Goal: Task Accomplishment & Management: Manage account settings

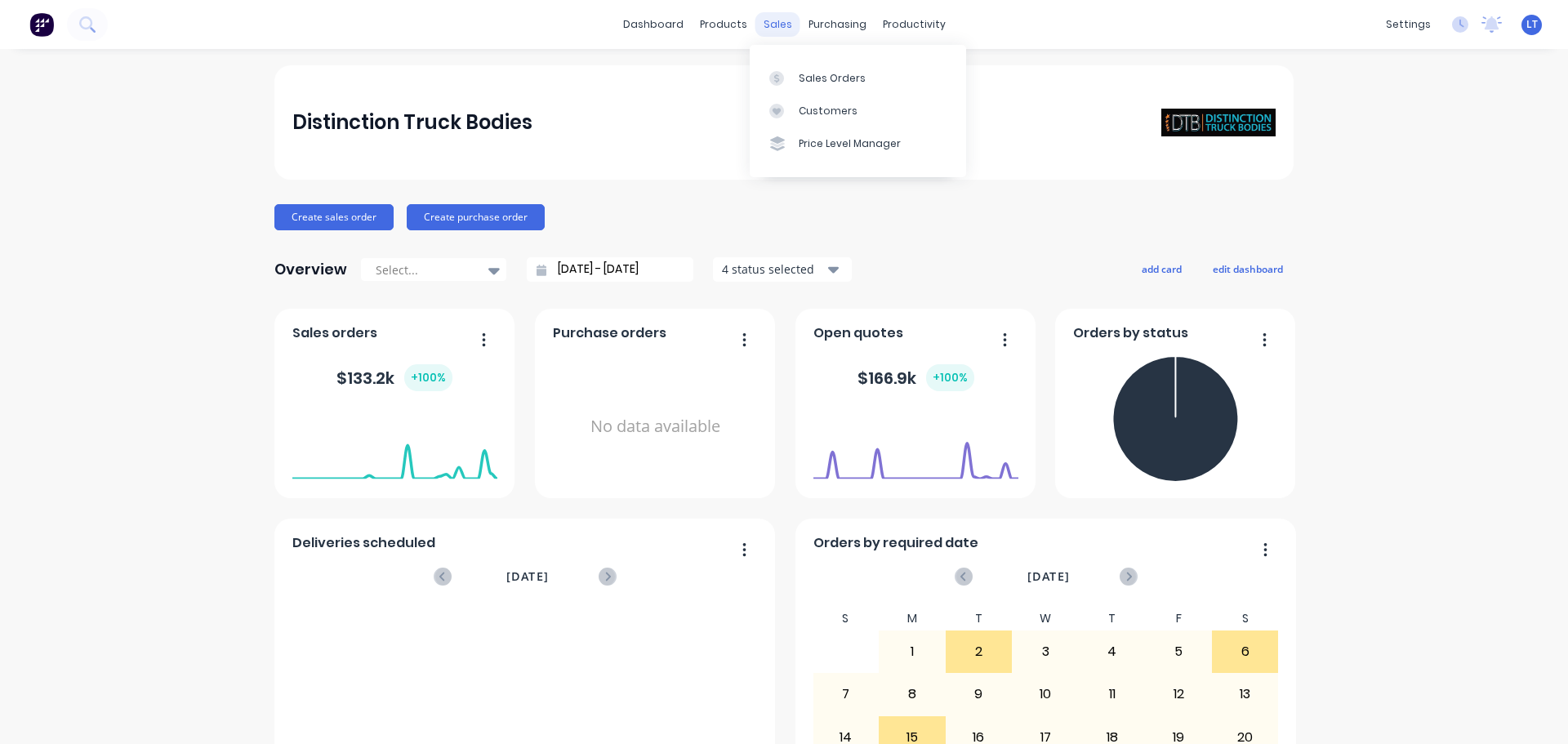
click at [768, 23] on div "sales" at bounding box center [778, 25] width 45 height 25
click at [816, 81] on div "Sales Orders" at bounding box center [832, 78] width 67 height 15
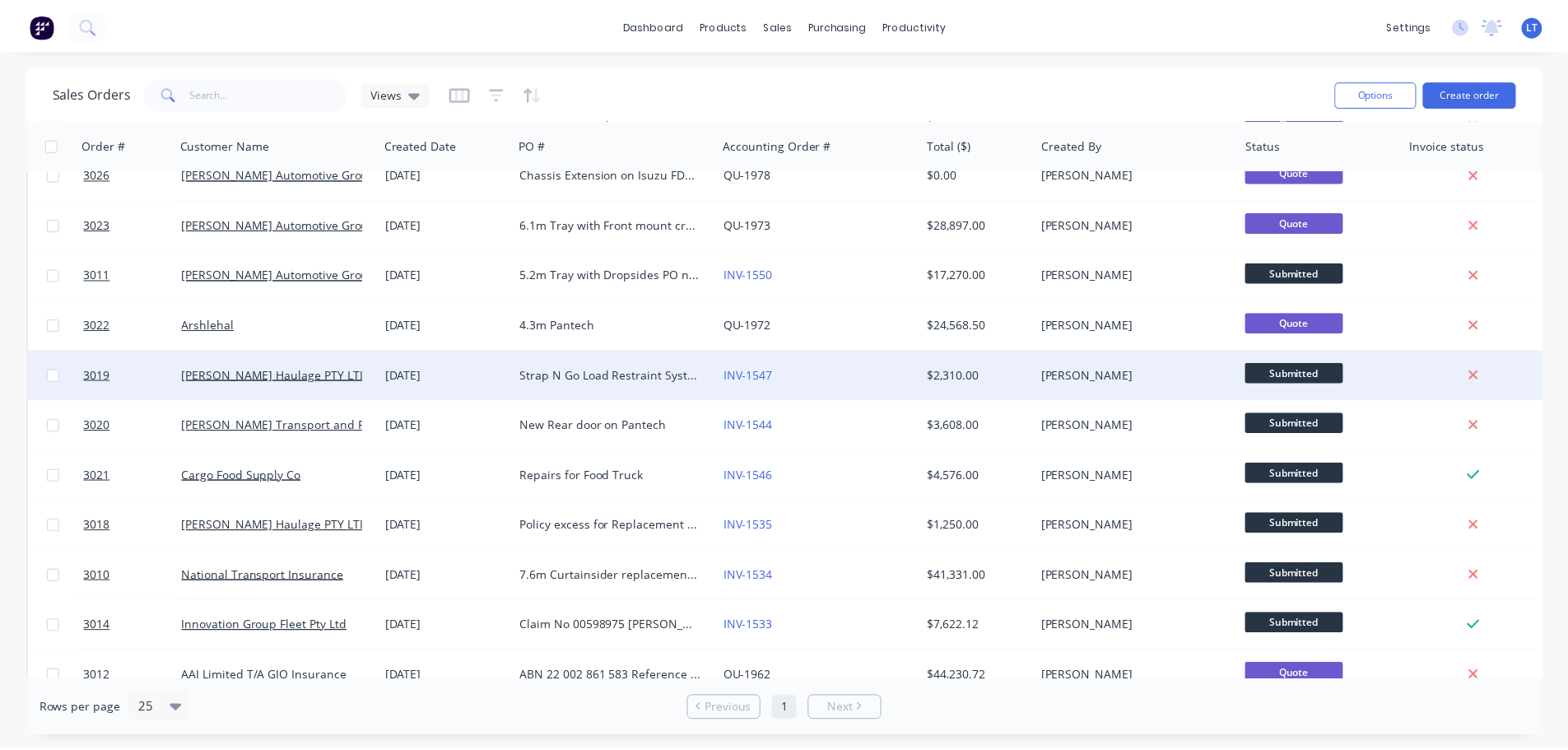
scroll to position [340, 0]
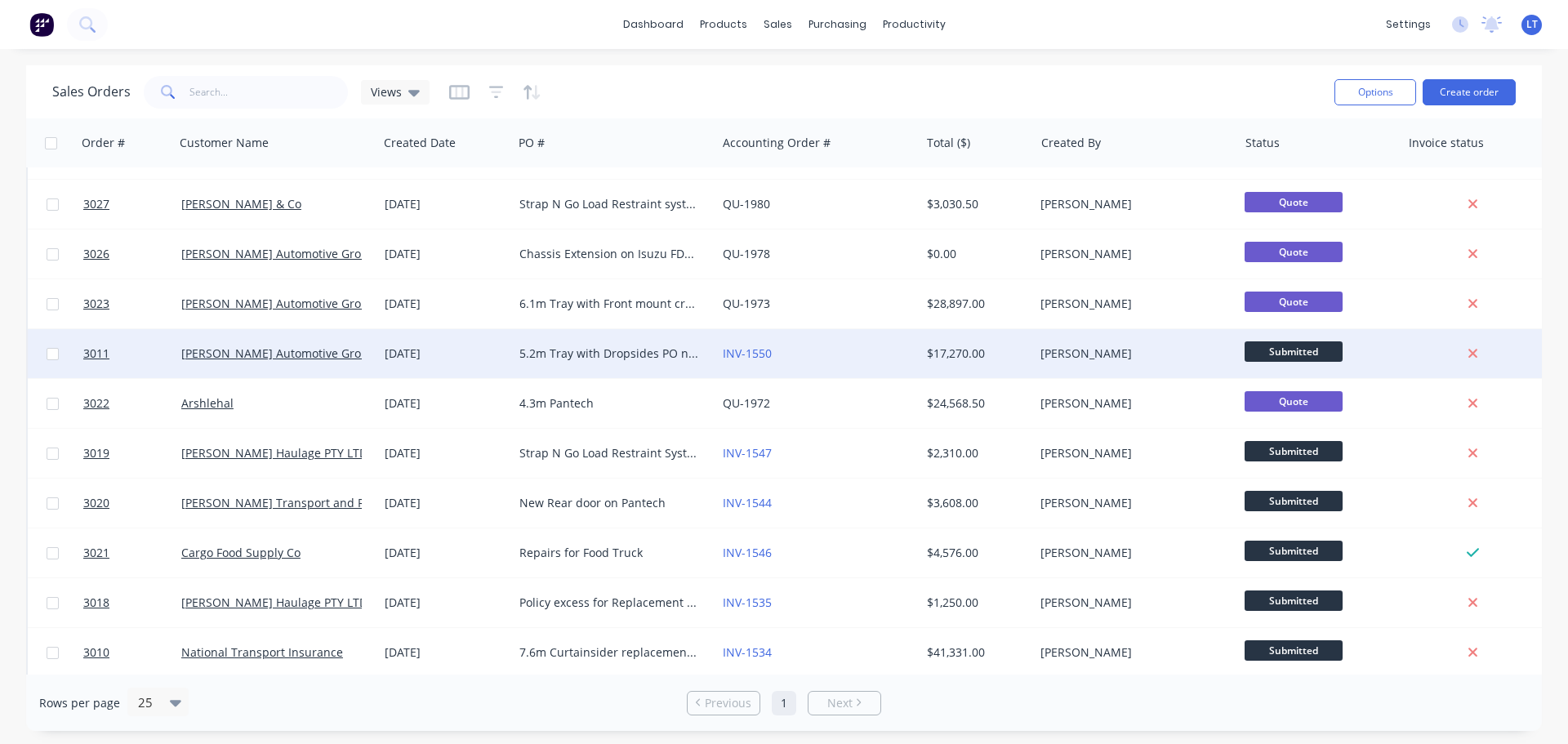
click at [570, 352] on div "5.2m Tray with Dropsides PO no 405V133735 VIN [VEHICLE_IDENTIFICATION_NUMBER] J…" at bounding box center [610, 353] width 182 height 16
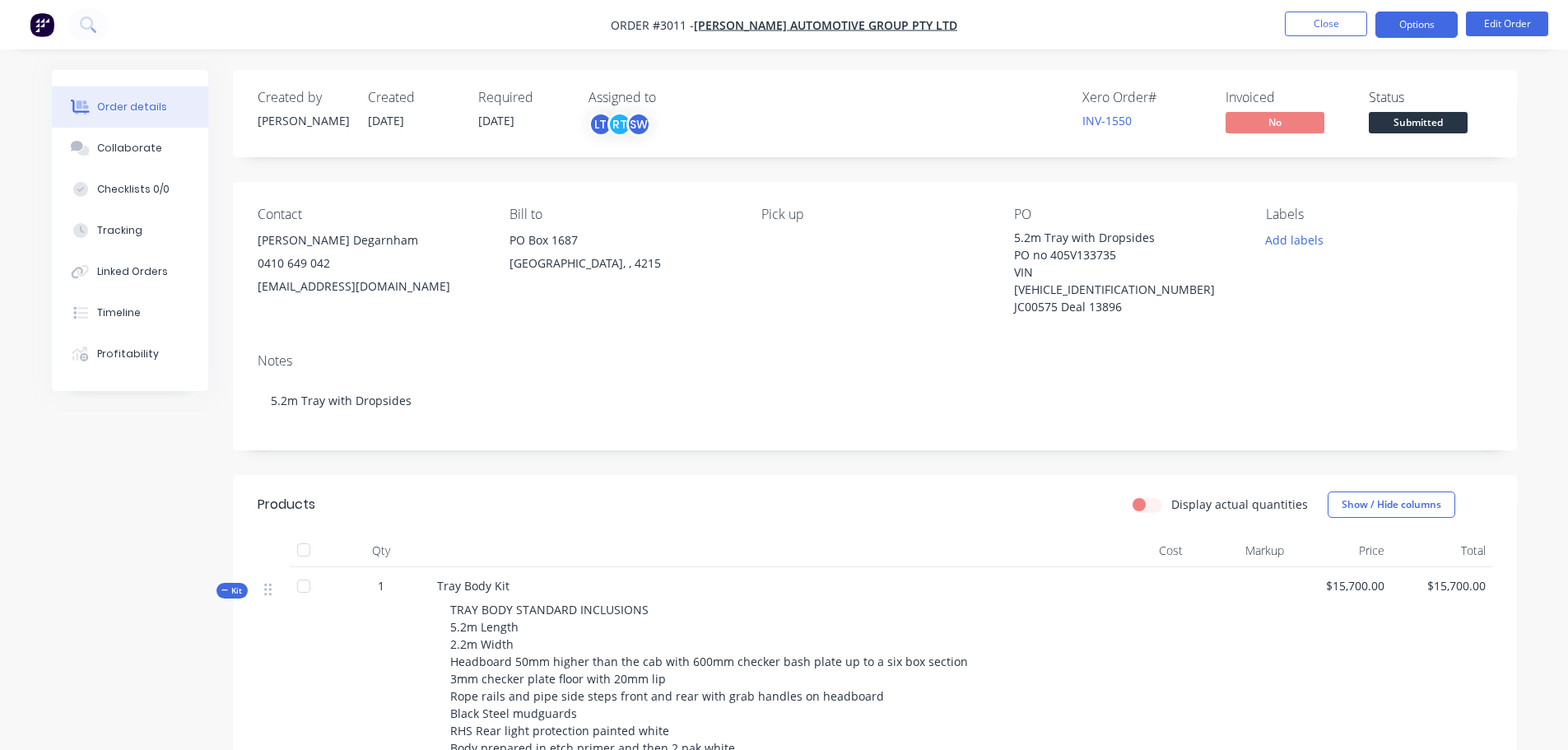
click at [1411, 26] on button "Options" at bounding box center [1416, 25] width 82 height 26
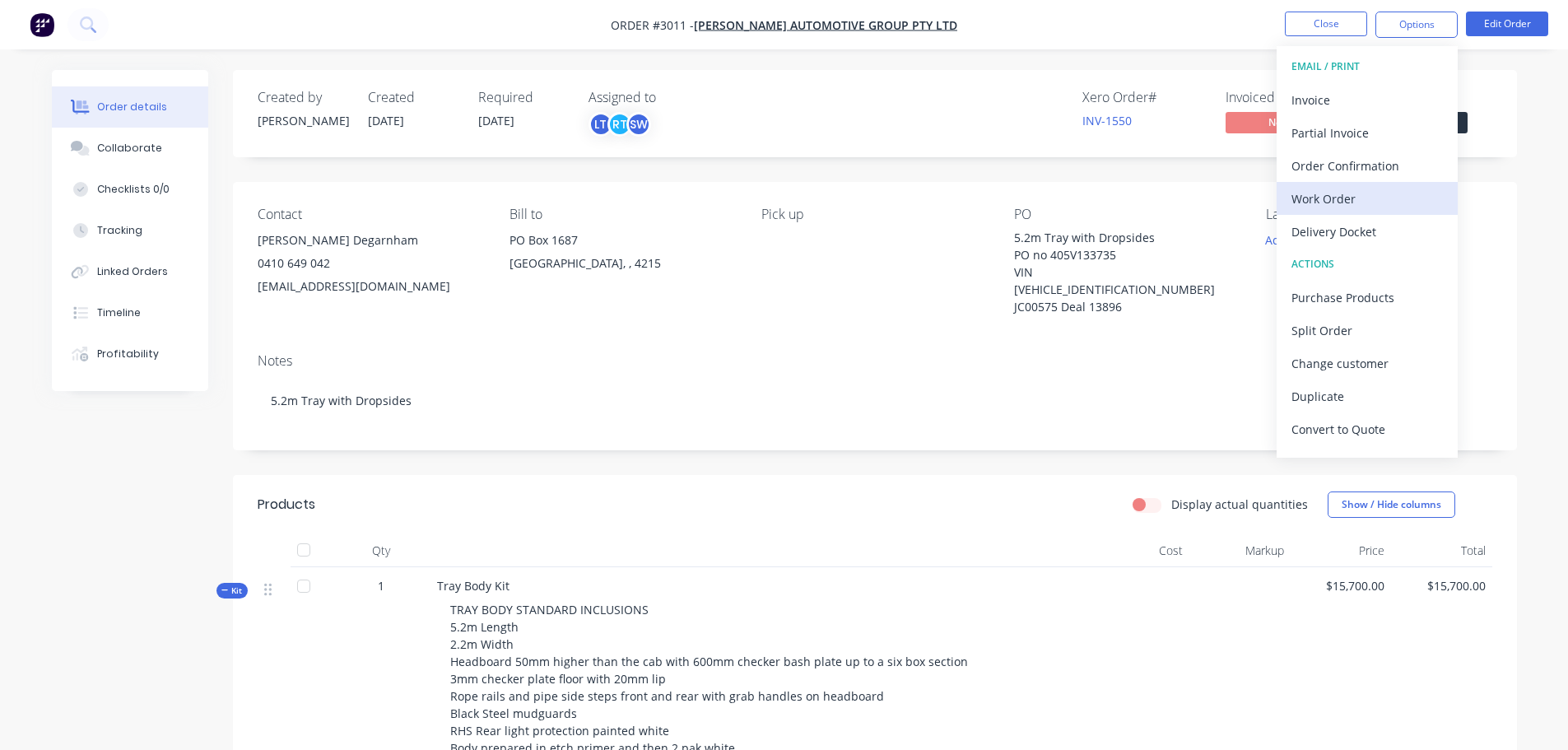
click at [1329, 200] on div "Work Order" at bounding box center [1368, 199] width 152 height 24
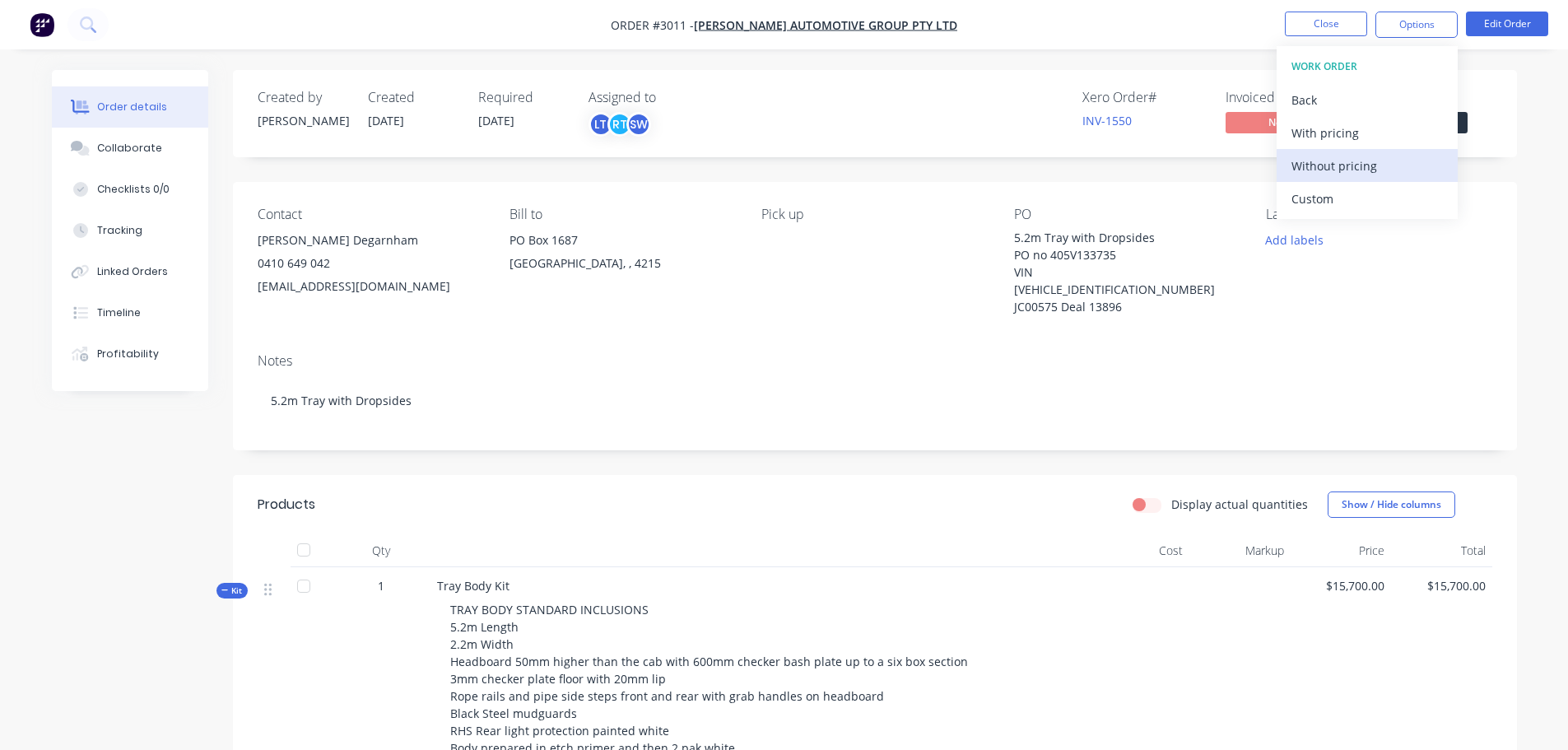
click at [1329, 164] on div "Without pricing" at bounding box center [1368, 166] width 152 height 24
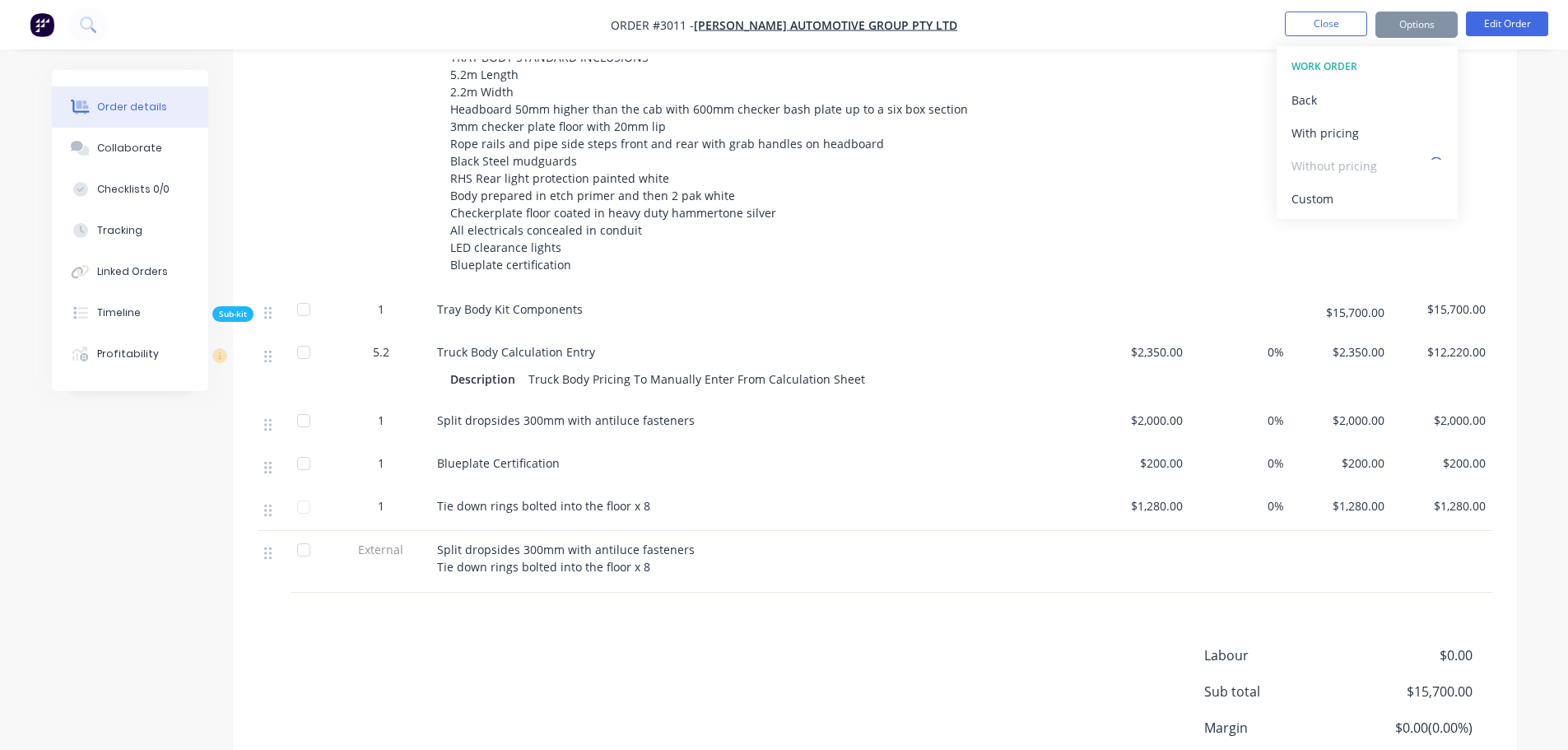
scroll to position [576, 0]
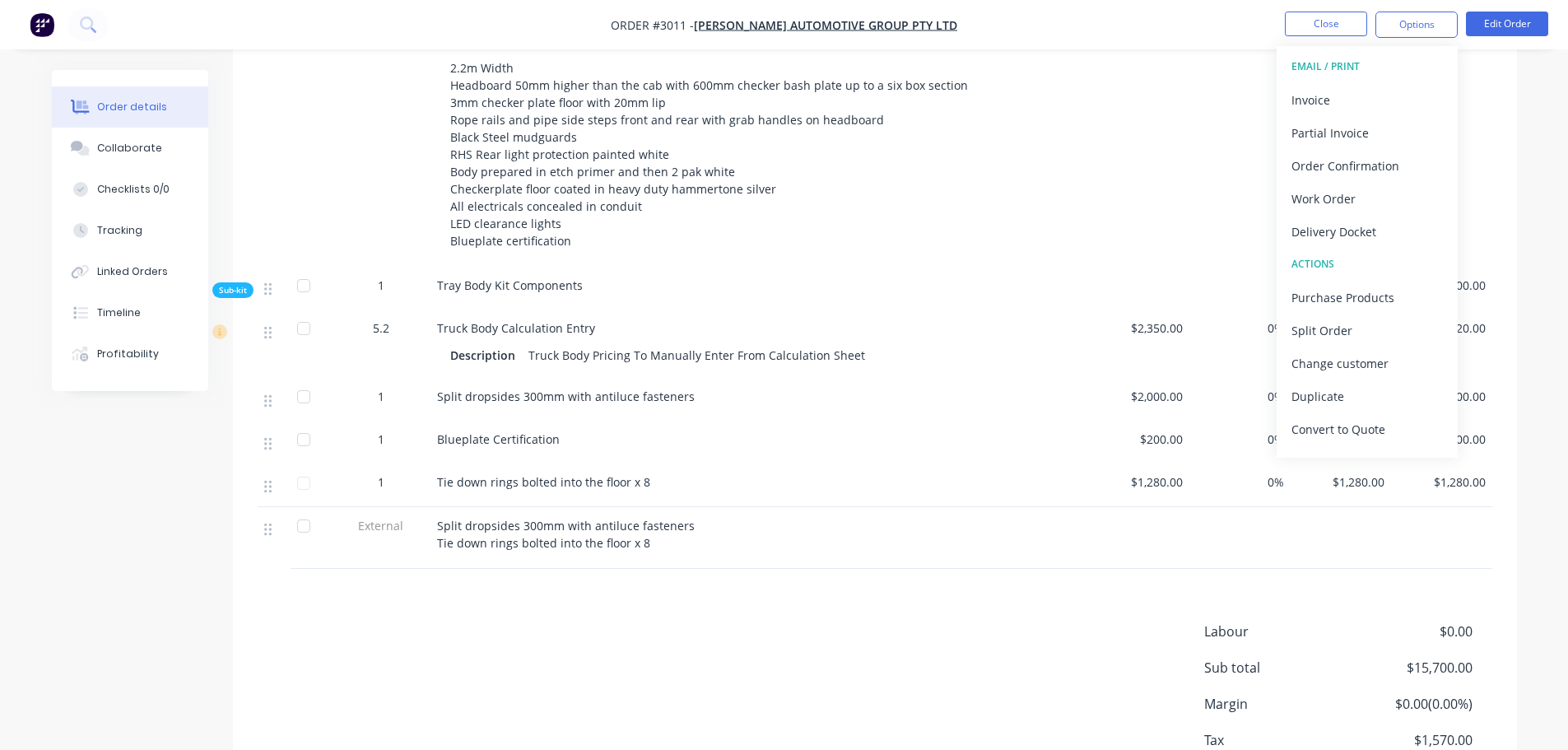
click at [37, 16] on img "button" at bounding box center [42, 25] width 25 height 25
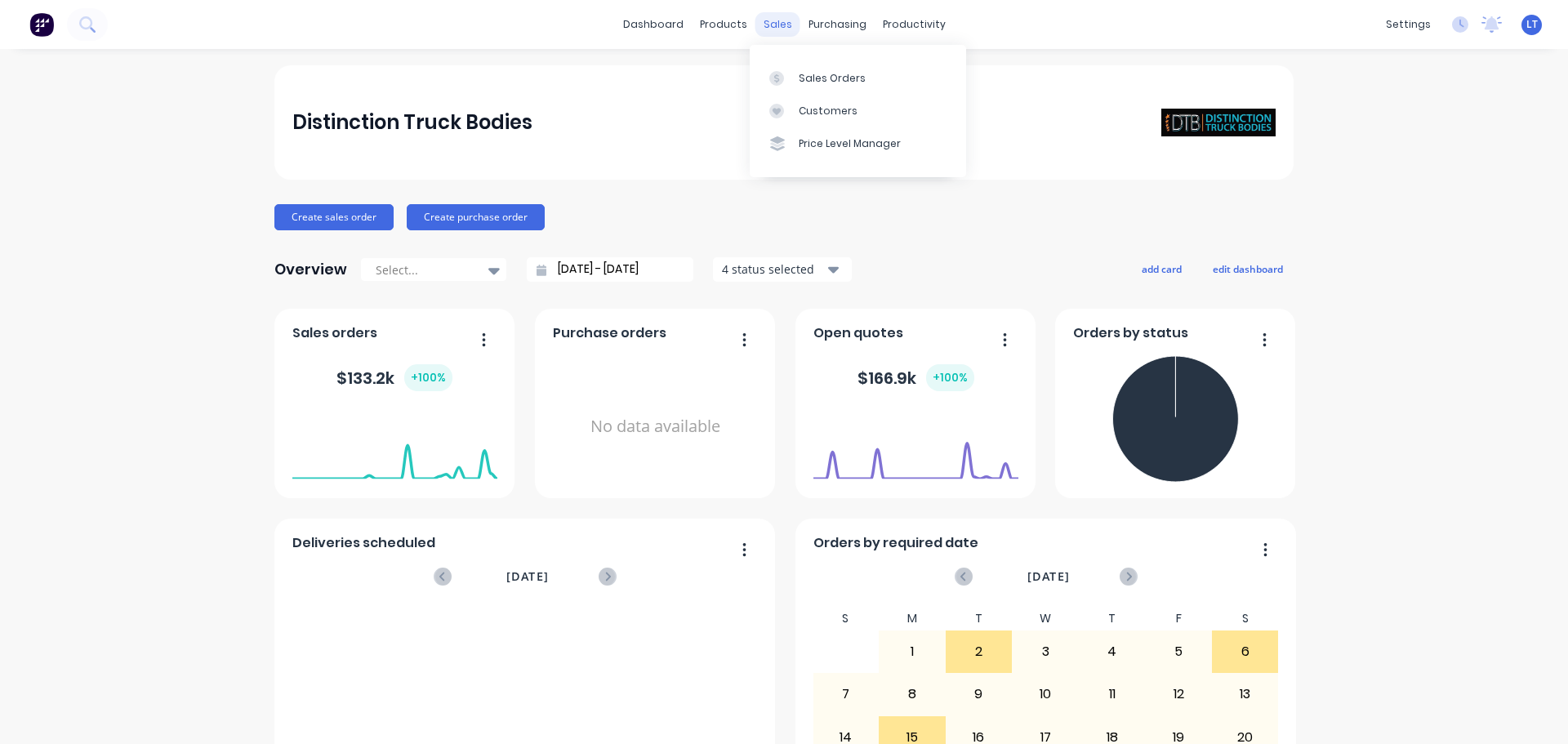
click at [767, 17] on div "sales" at bounding box center [778, 25] width 45 height 25
click at [805, 75] on div "Sales Orders" at bounding box center [832, 78] width 67 height 15
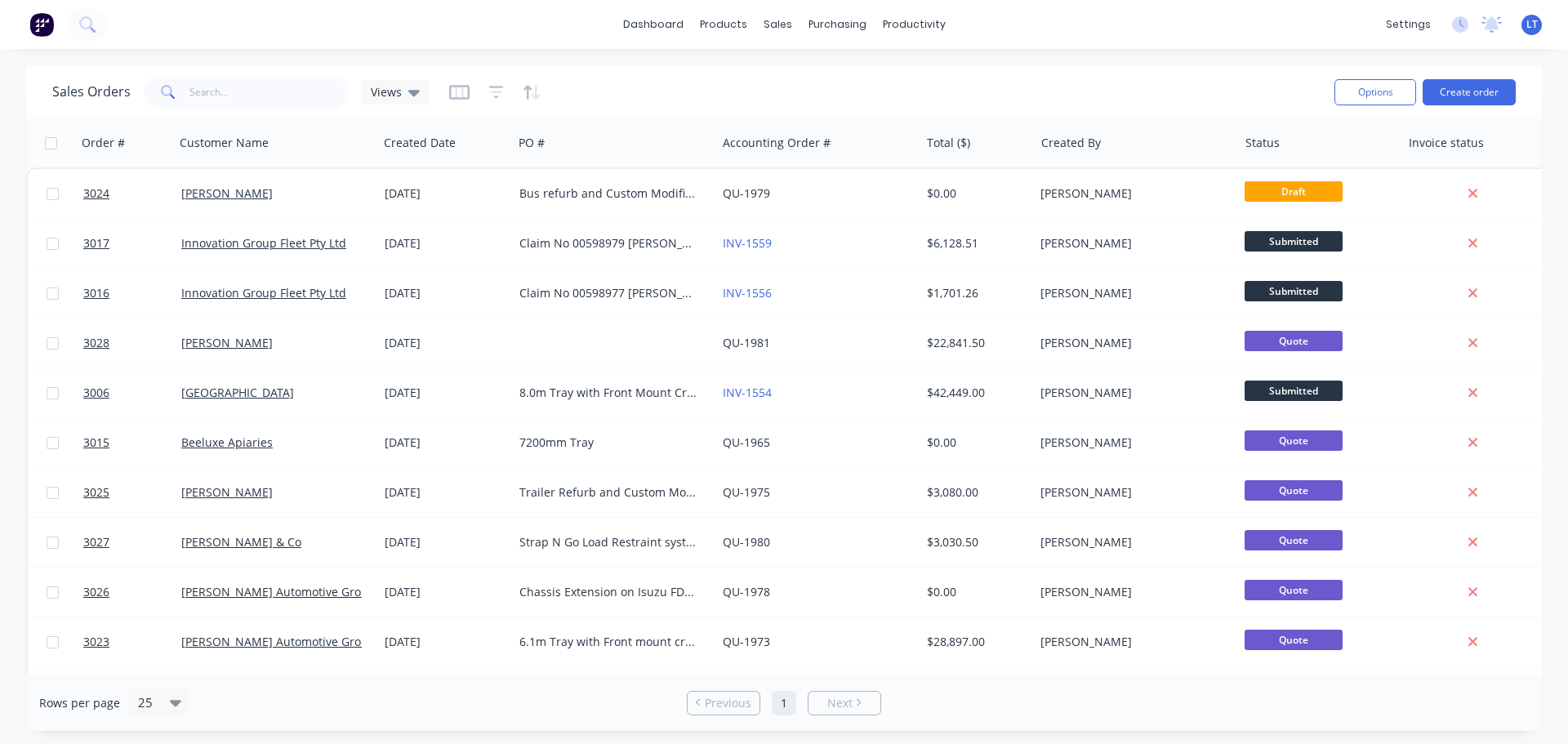
click at [44, 18] on img at bounding box center [42, 25] width 25 height 25
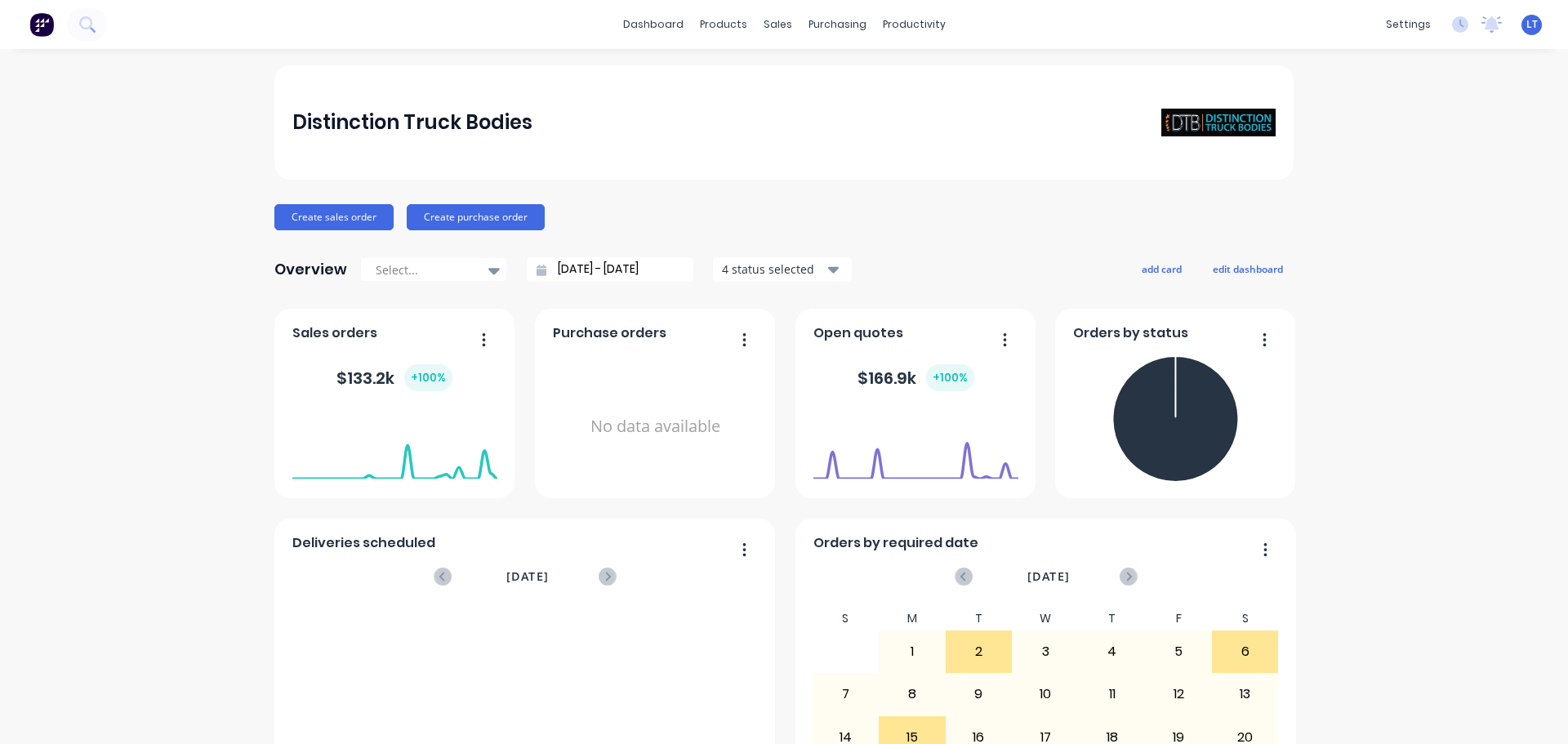
click at [512, 32] on div "dashboard products sales purchasing productivity dashboard products Product Cat…" at bounding box center [784, 25] width 1568 height 49
click at [984, 16] on div "dashboard products sales purchasing productivity dashboard products Product Cat…" at bounding box center [784, 25] width 1568 height 49
click at [558, 20] on div "dashboard products sales purchasing productivity dashboard products Product Cat…" at bounding box center [784, 25] width 1568 height 49
click at [766, 21] on div "sales" at bounding box center [778, 25] width 45 height 25
click at [802, 80] on div "Sales Orders" at bounding box center [832, 78] width 67 height 15
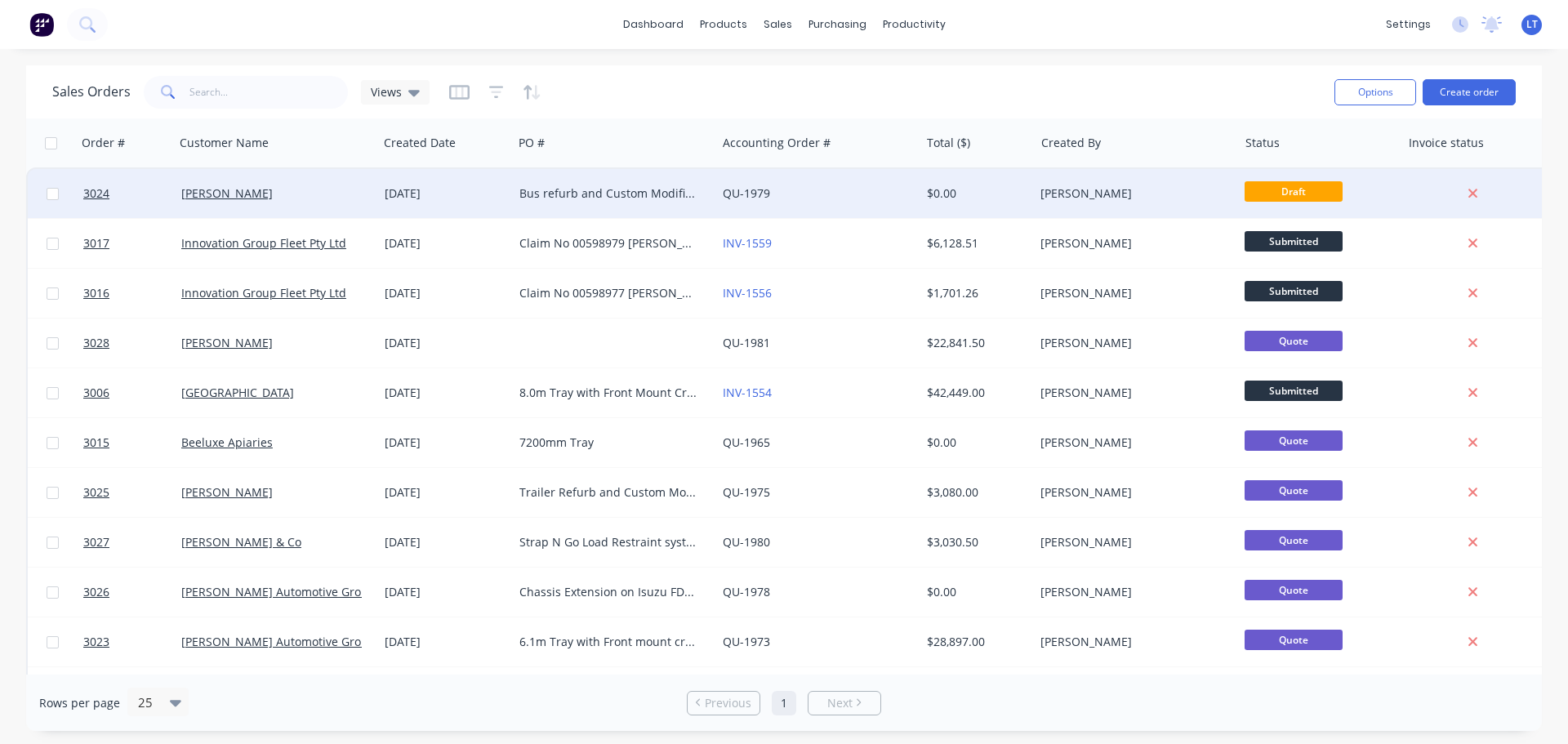
click at [569, 190] on div "Bus refurb and Custom Modification" at bounding box center [610, 194] width 182 height 16
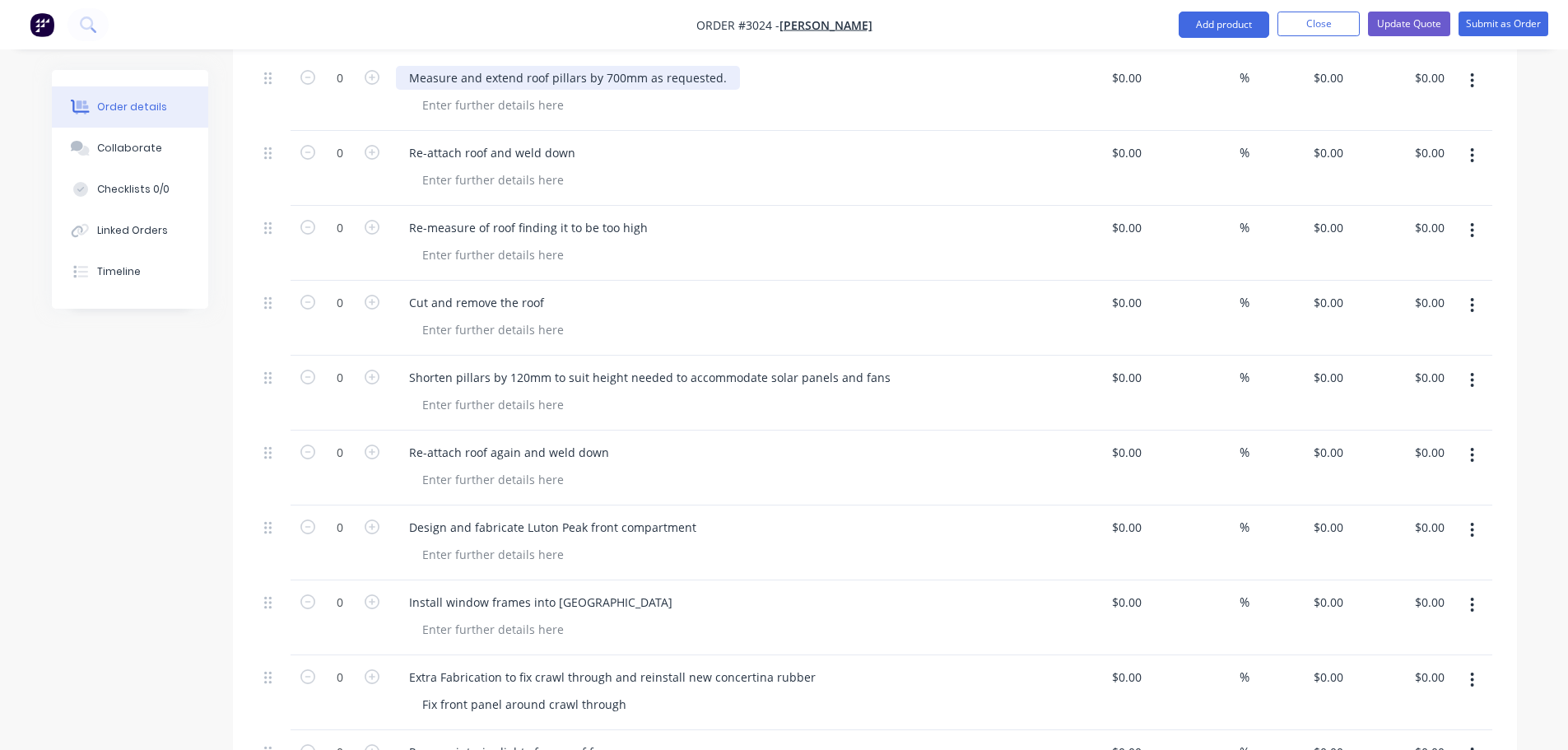
scroll to position [1773, 0]
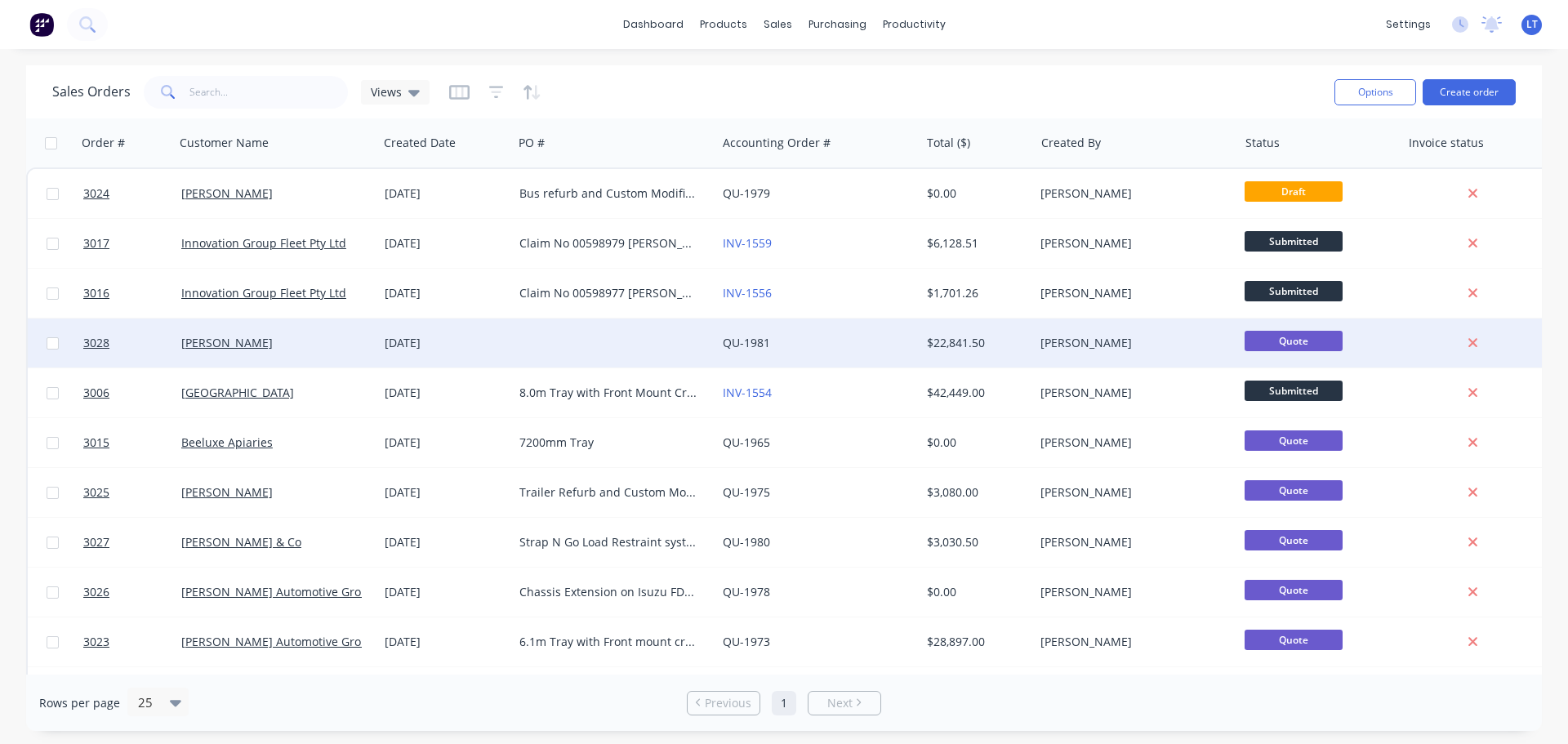
click at [560, 343] on div at bounding box center [614, 343] width 204 height 49
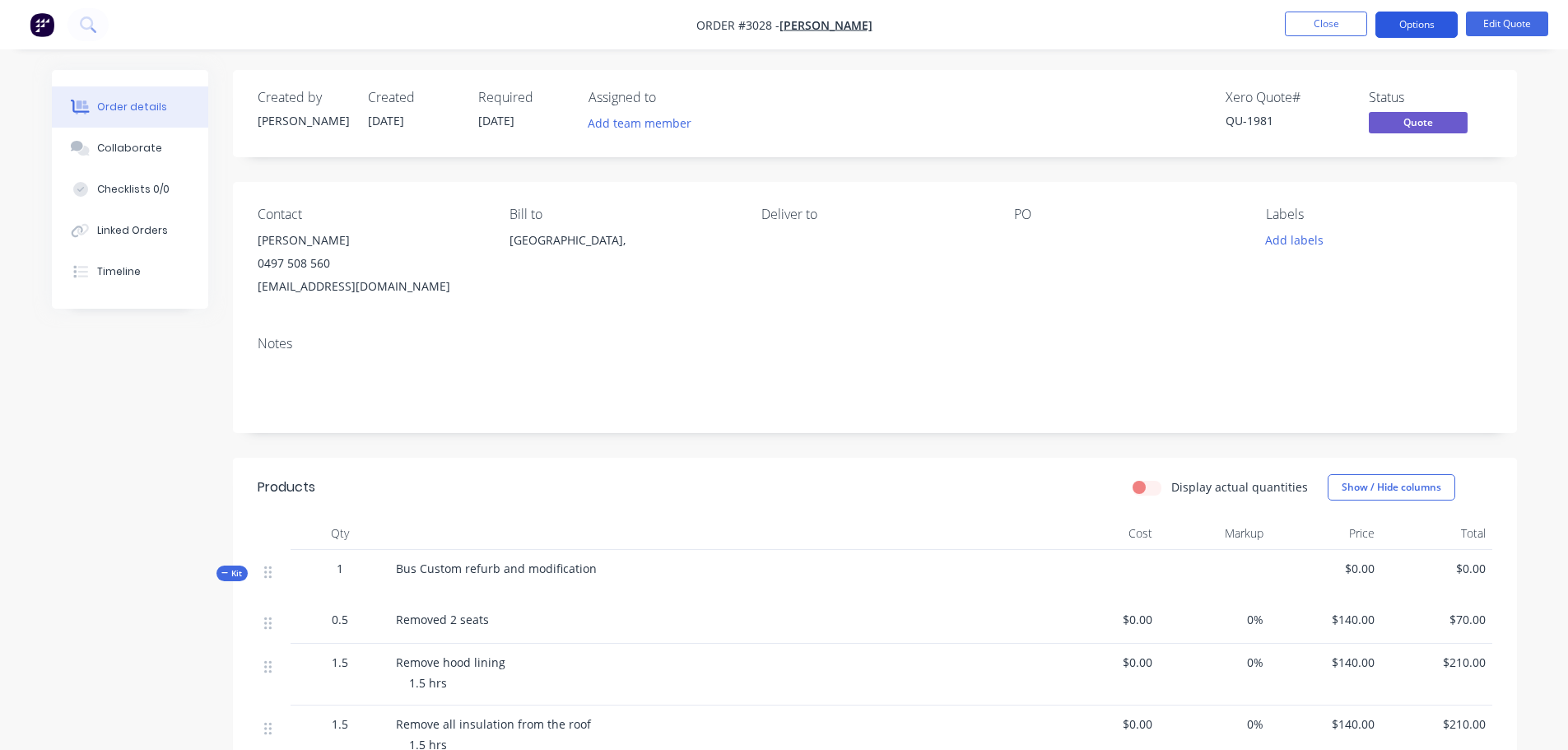
click at [1417, 23] on button "Options" at bounding box center [1416, 25] width 82 height 26
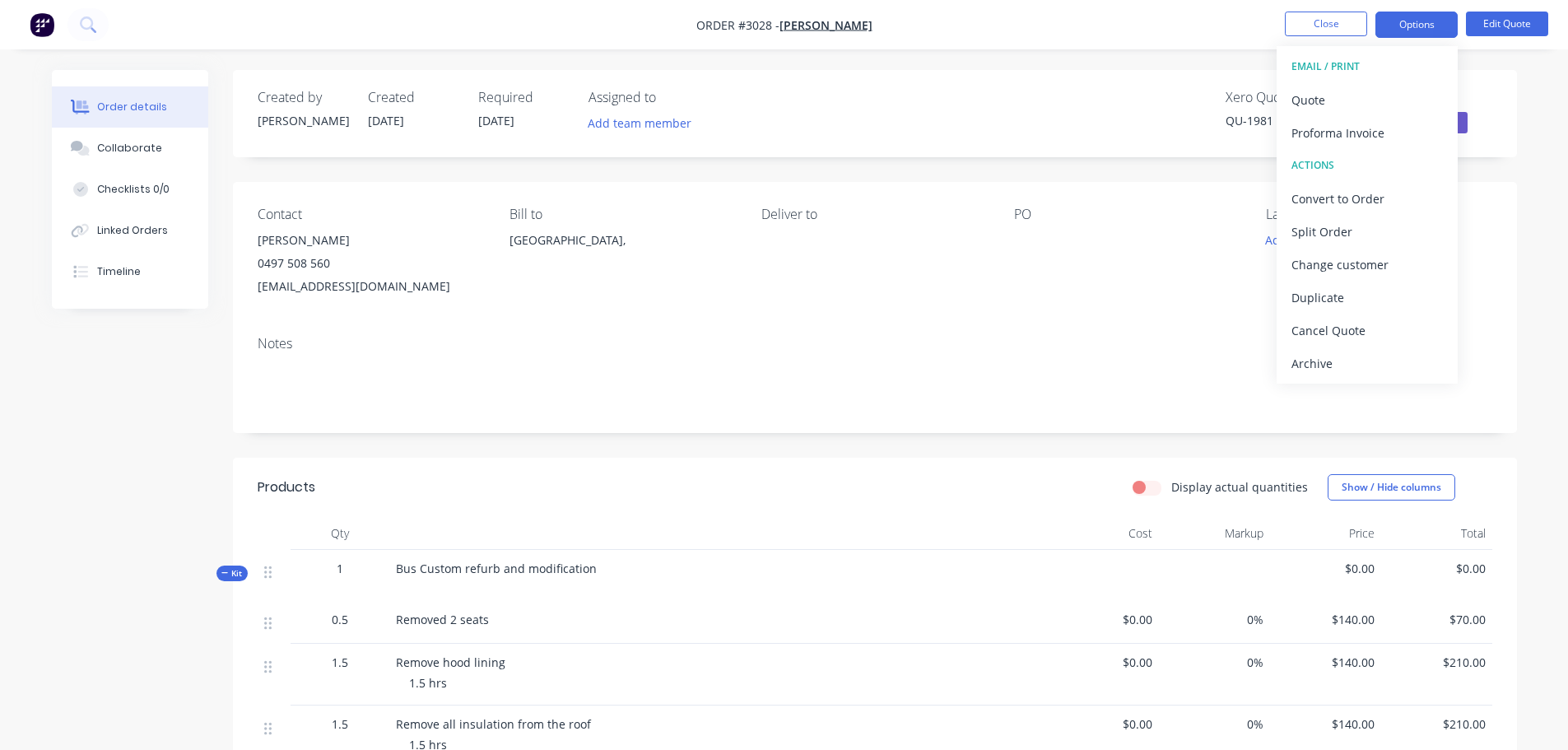
click at [1014, 112] on div "Xero Quote # QU-1981 Status Quote" at bounding box center [1123, 114] width 739 height 48
click at [991, 14] on nav "Order #3028 - [PERSON_NAME] Close Options Edit Quote" at bounding box center [784, 25] width 1568 height 49
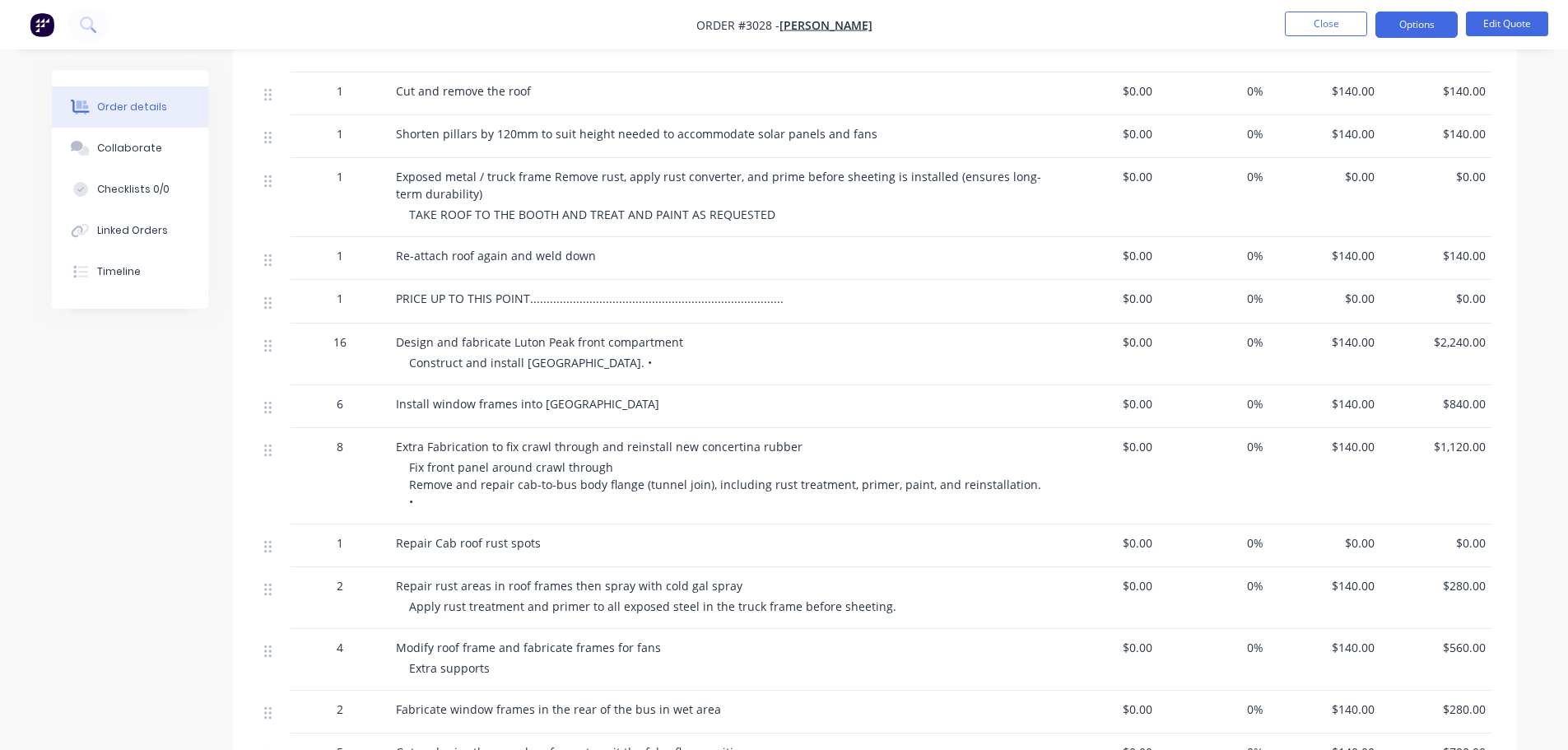
scroll to position [1481, 0]
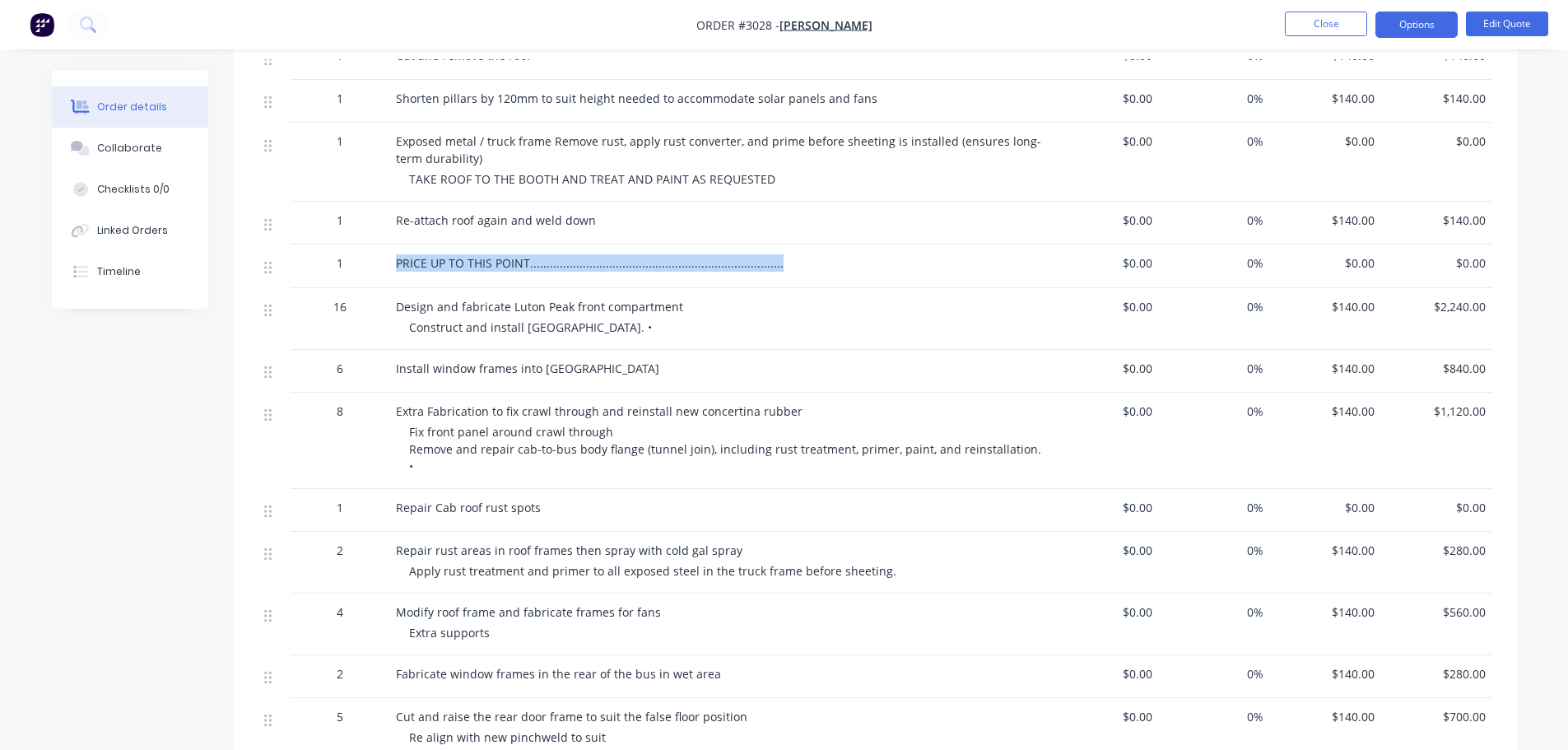
drag, startPoint x: 390, startPoint y: 264, endPoint x: 789, endPoint y: 272, distance: 399.1
click at [789, 272] on div "PRICE UP TO THIS POINT.........................................................…" at bounding box center [718, 266] width 659 height 43
click at [780, 260] on div "PRICE UP TO THIS POINT.........................................................…" at bounding box center [718, 263] width 646 height 17
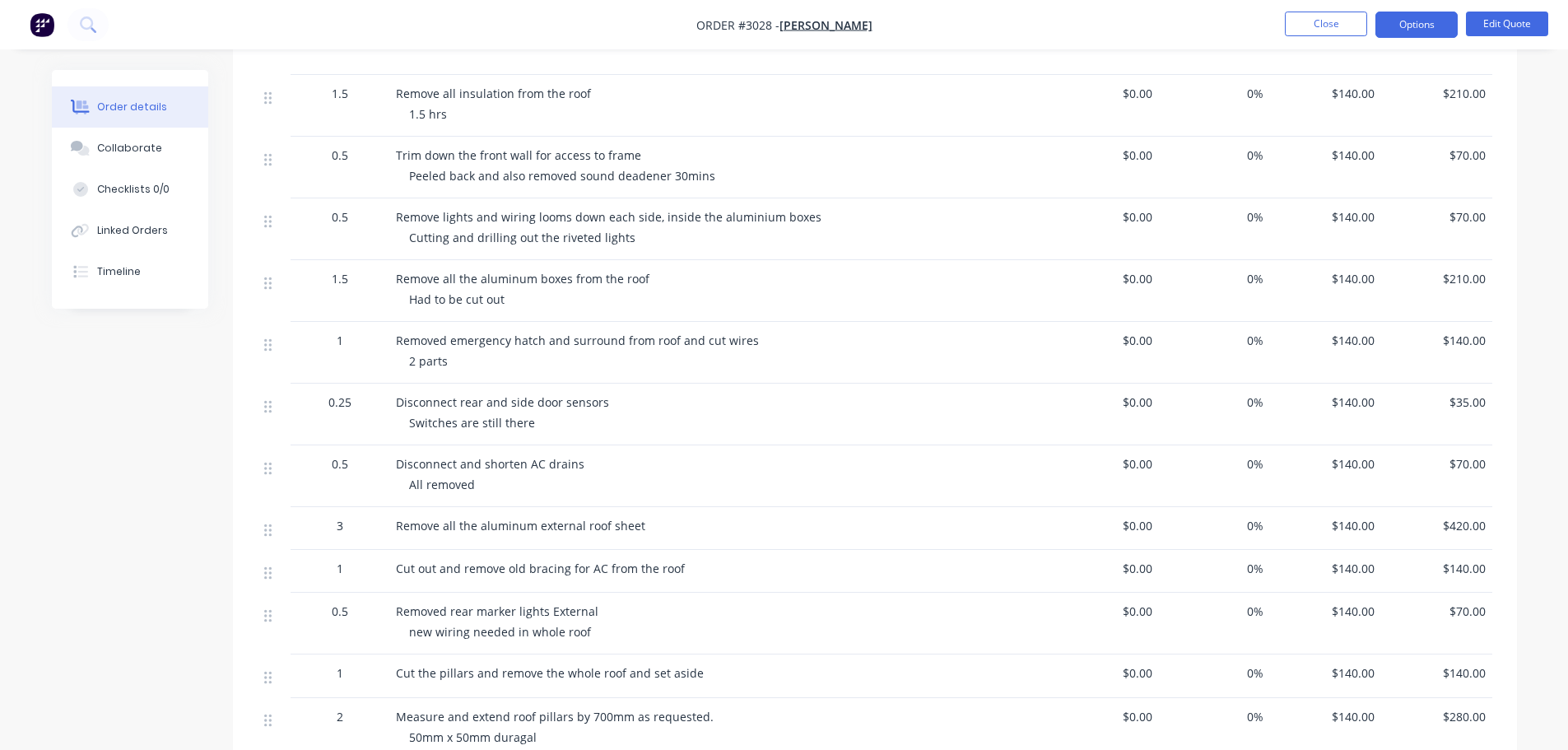
scroll to position [411, 0]
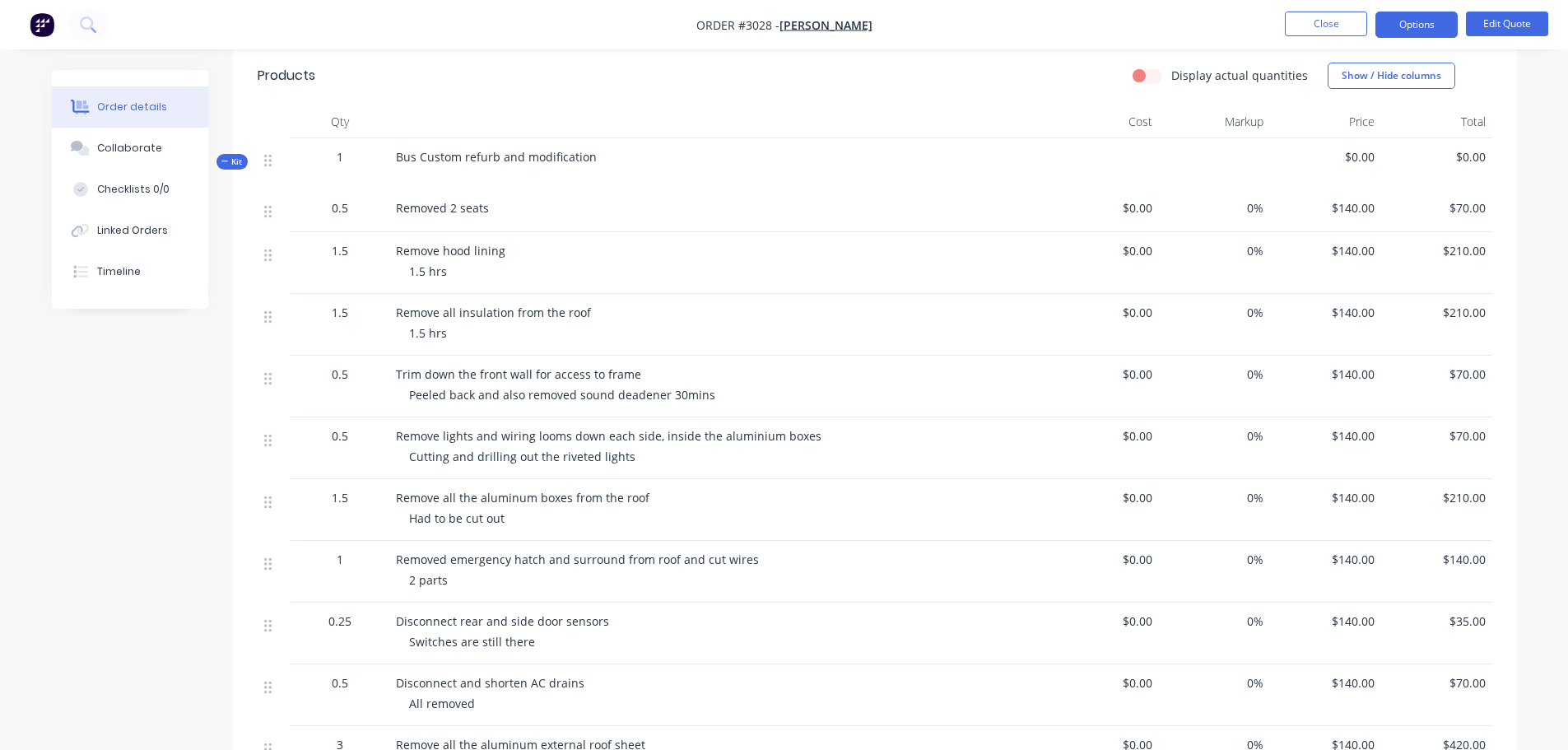
click at [42, 18] on img "button" at bounding box center [42, 25] width 25 height 25
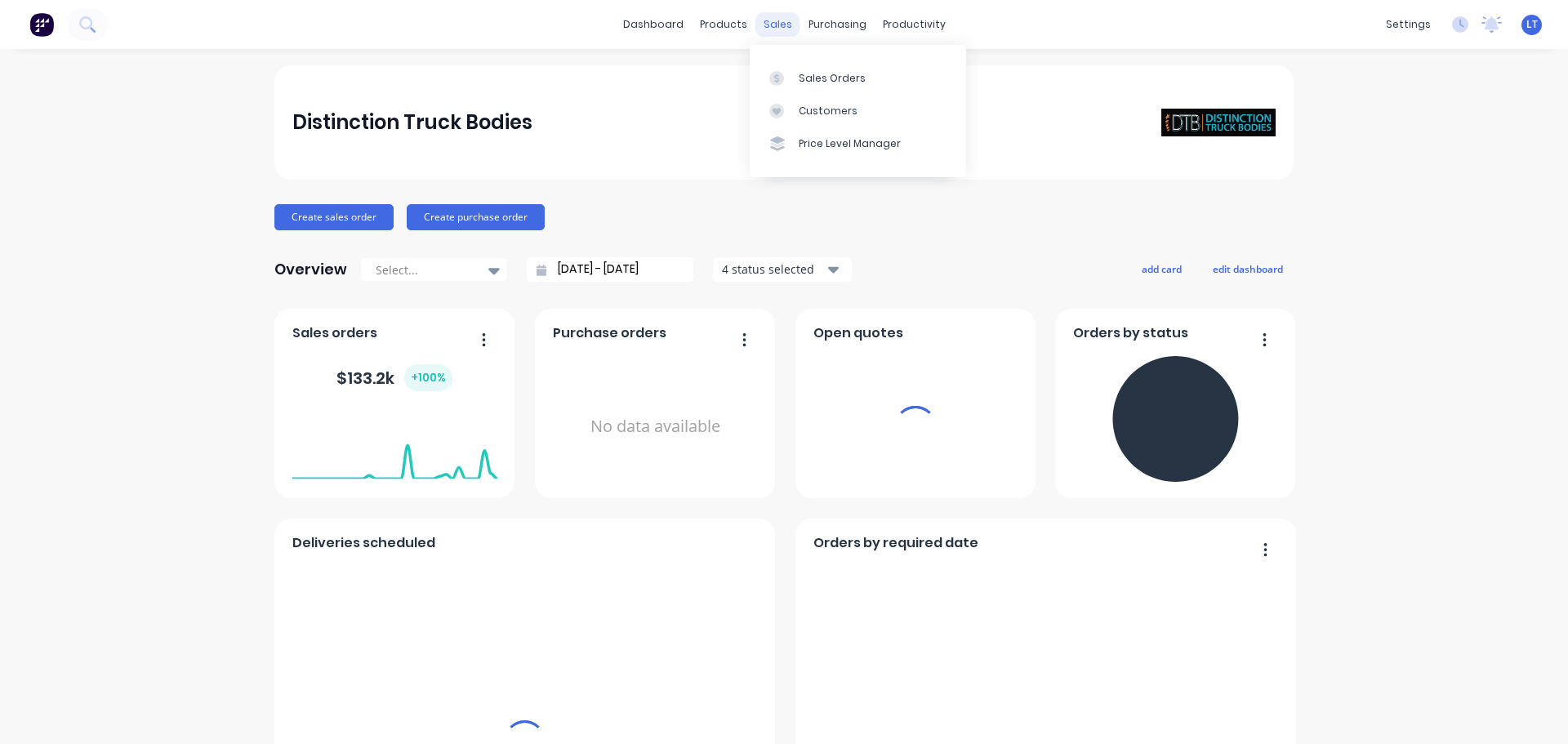
click at [765, 26] on div "sales" at bounding box center [778, 25] width 45 height 25
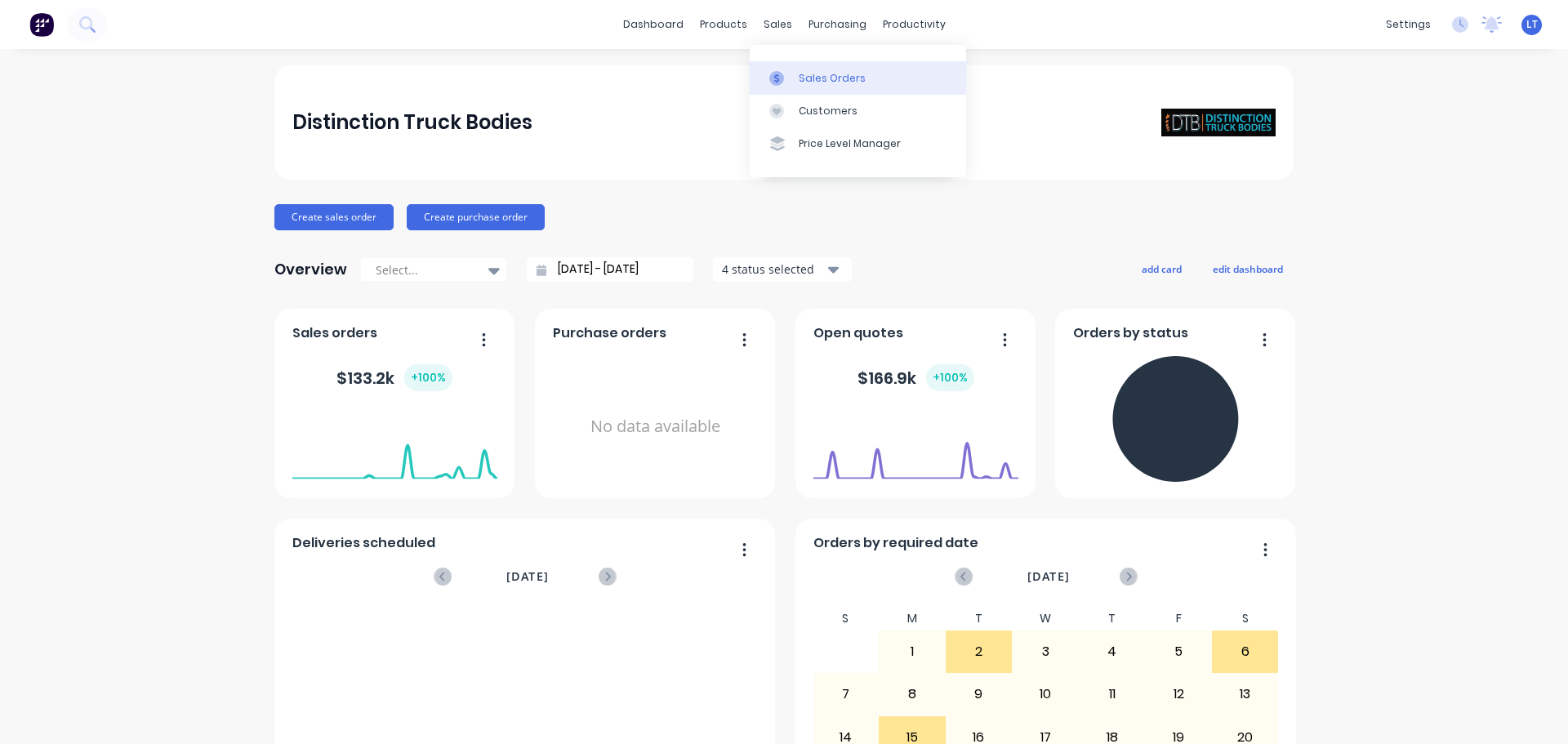
click at [808, 77] on div "Sales Orders" at bounding box center [832, 78] width 67 height 15
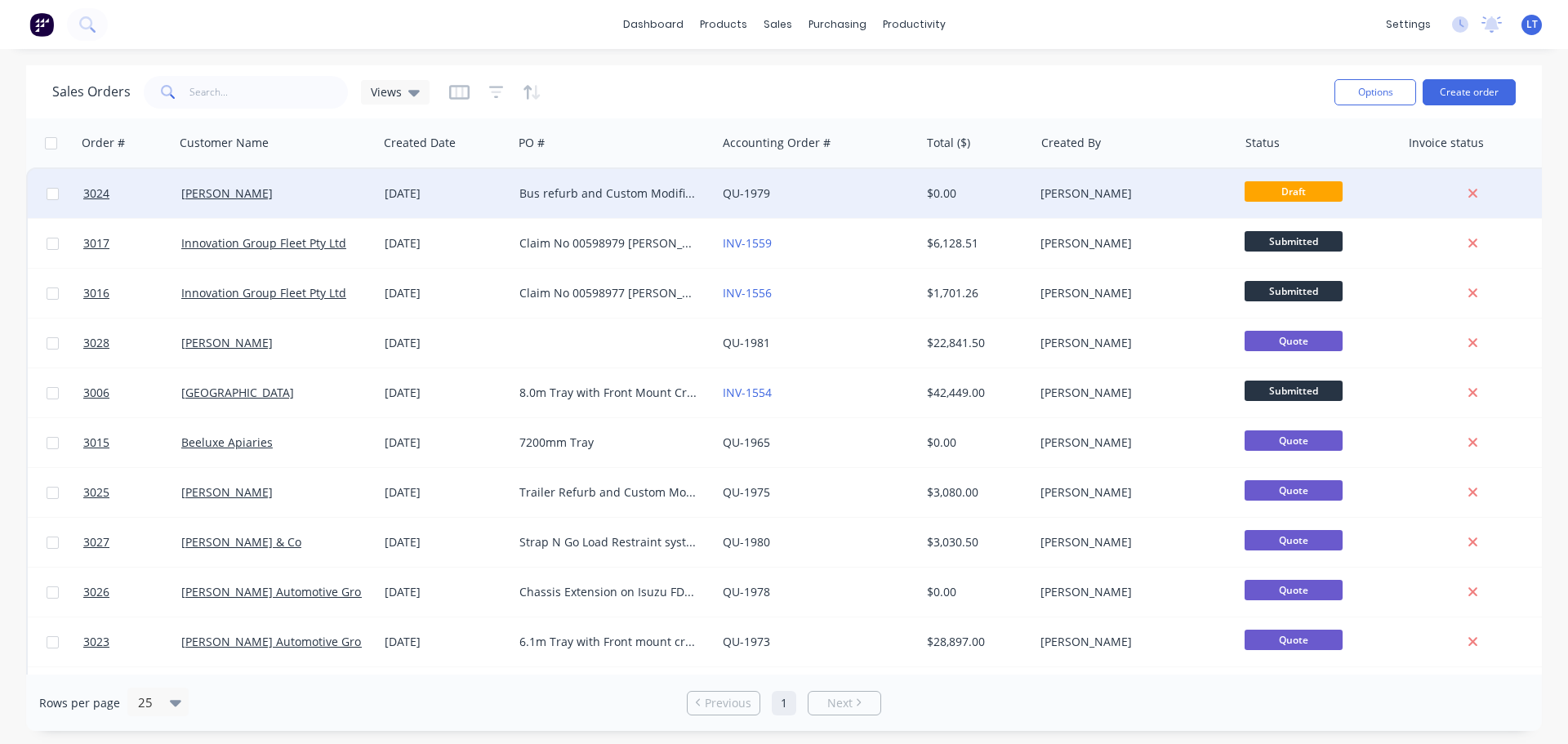
click at [591, 189] on div "Bus refurb and Custom Modification" at bounding box center [610, 194] width 182 height 16
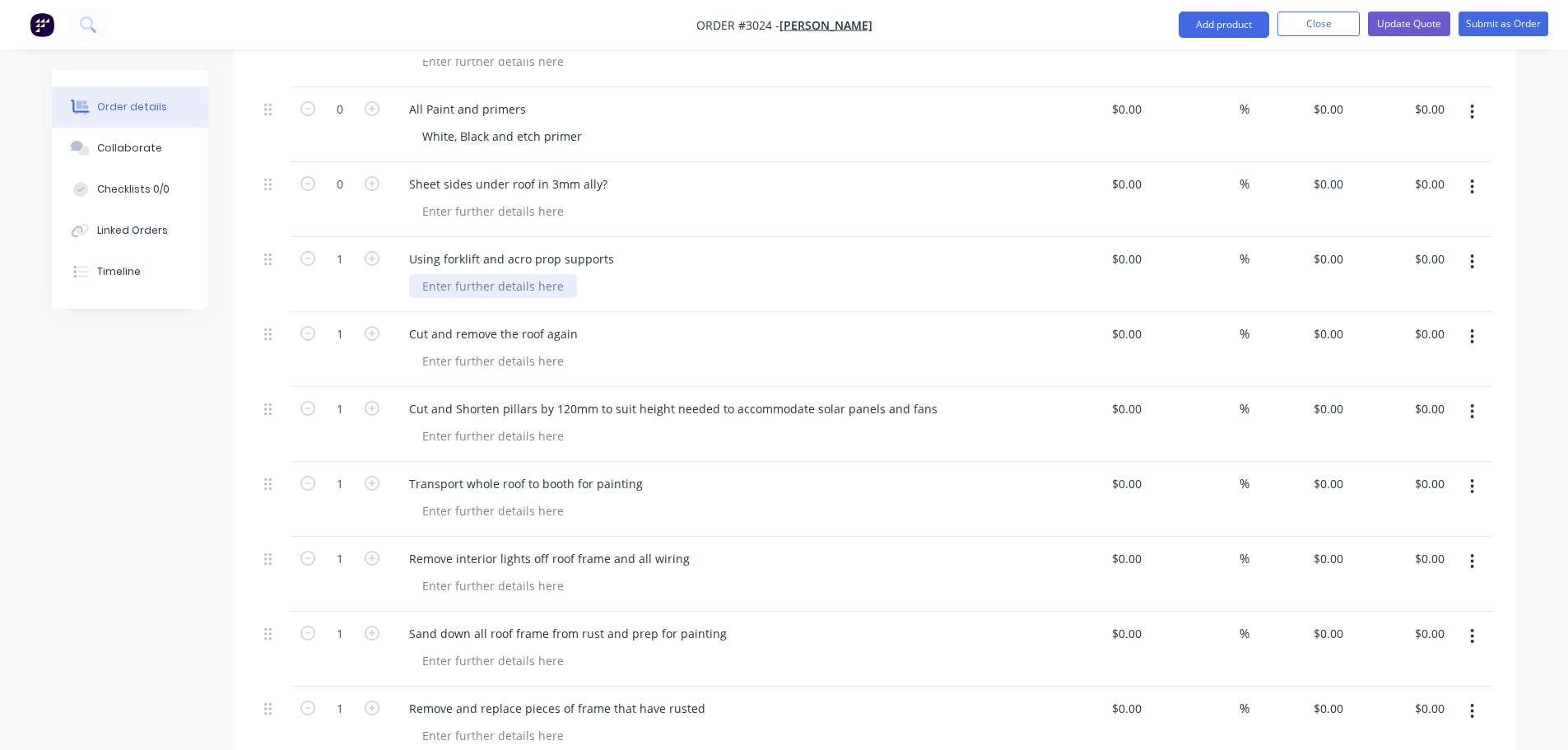
scroll to position [6216, 0]
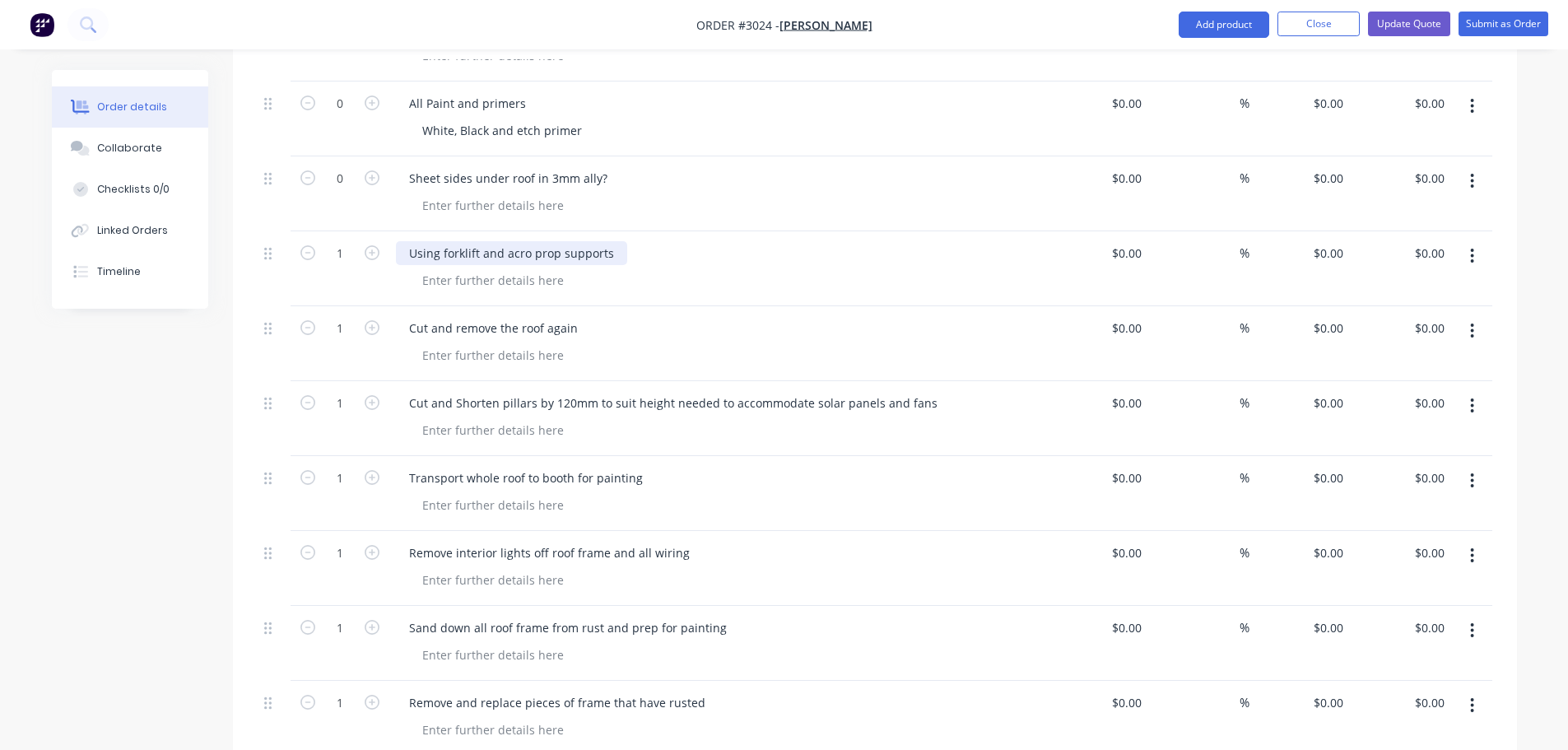
drag, startPoint x: 395, startPoint y: 227, endPoint x: 714, endPoint y: 588, distance: 481.7
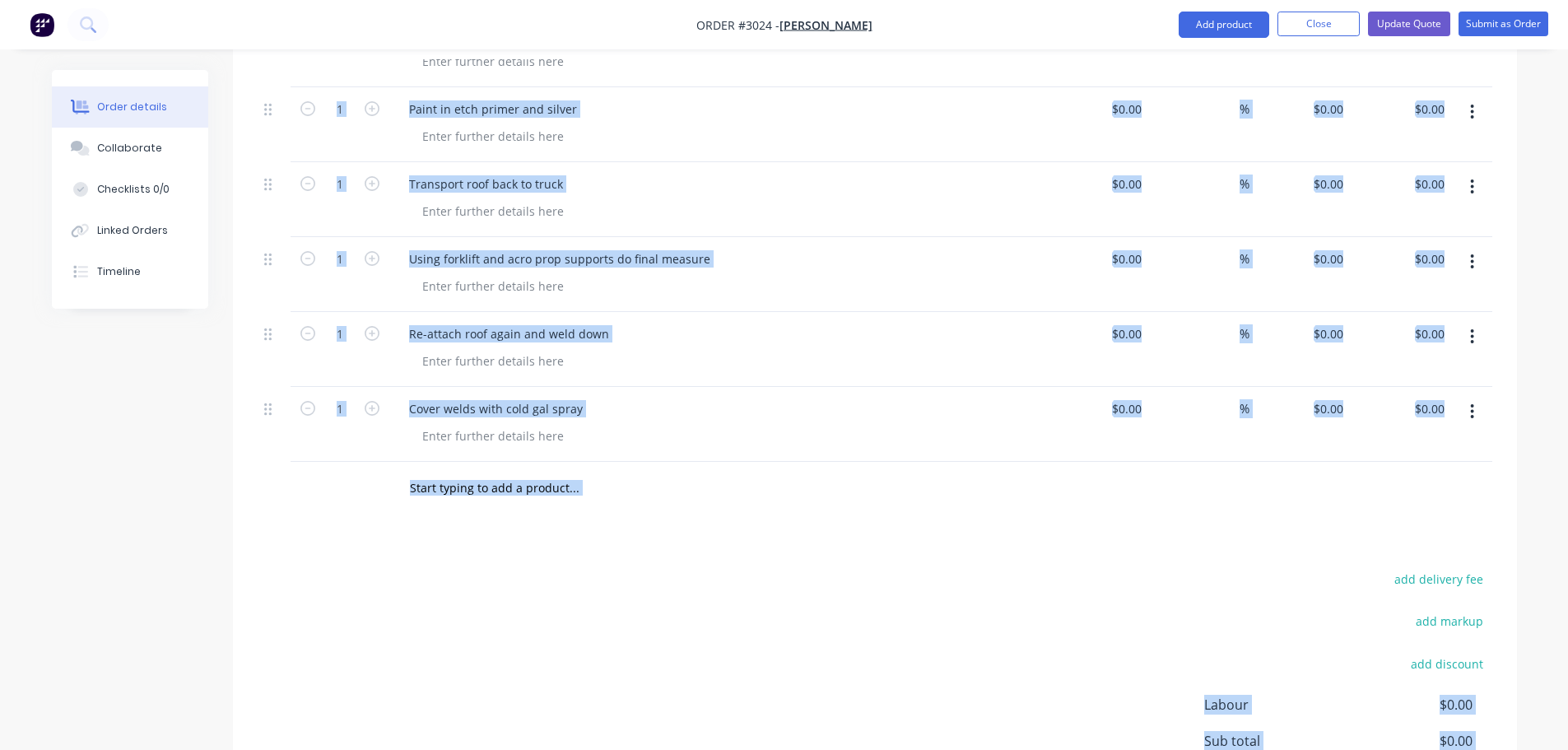
scroll to position [7122, 0]
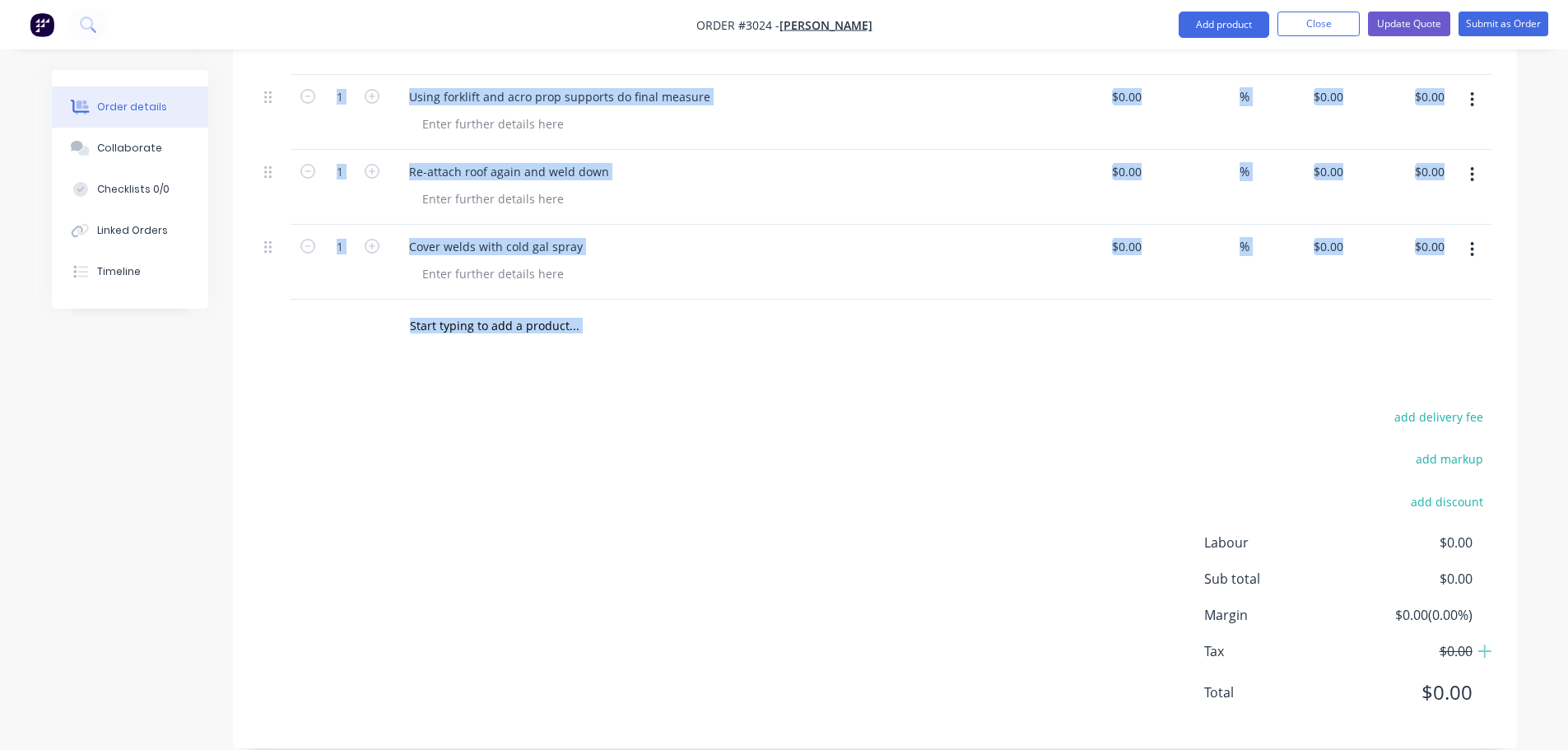
drag, startPoint x: 253, startPoint y: 224, endPoint x: 715, endPoint y: 354, distance: 479.9
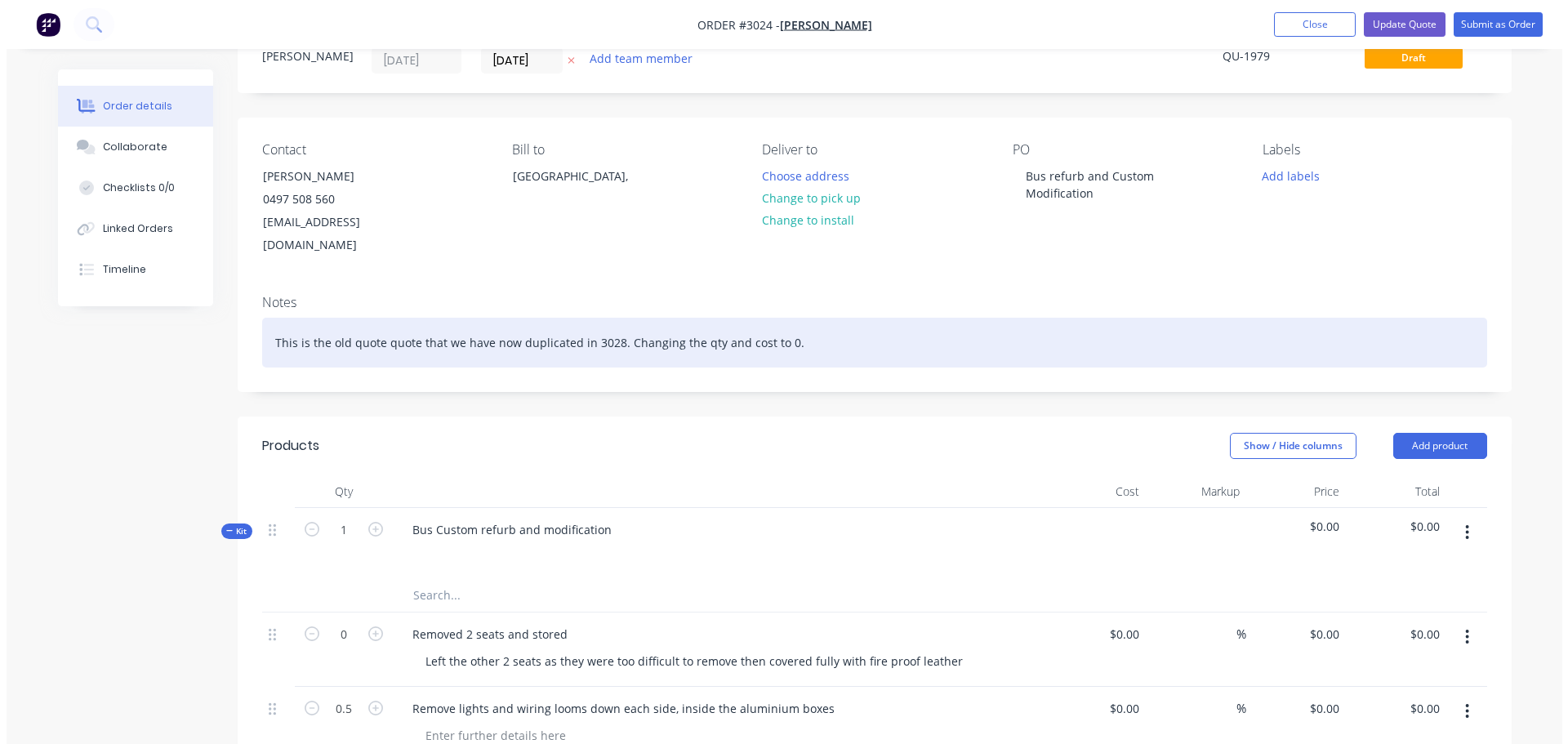
scroll to position [0, 0]
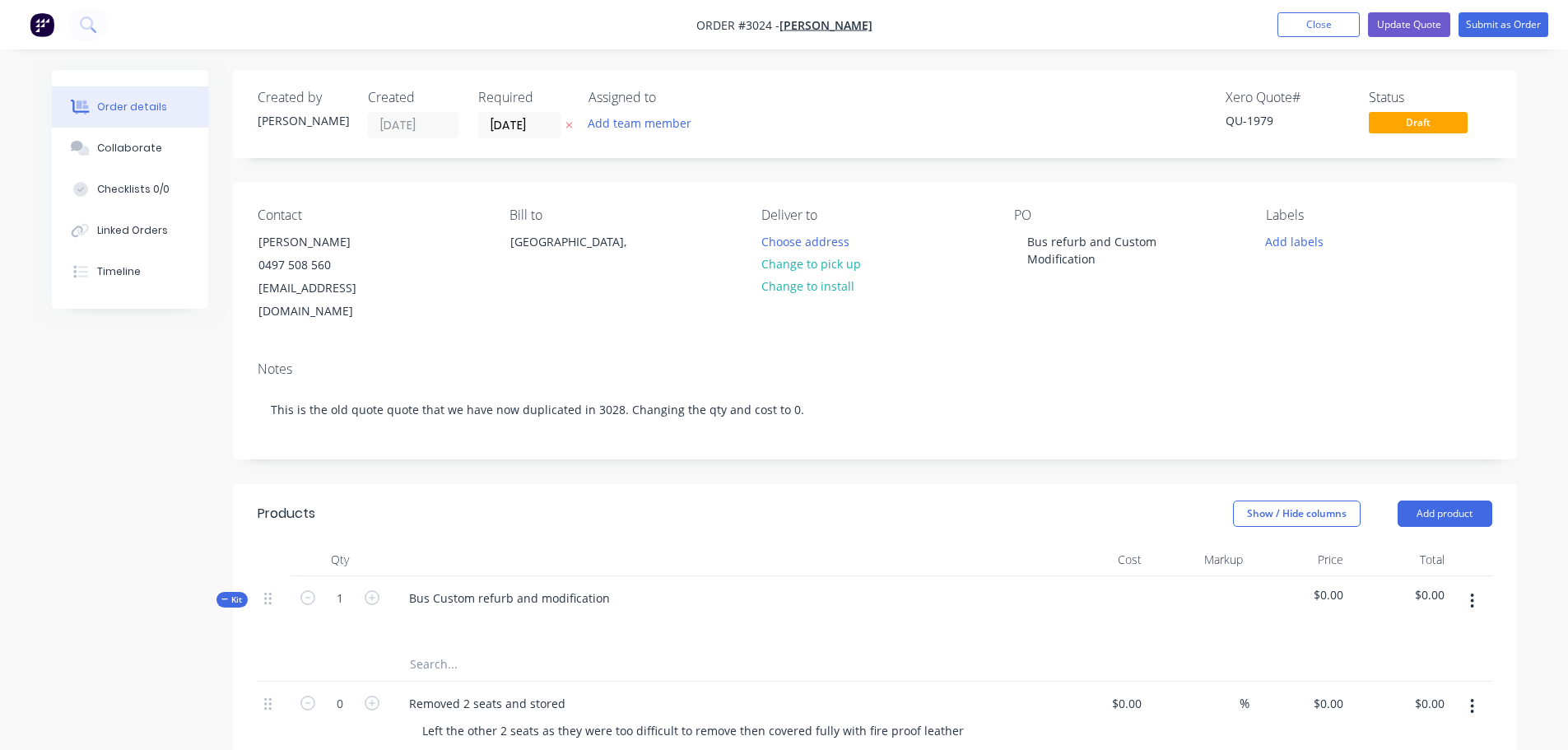
click at [38, 18] on img "button" at bounding box center [42, 25] width 25 height 25
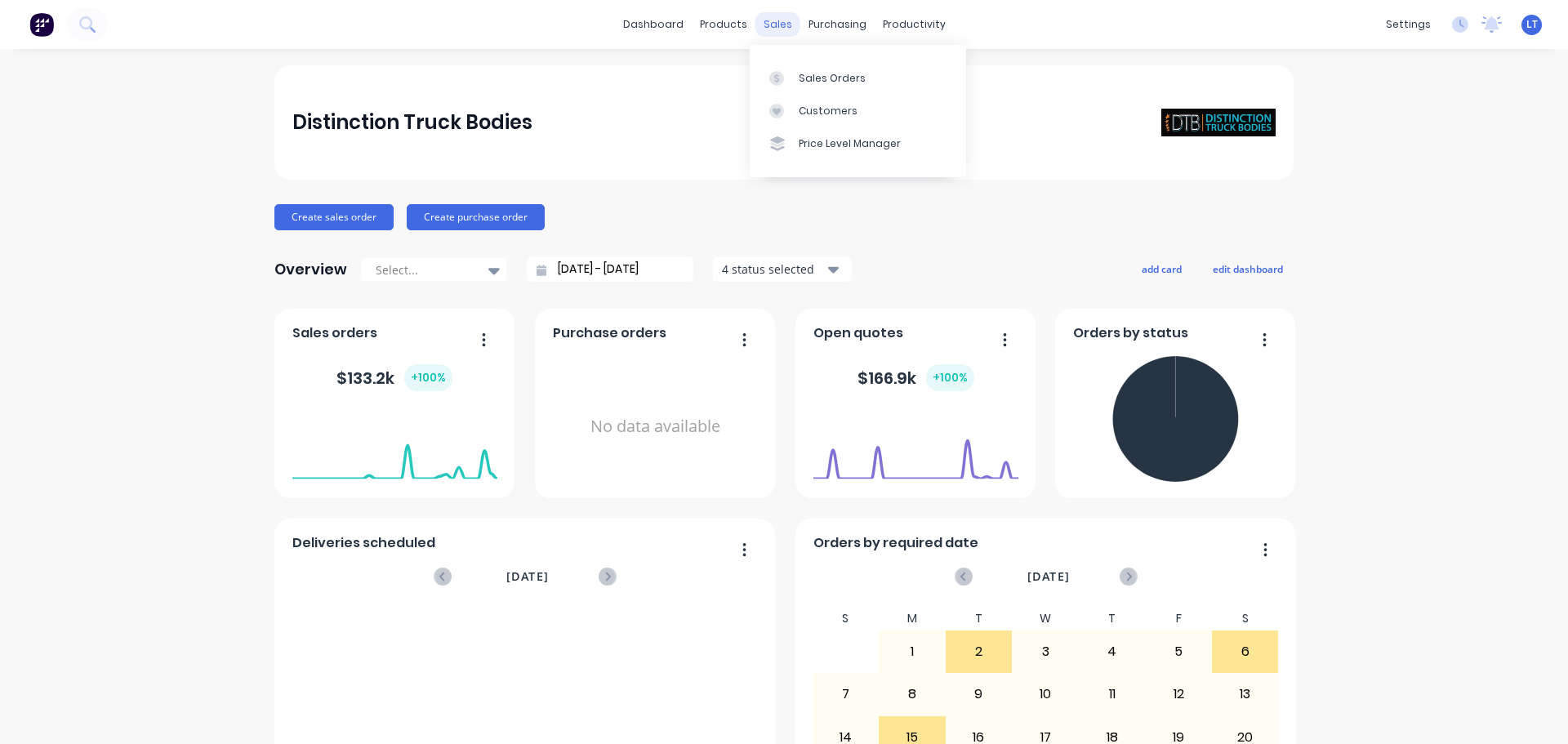
click at [763, 25] on div "sales" at bounding box center [778, 25] width 45 height 25
click at [811, 74] on div "Sales Orders" at bounding box center [832, 78] width 67 height 15
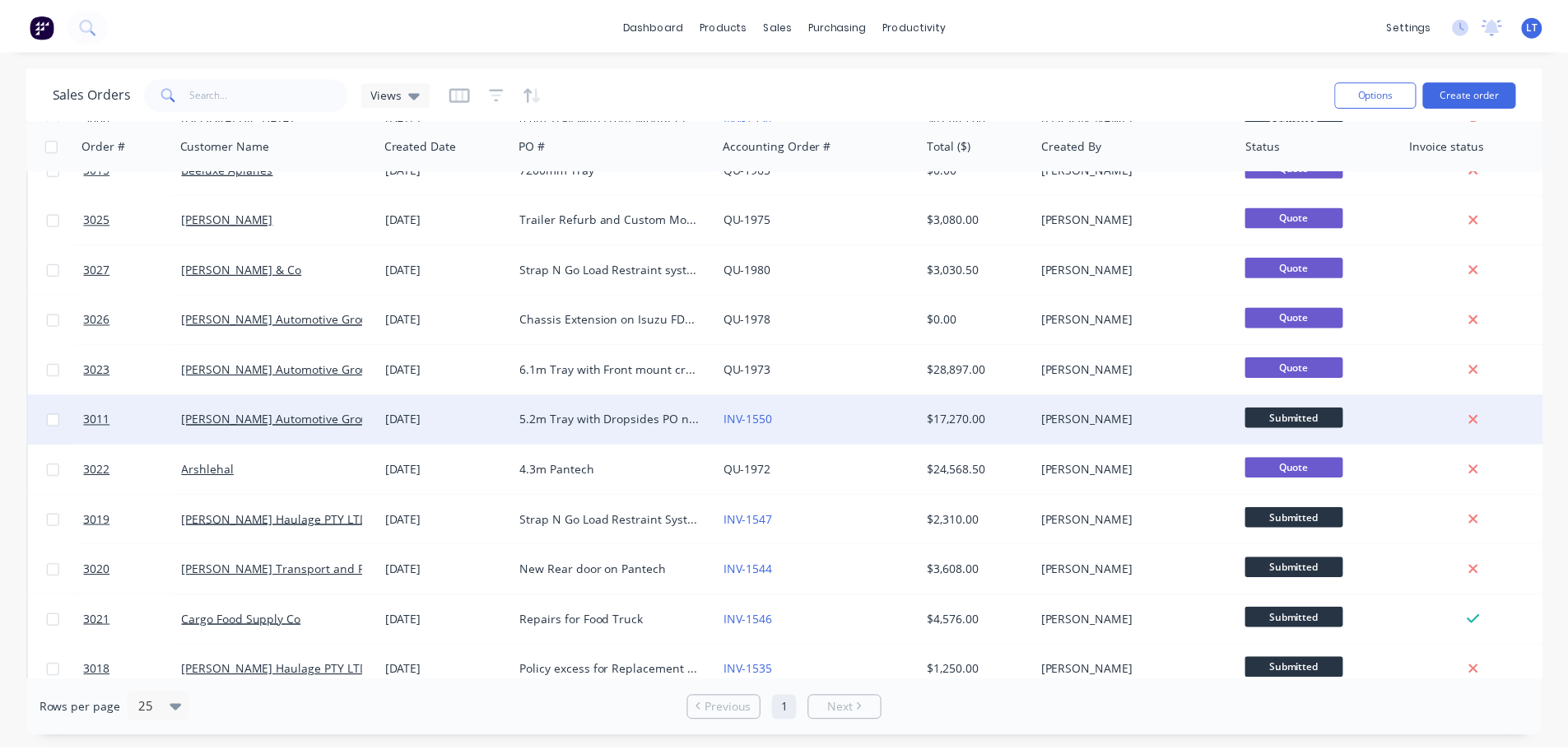
scroll to position [259, 0]
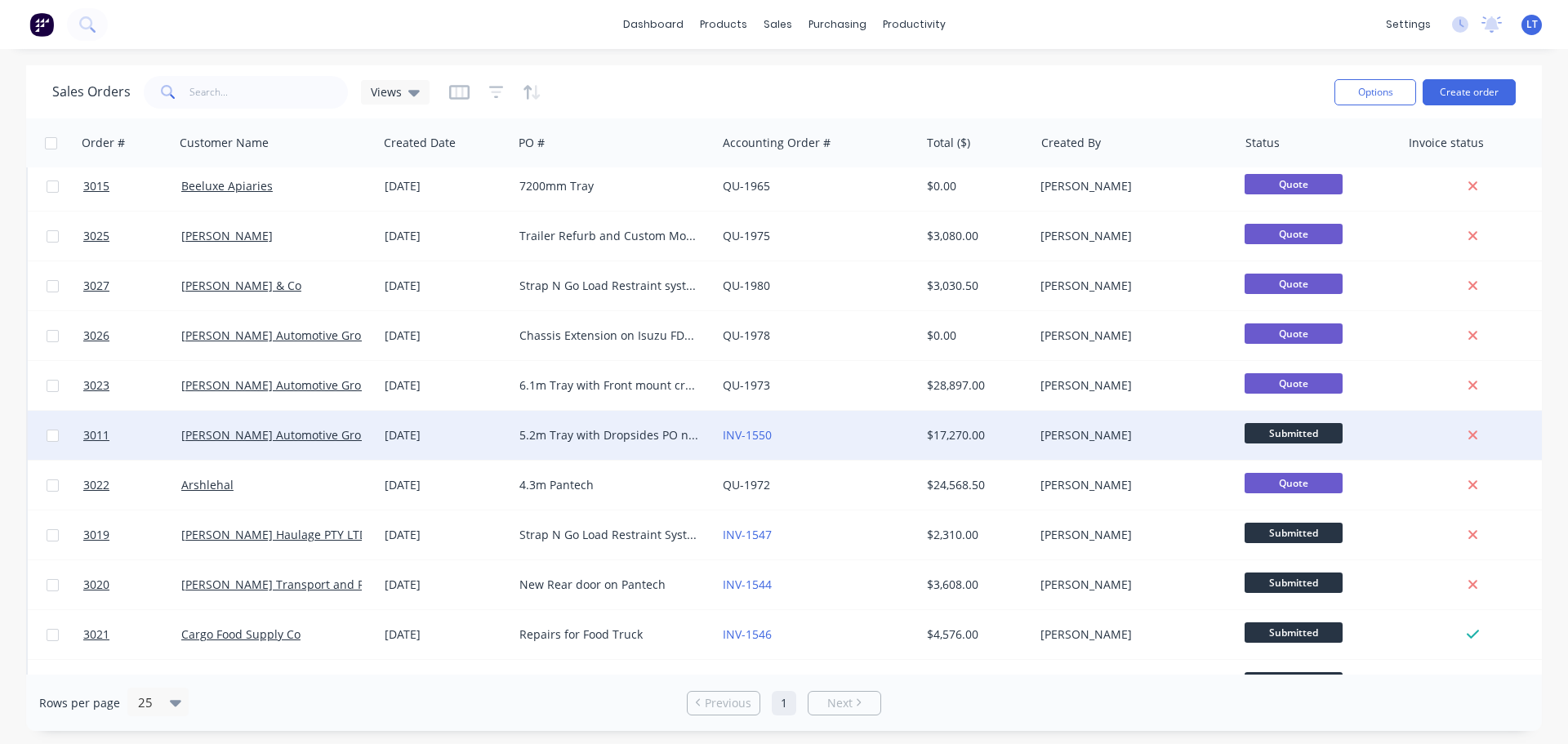
click at [557, 431] on div "5.2m Tray with Dropsides PO no 405V133735 VIN [VEHICLE_IDENTIFICATION_NUMBER] J…" at bounding box center [610, 435] width 182 height 16
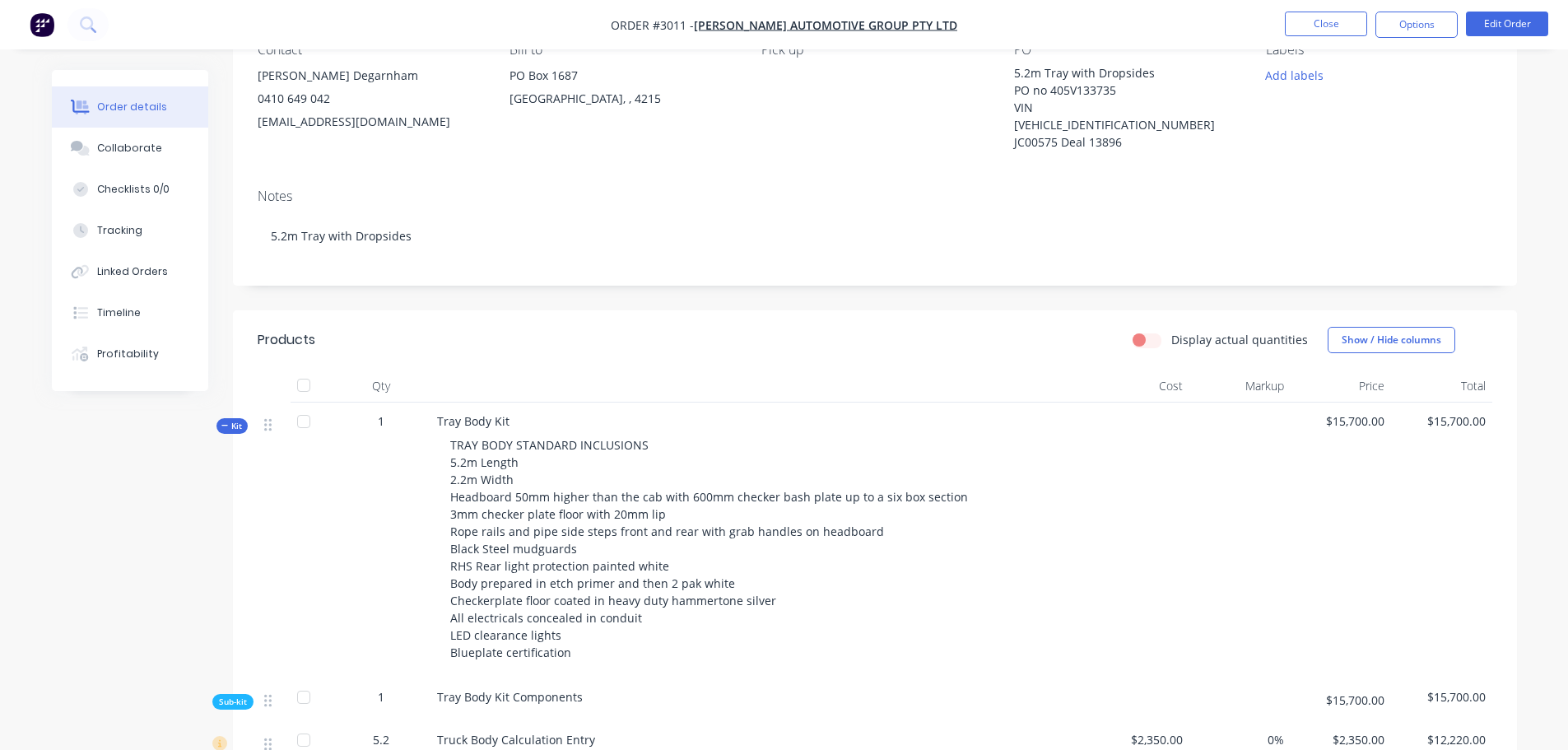
scroll to position [247, 0]
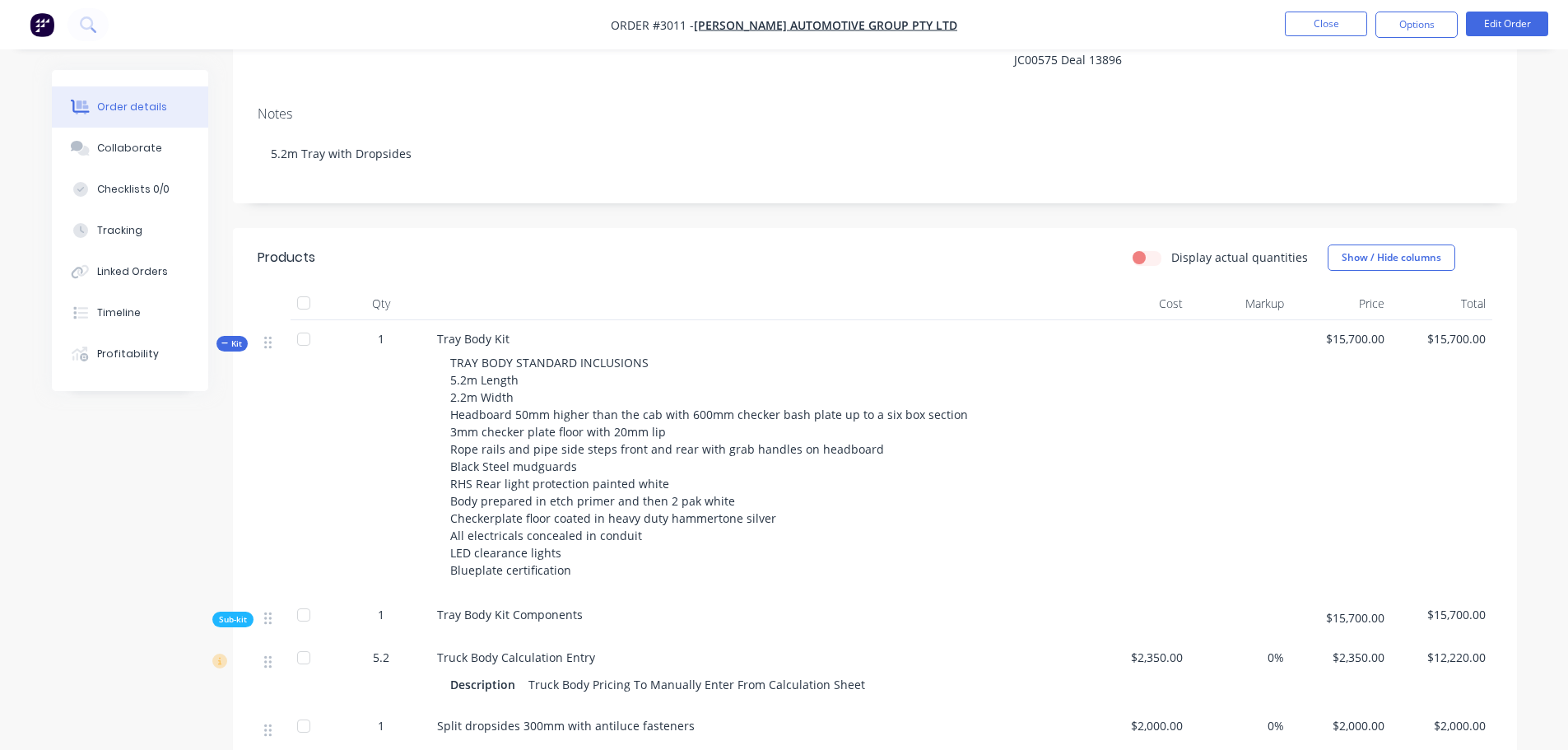
click at [528, 363] on div "TRAY BODY STANDARD INCLUSIONS 5.2m Length 2.2m Width Headboard 50mm higher than…" at bounding box center [759, 466] width 646 height 238
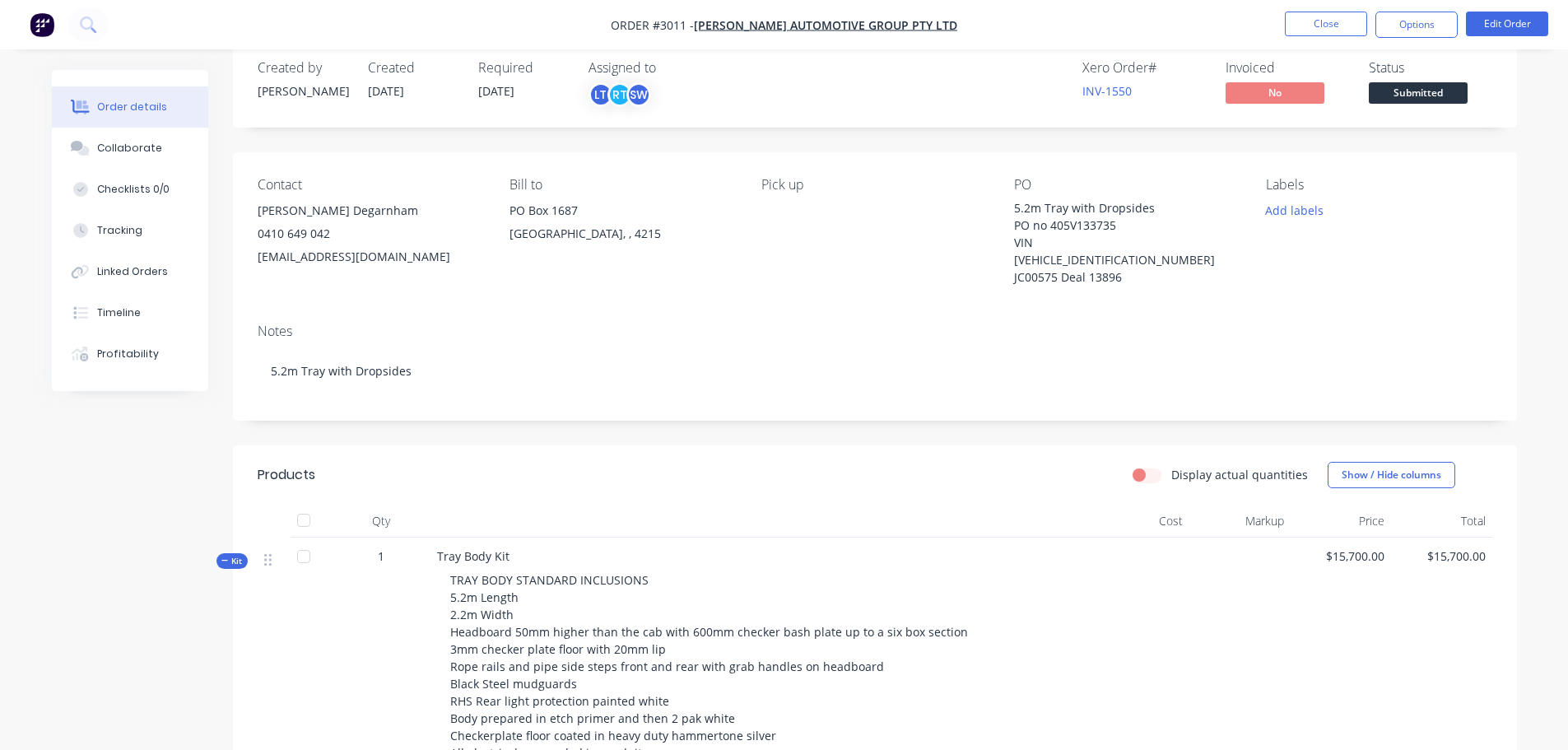
scroll to position [0, 0]
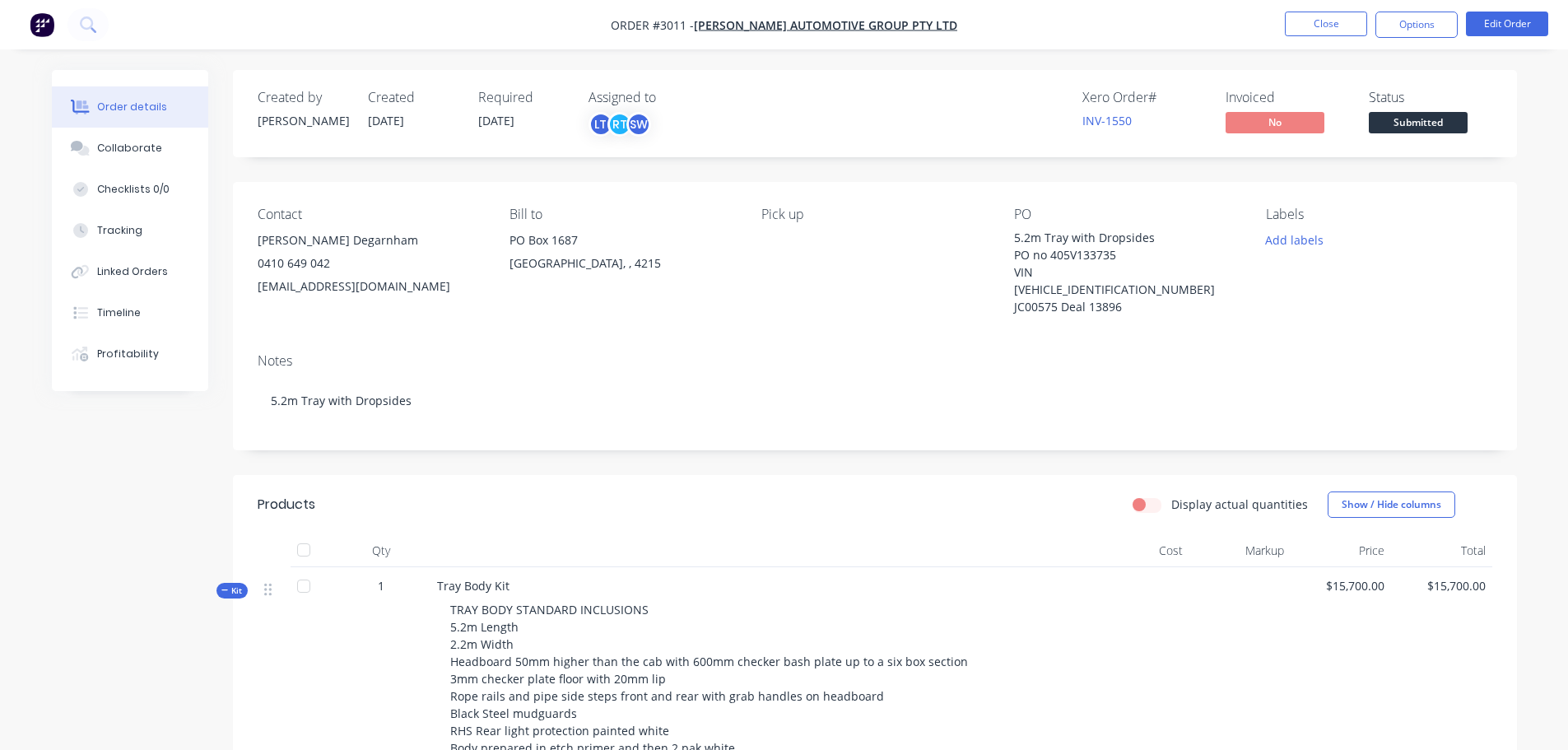
click at [34, 20] on img "button" at bounding box center [42, 25] width 25 height 25
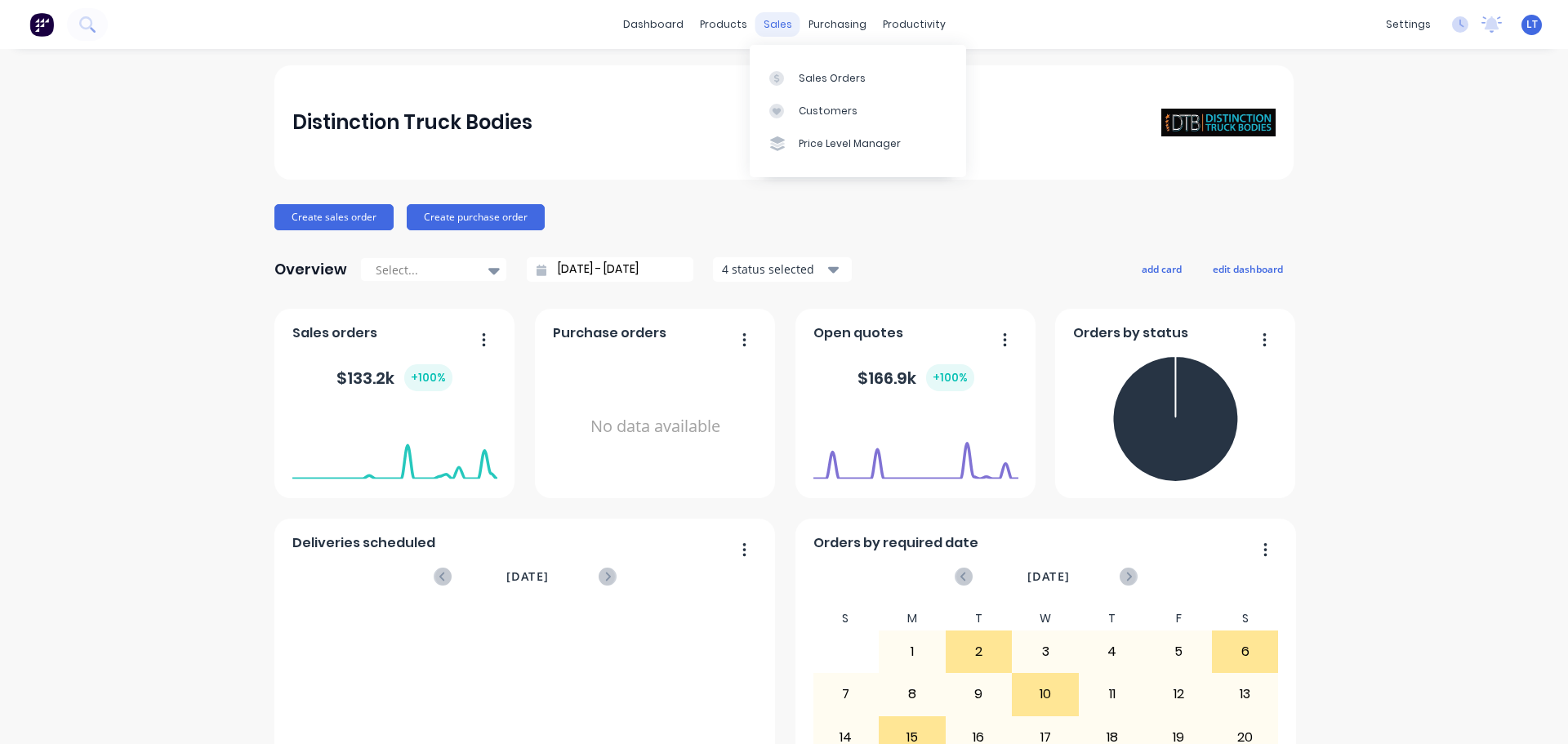
click at [775, 22] on div "sales" at bounding box center [778, 25] width 45 height 25
click at [811, 71] on div "Sales Orders" at bounding box center [832, 78] width 67 height 15
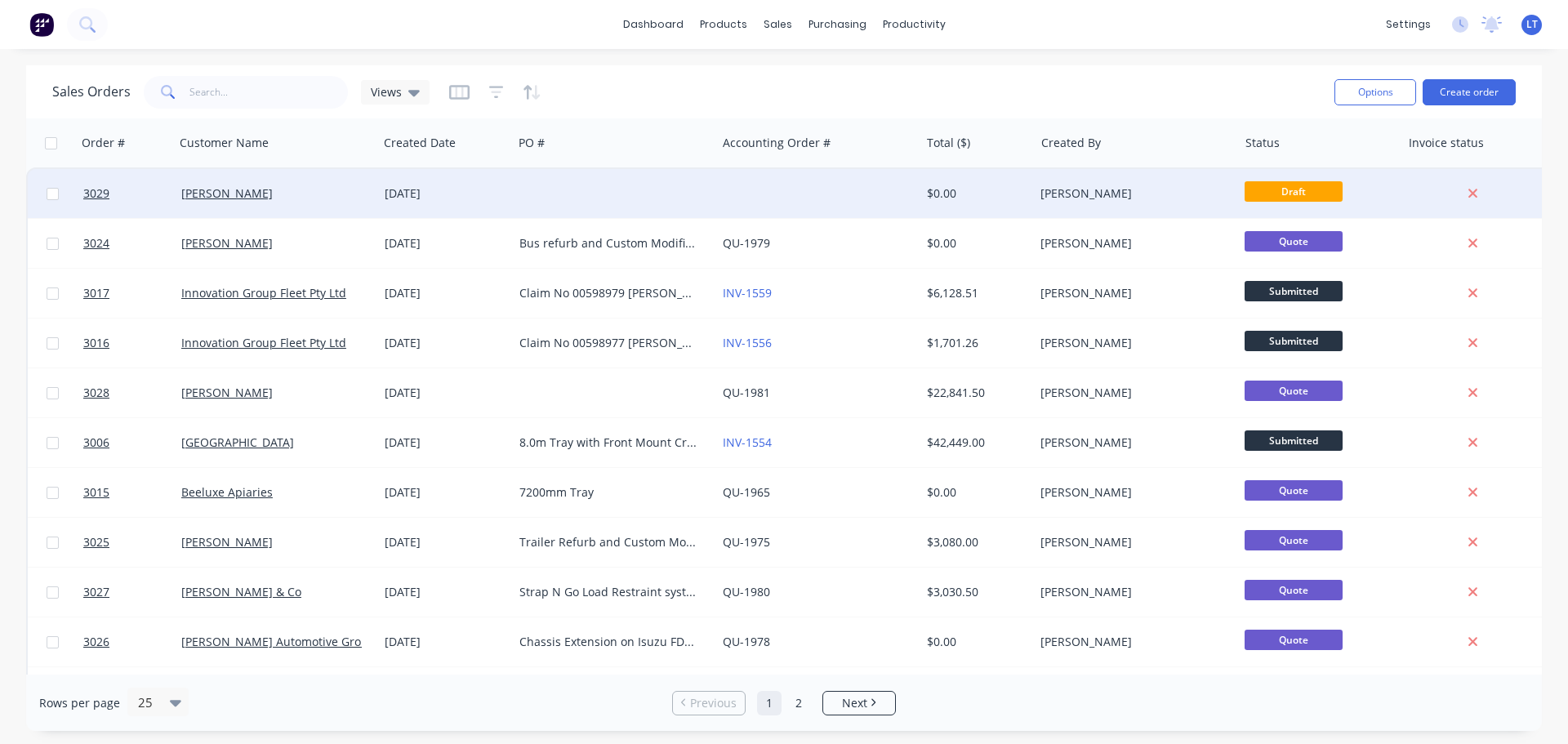
click at [556, 189] on div at bounding box center [614, 194] width 204 height 49
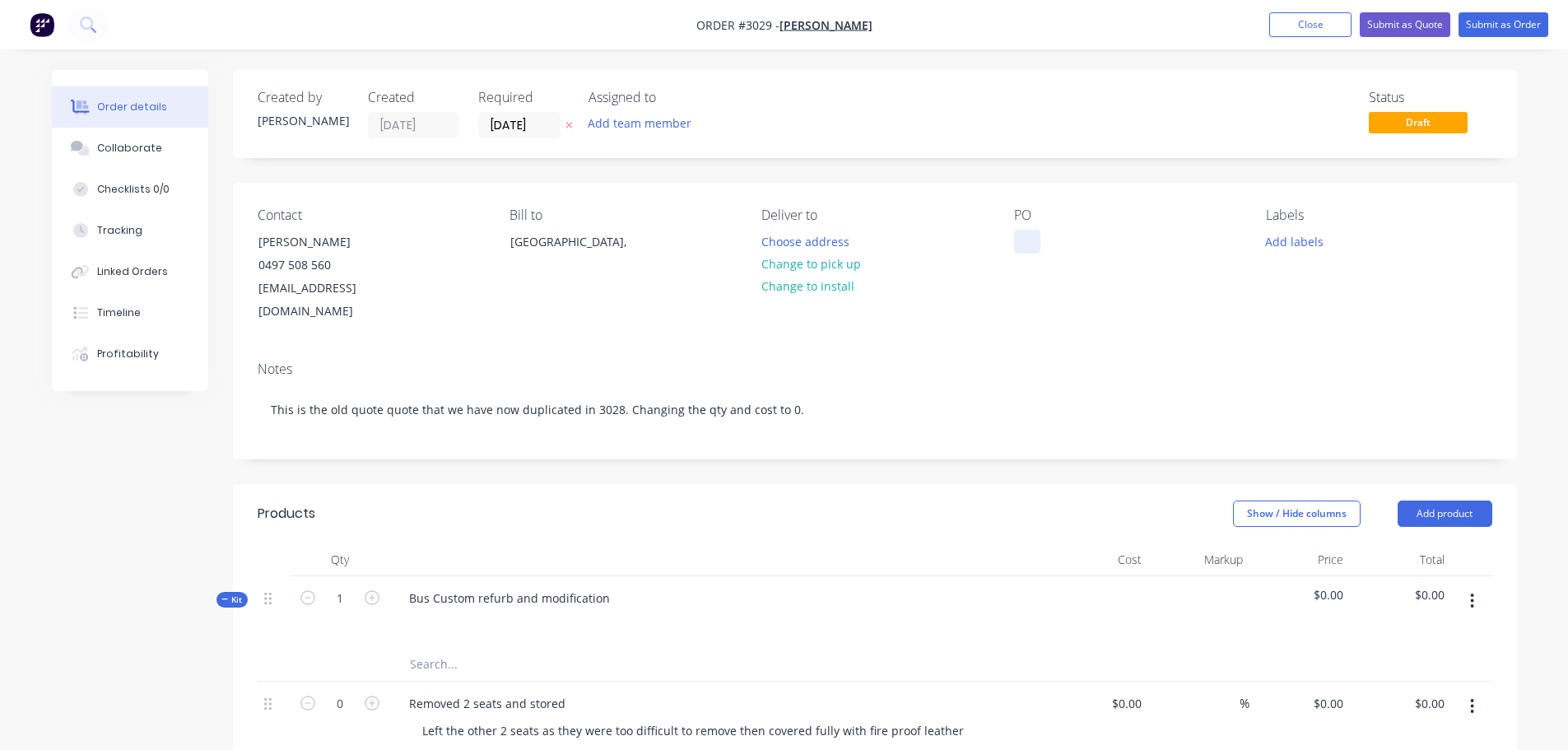
click at [1027, 238] on div at bounding box center [1027, 241] width 26 height 24
click at [36, 21] on img "button" at bounding box center [42, 25] width 25 height 25
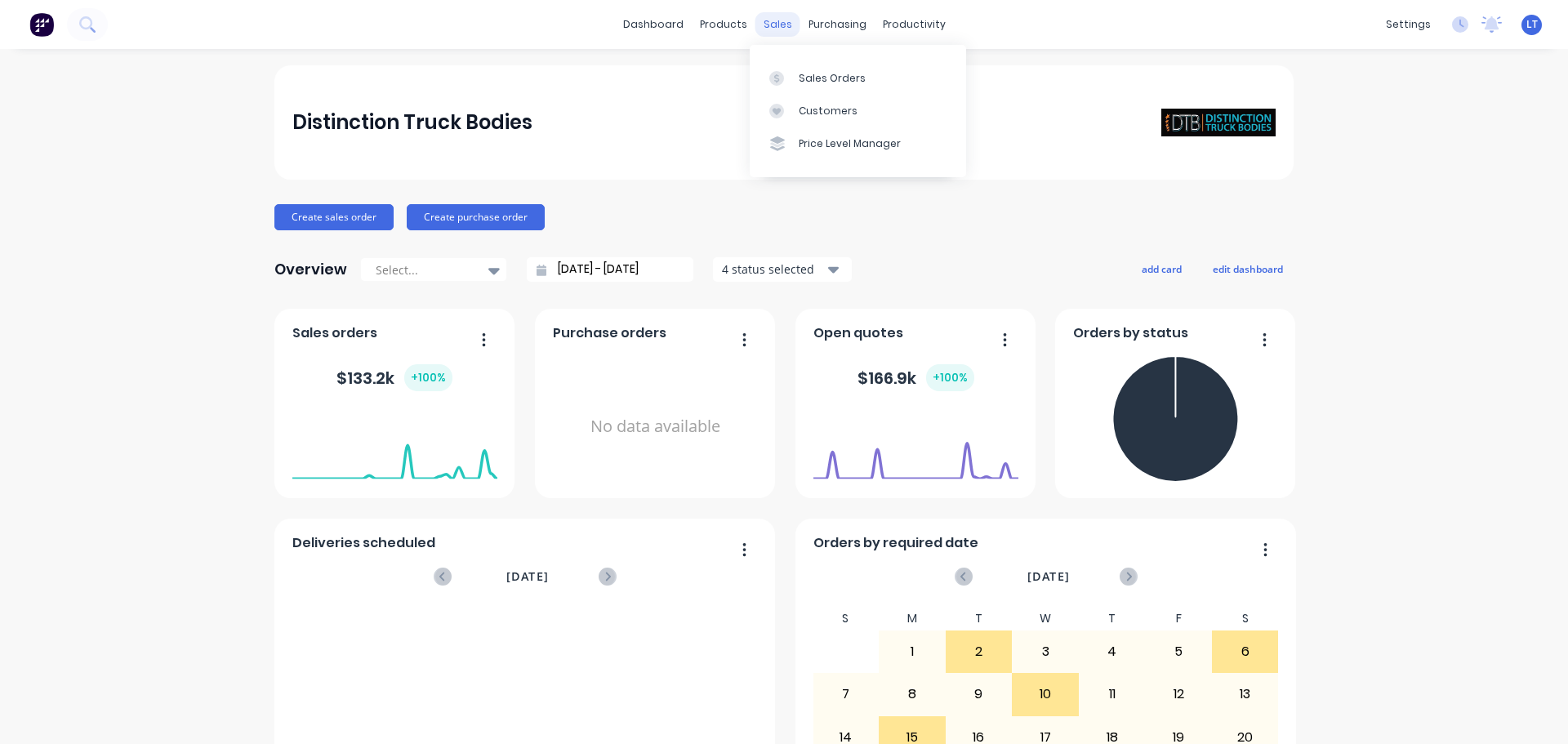
click at [766, 25] on div "sales" at bounding box center [778, 25] width 45 height 25
click at [829, 81] on div "Sales Orders" at bounding box center [832, 78] width 67 height 15
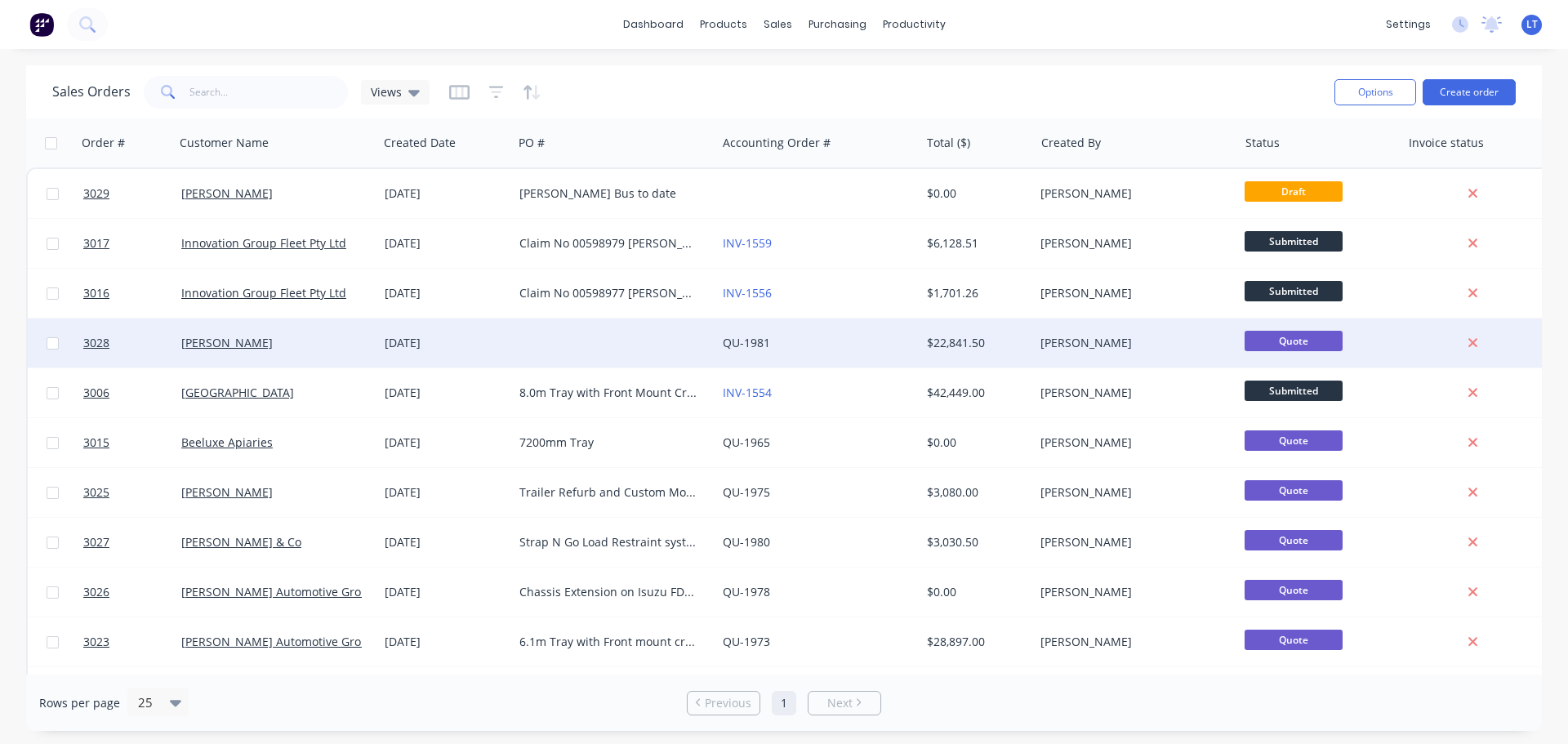
click at [555, 340] on div at bounding box center [614, 343] width 204 height 49
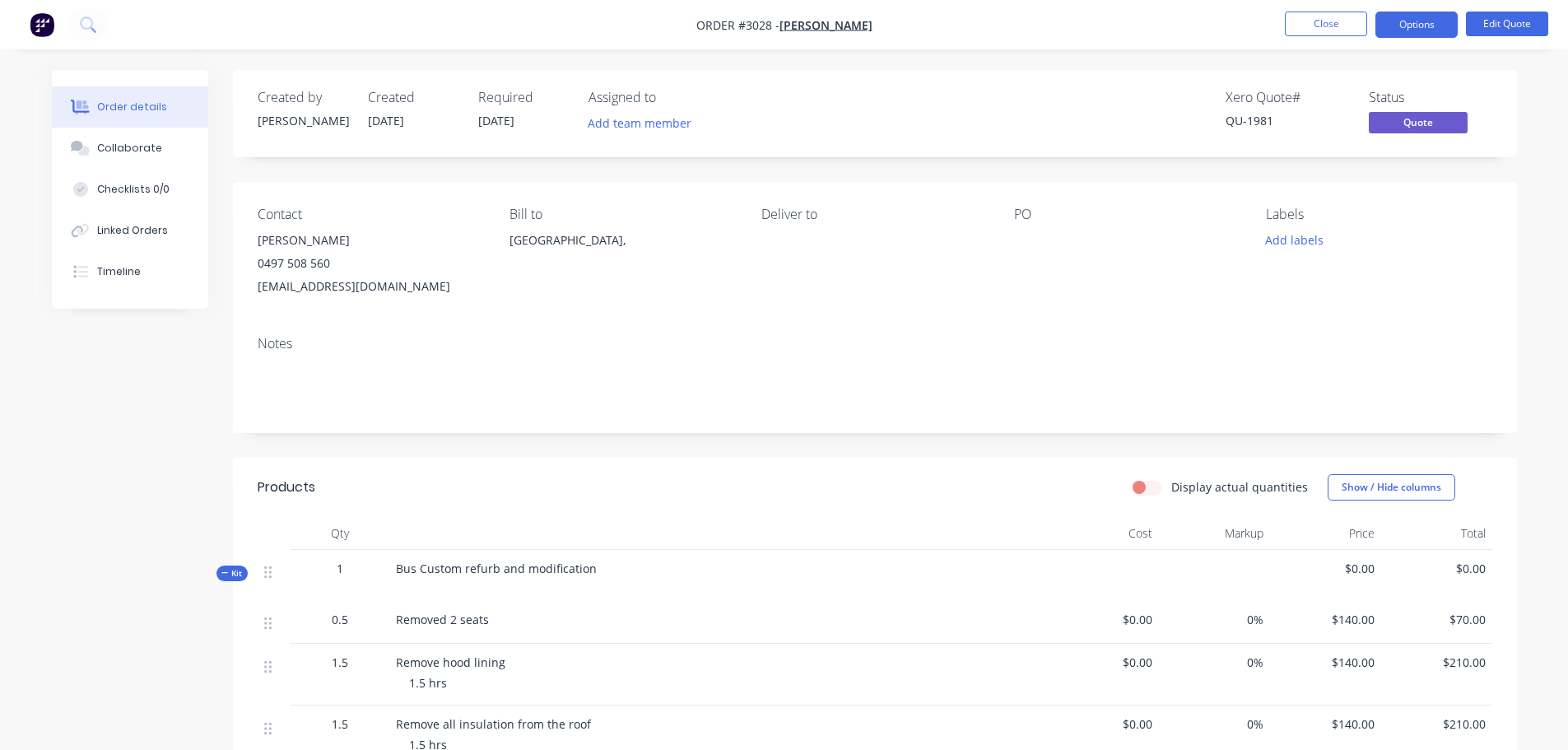
click at [1025, 229] on div at bounding box center [1117, 241] width 206 height 23
click at [1500, 19] on button "Edit Quote" at bounding box center [1507, 24] width 82 height 25
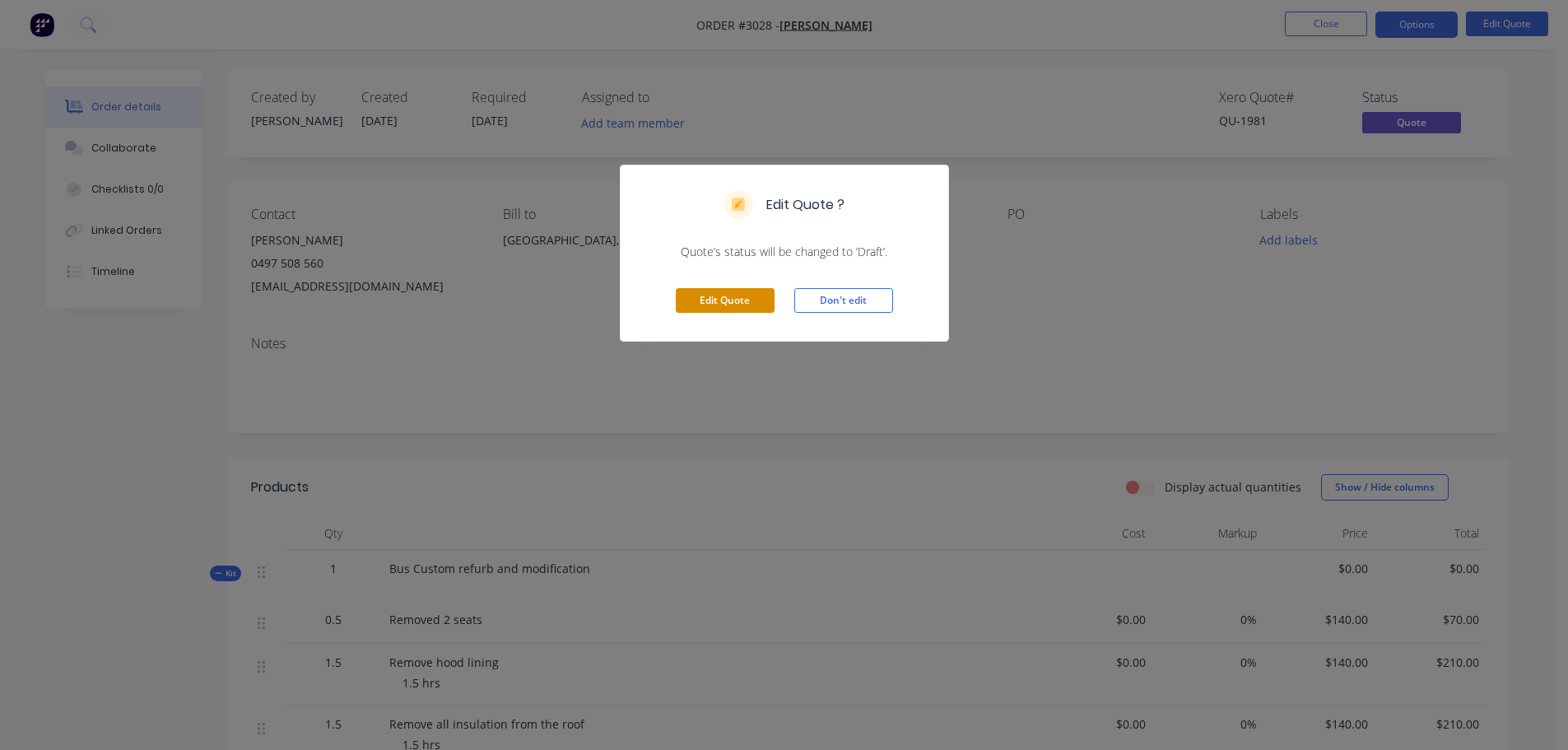
click at [738, 301] on button "Edit Quote" at bounding box center [725, 300] width 99 height 25
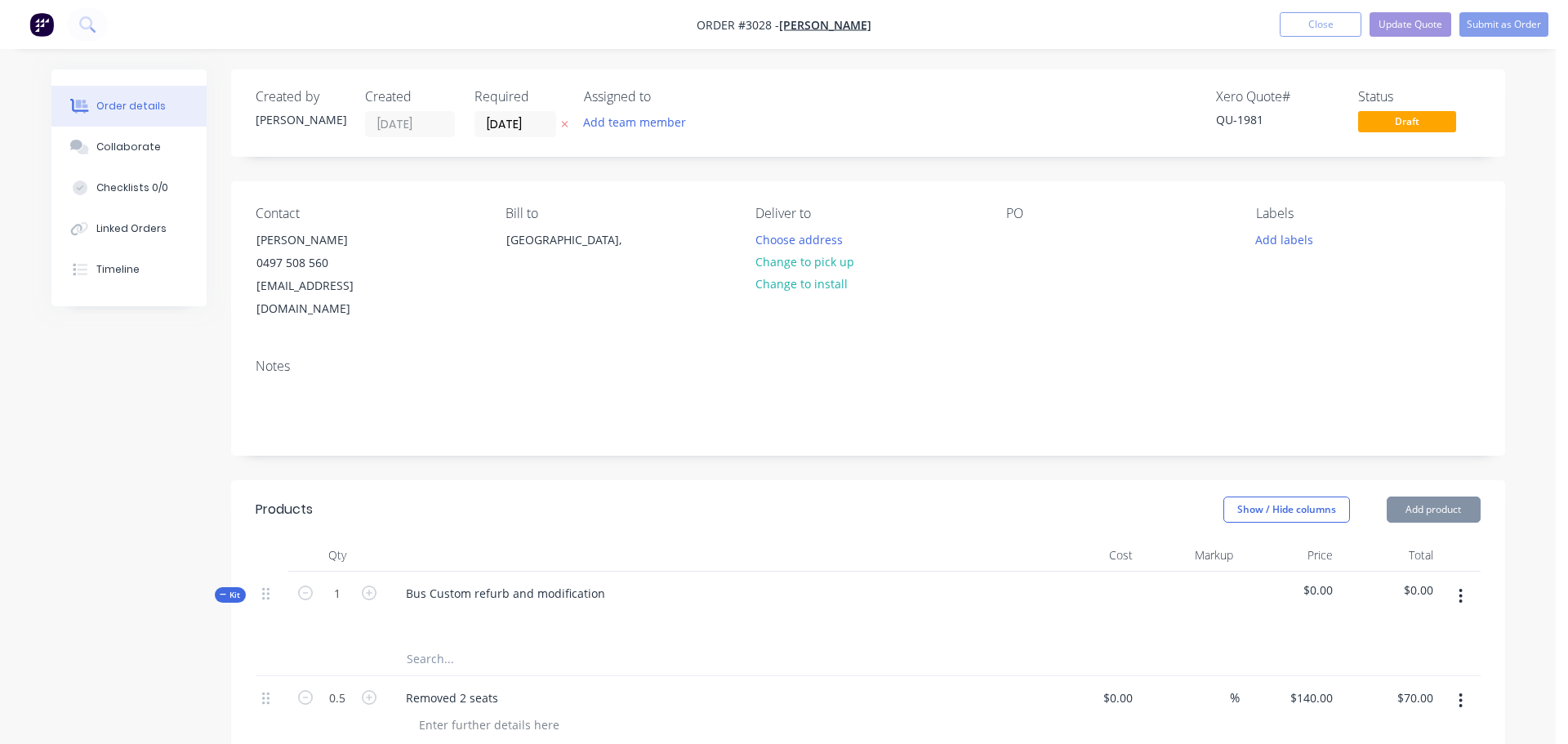
type input "$140.00"
type input "$70.00"
type input "$140.00"
type input "$210.00"
type input "$140.00"
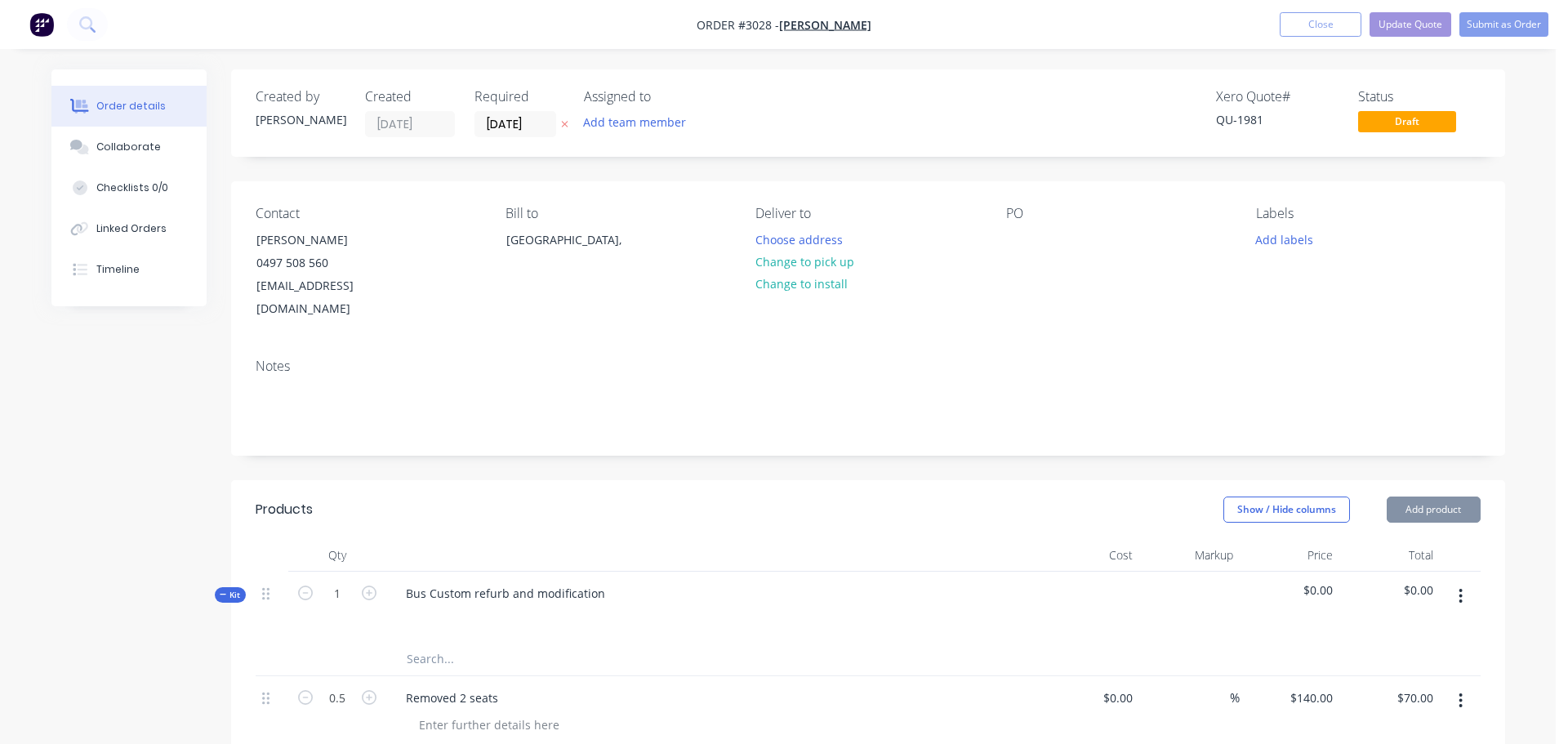
type input "$210.00"
type input "$140.00"
type input "$70.00"
type input "$140.00"
type input "$70.00"
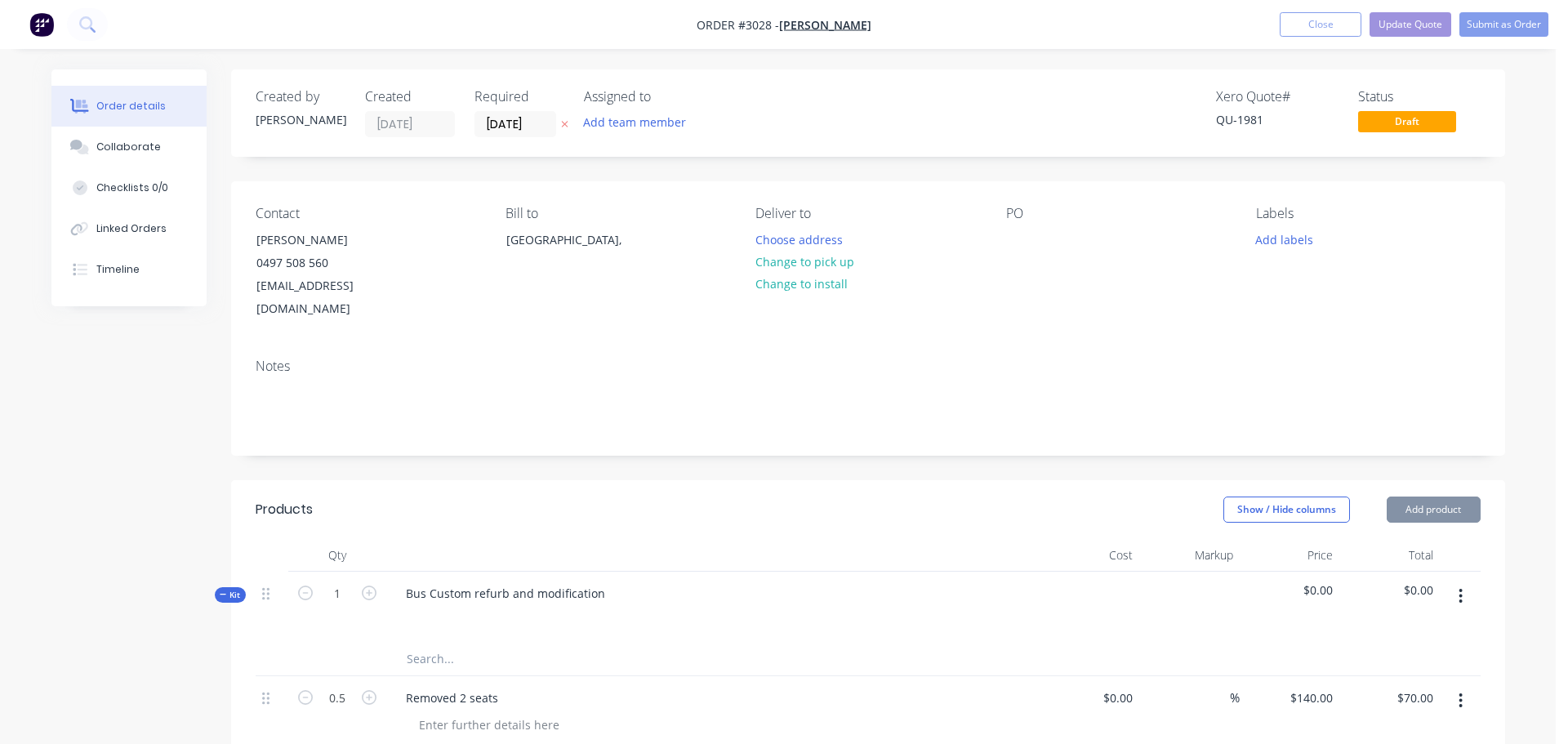
type input "$140.00"
type input "$210.00"
type input "$140.00"
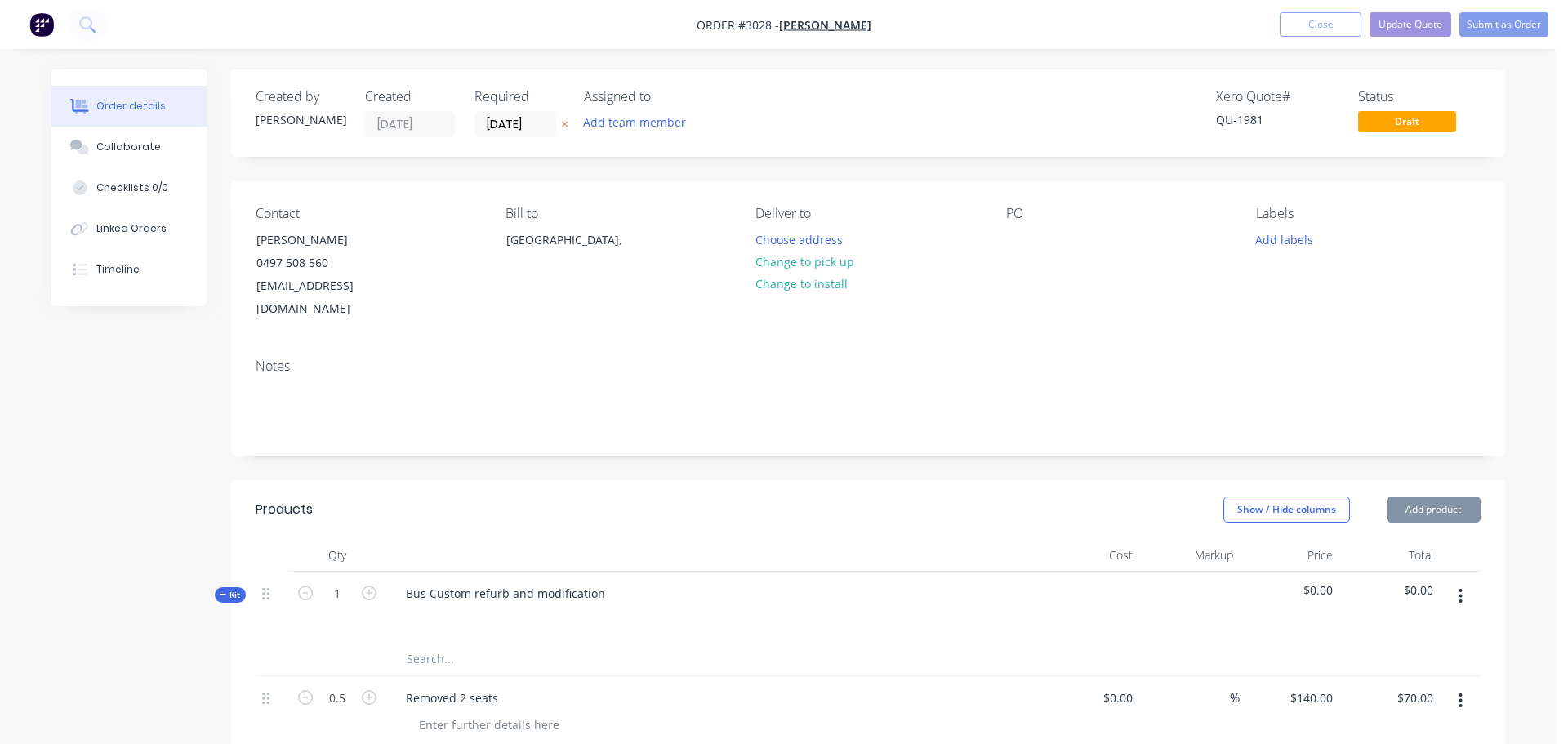
type input "$35.00"
type input "$140.00"
type input "$70.00"
type input "$140.00"
type input "$420.00"
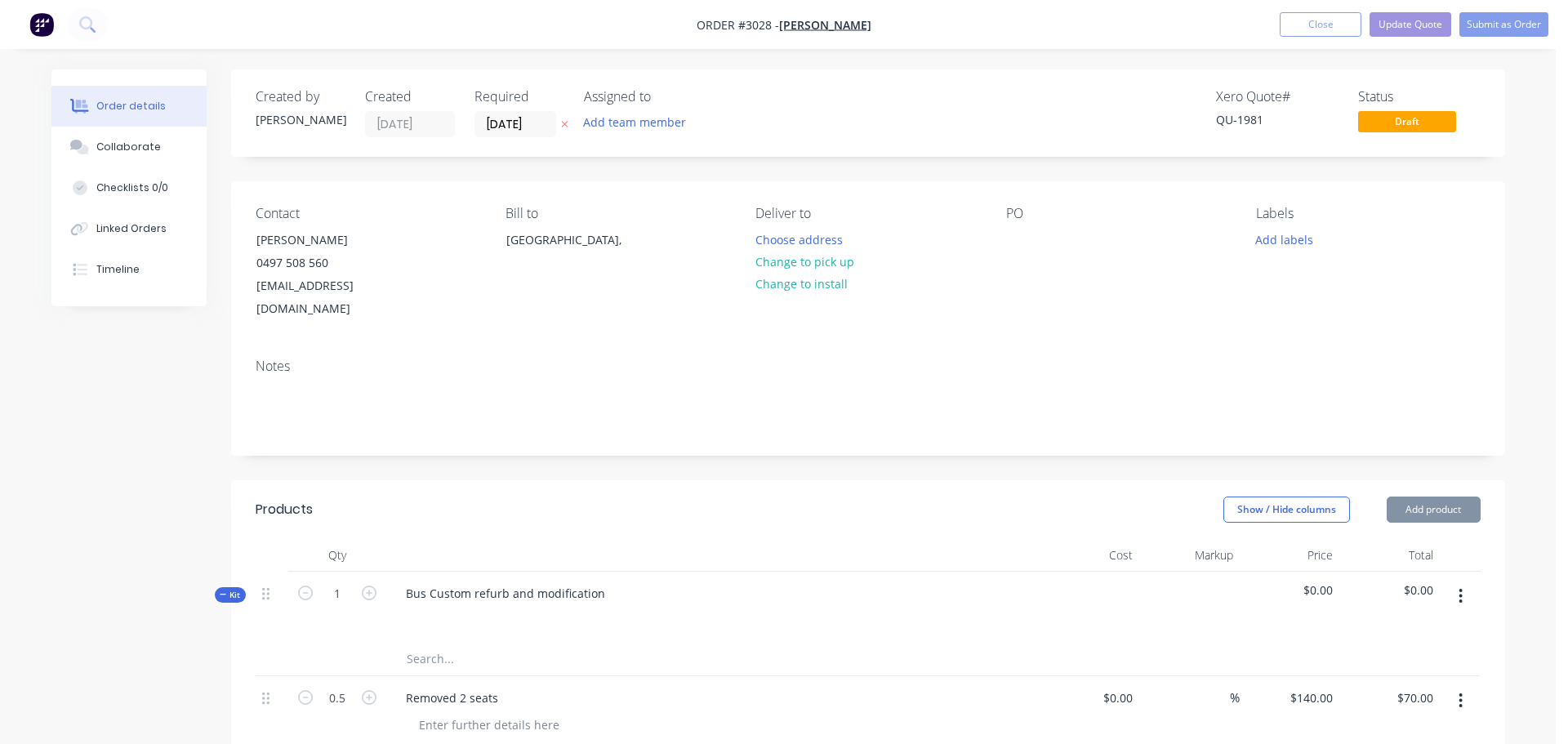
type input "$140.00"
type input "$70.00"
type input "$140.00"
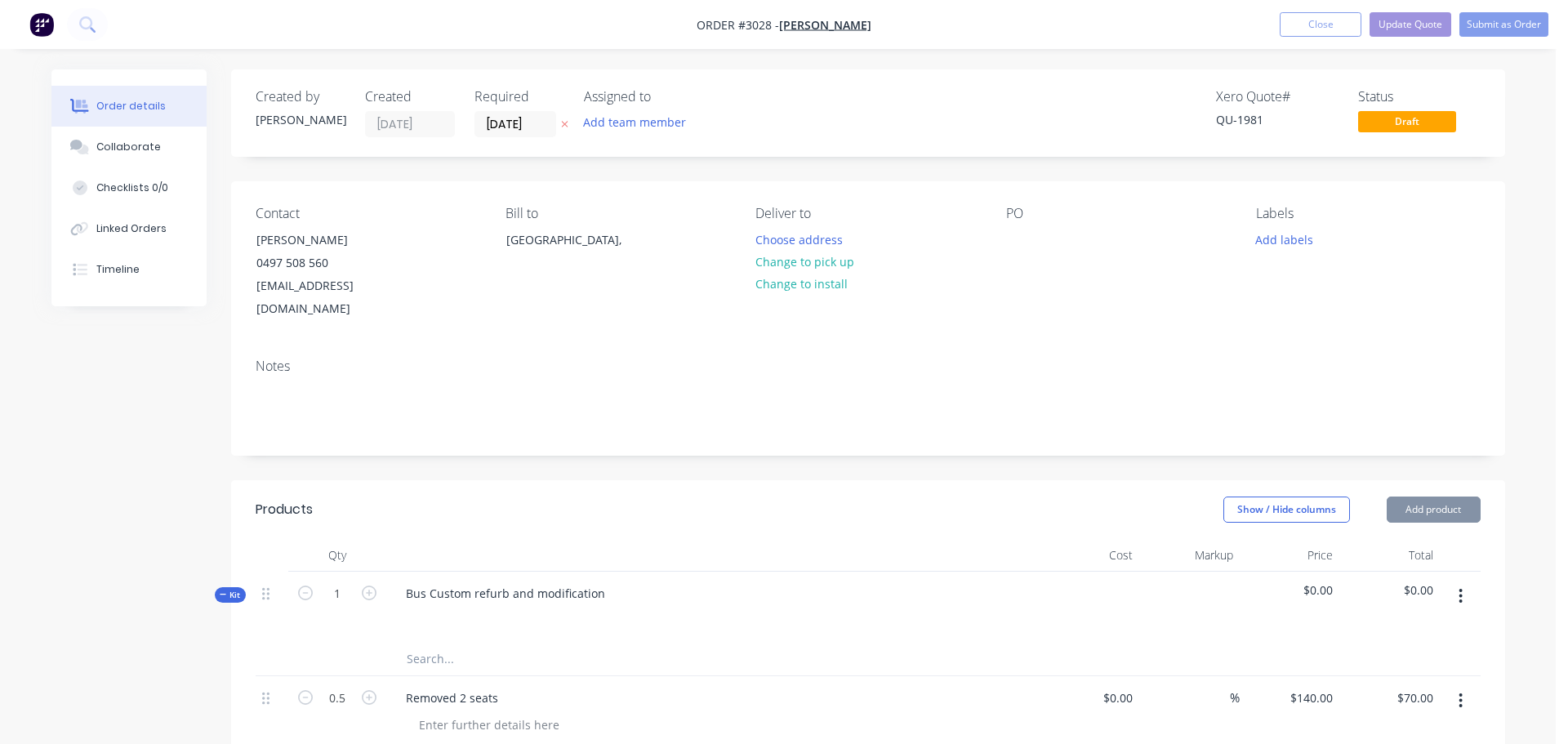
type input "$140.00"
type input "$280.00"
type input "$140.00"
type input "$280.00"
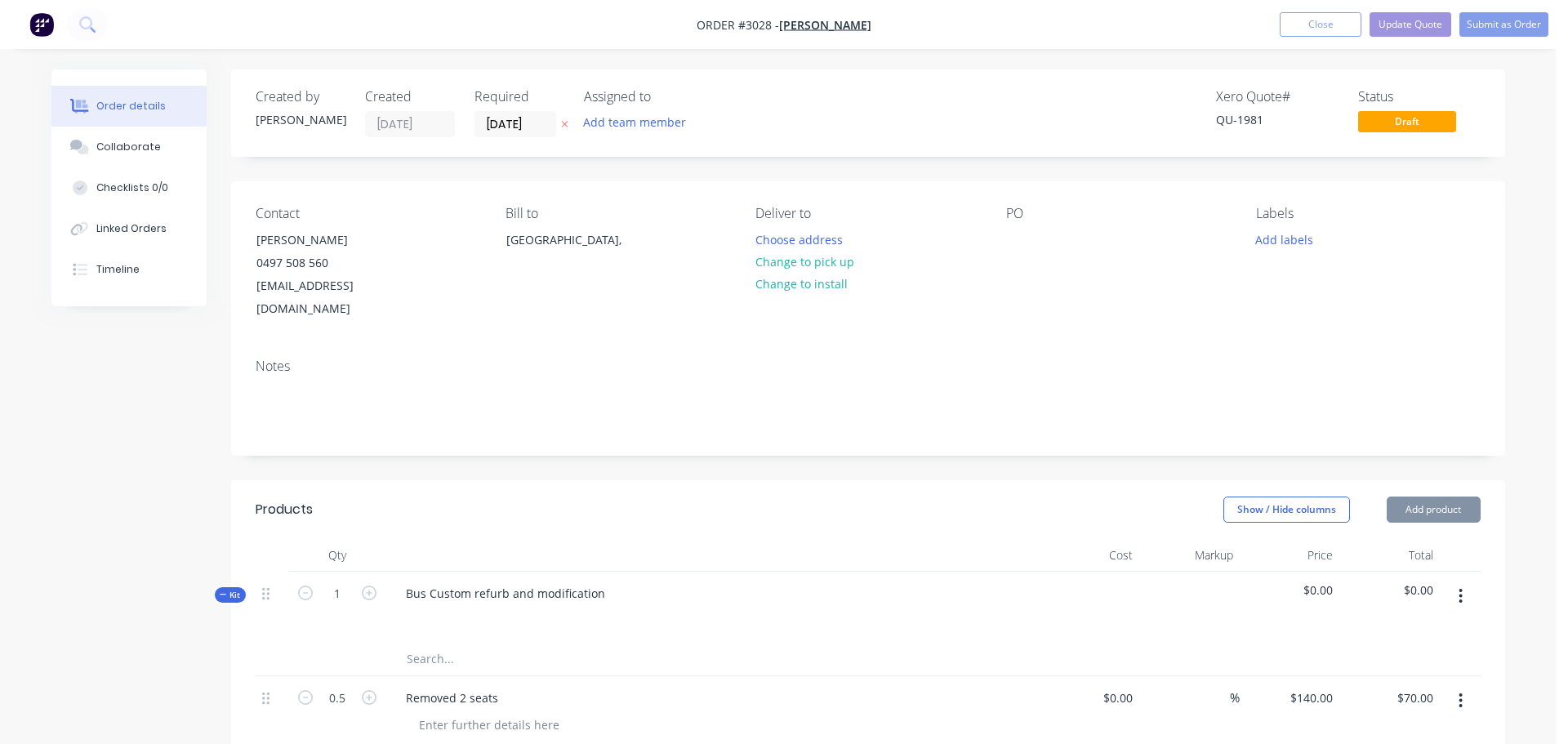
type input "$140.00"
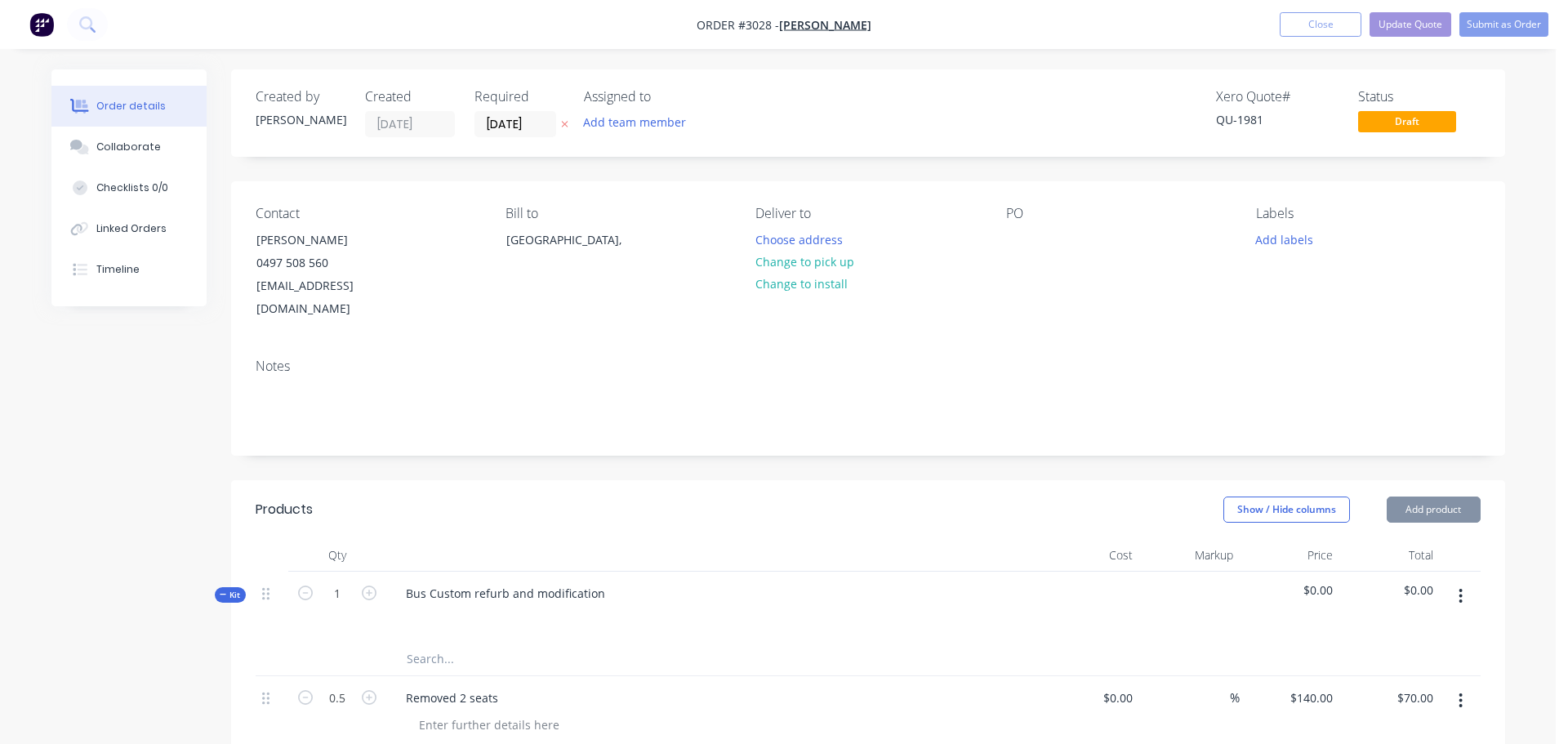
type input "$140.00"
type input "$2,240.00"
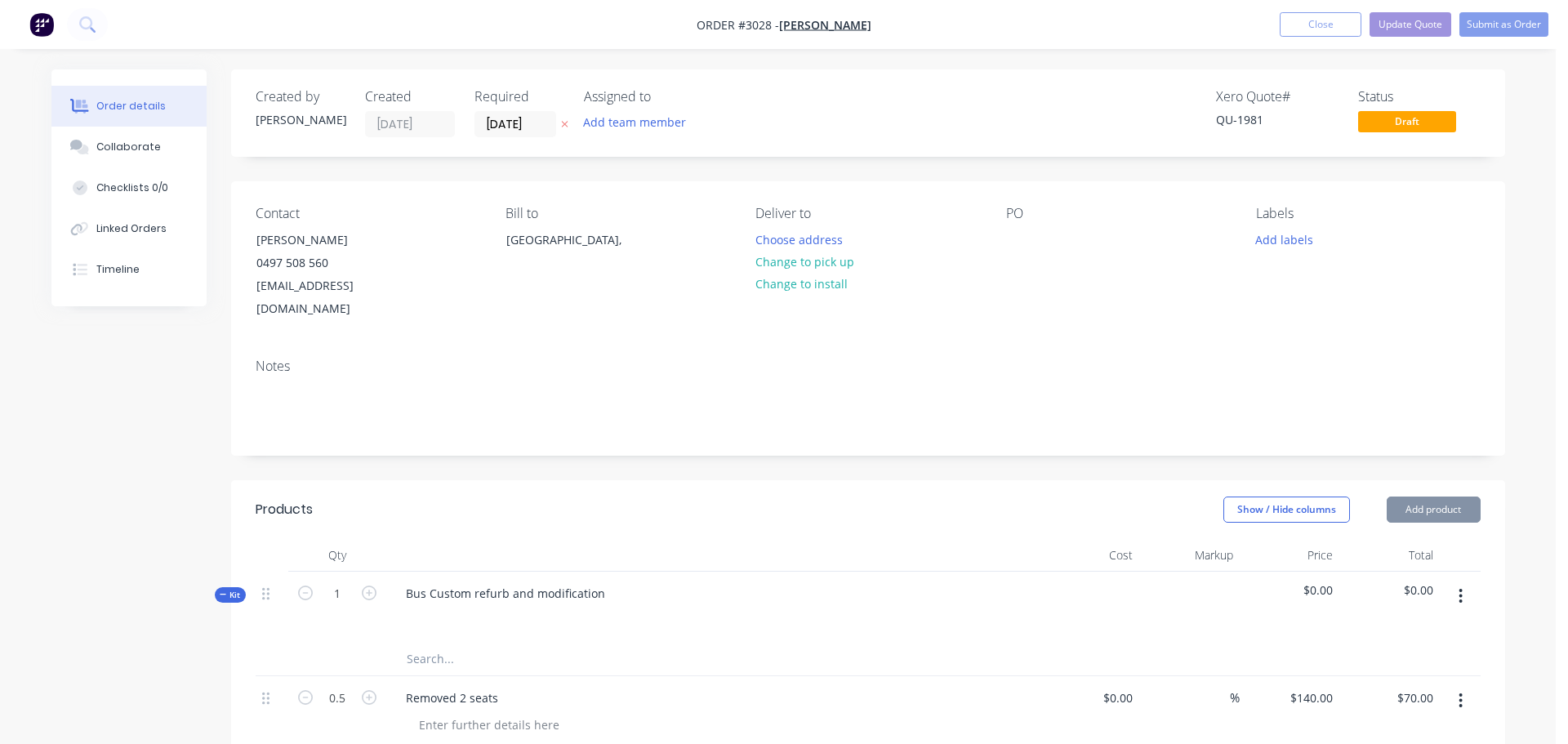
type input "$140.00"
type input "$840.00"
type input "$140.00"
type input "$1,120.00"
type input "$140.00"
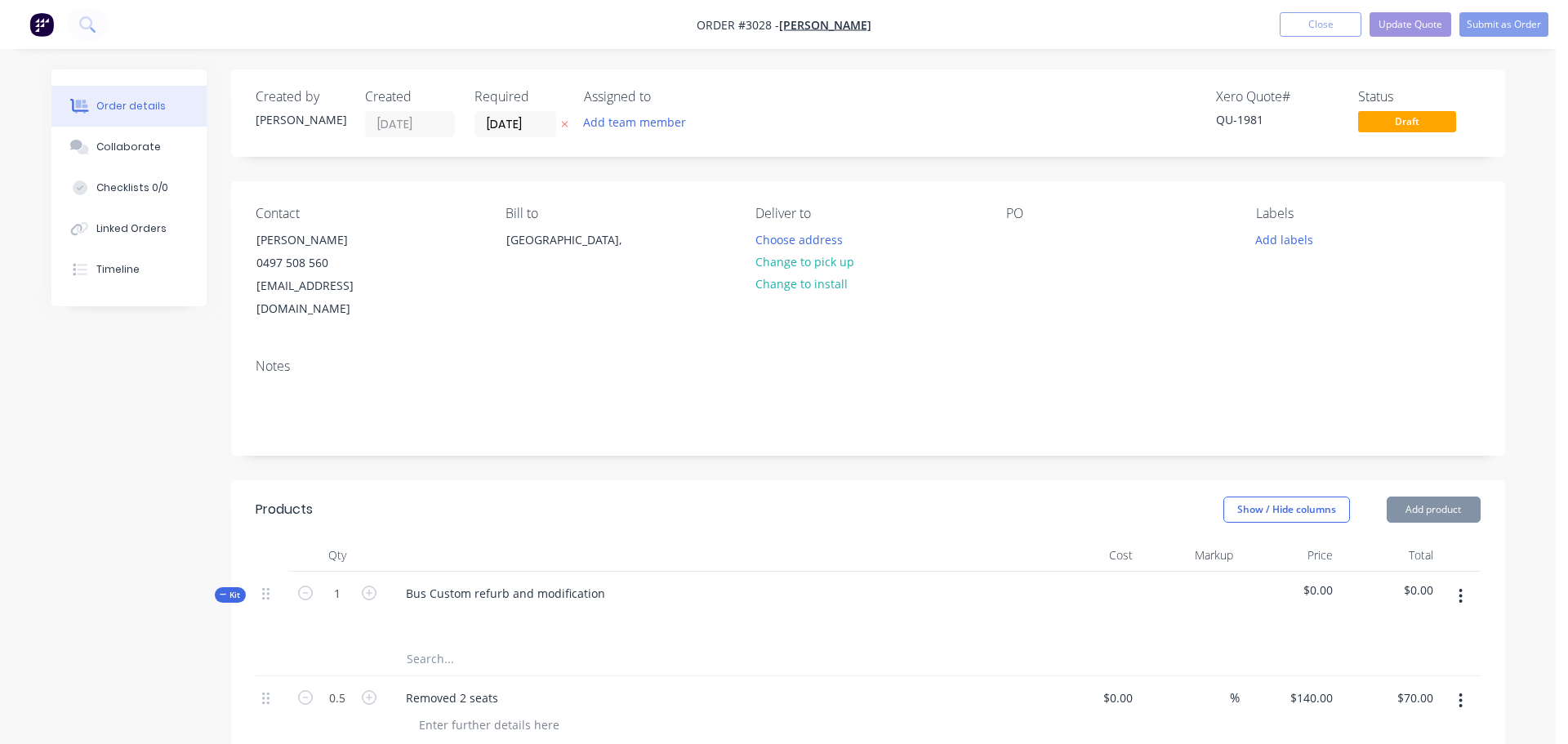
type input "$280.00"
type input "$140.00"
type input "$560.00"
type input "$140.00"
type input "$280.00"
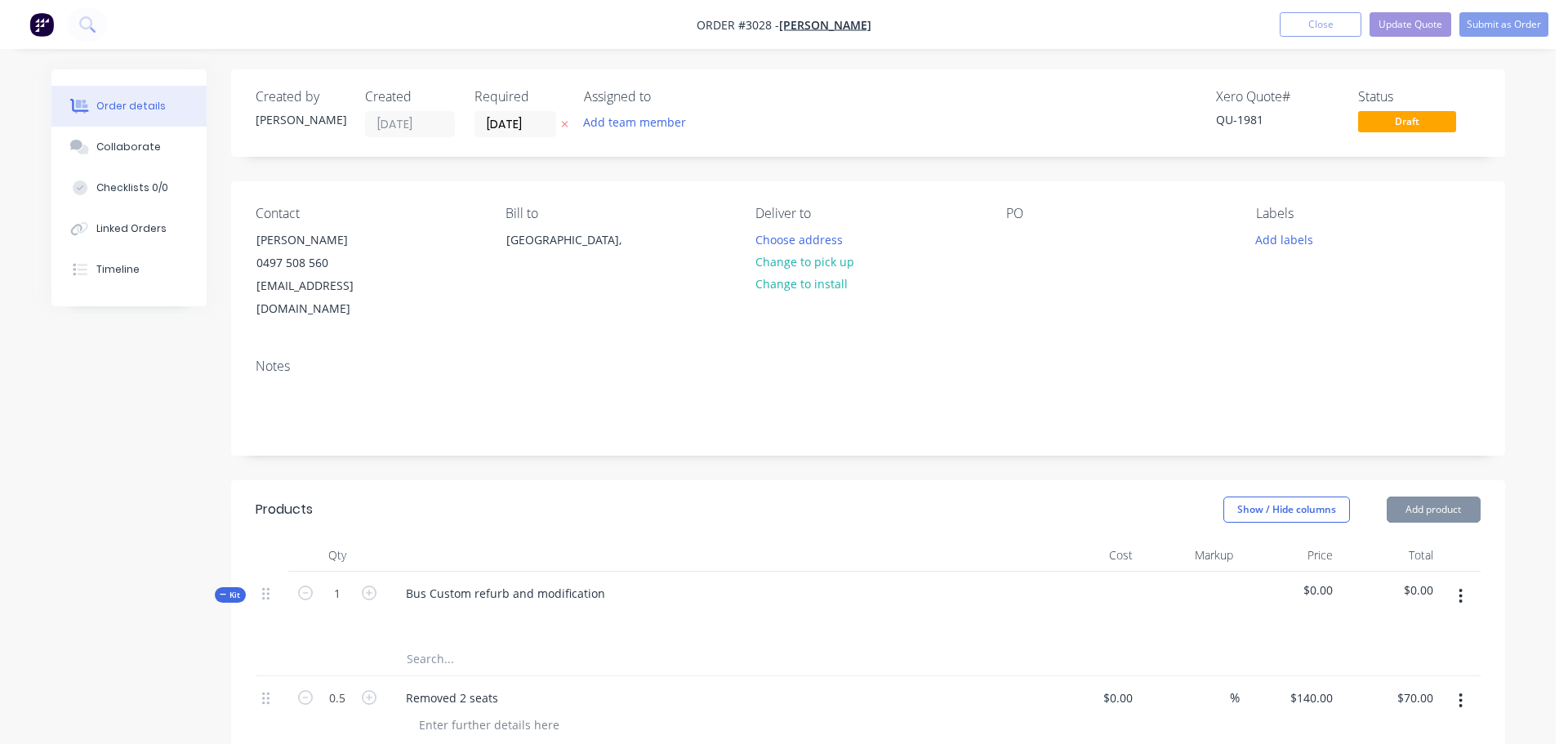
type input "$140.00"
type input "$700.00"
type input "$140.00"
type input "$280.00"
type input "$140.00"
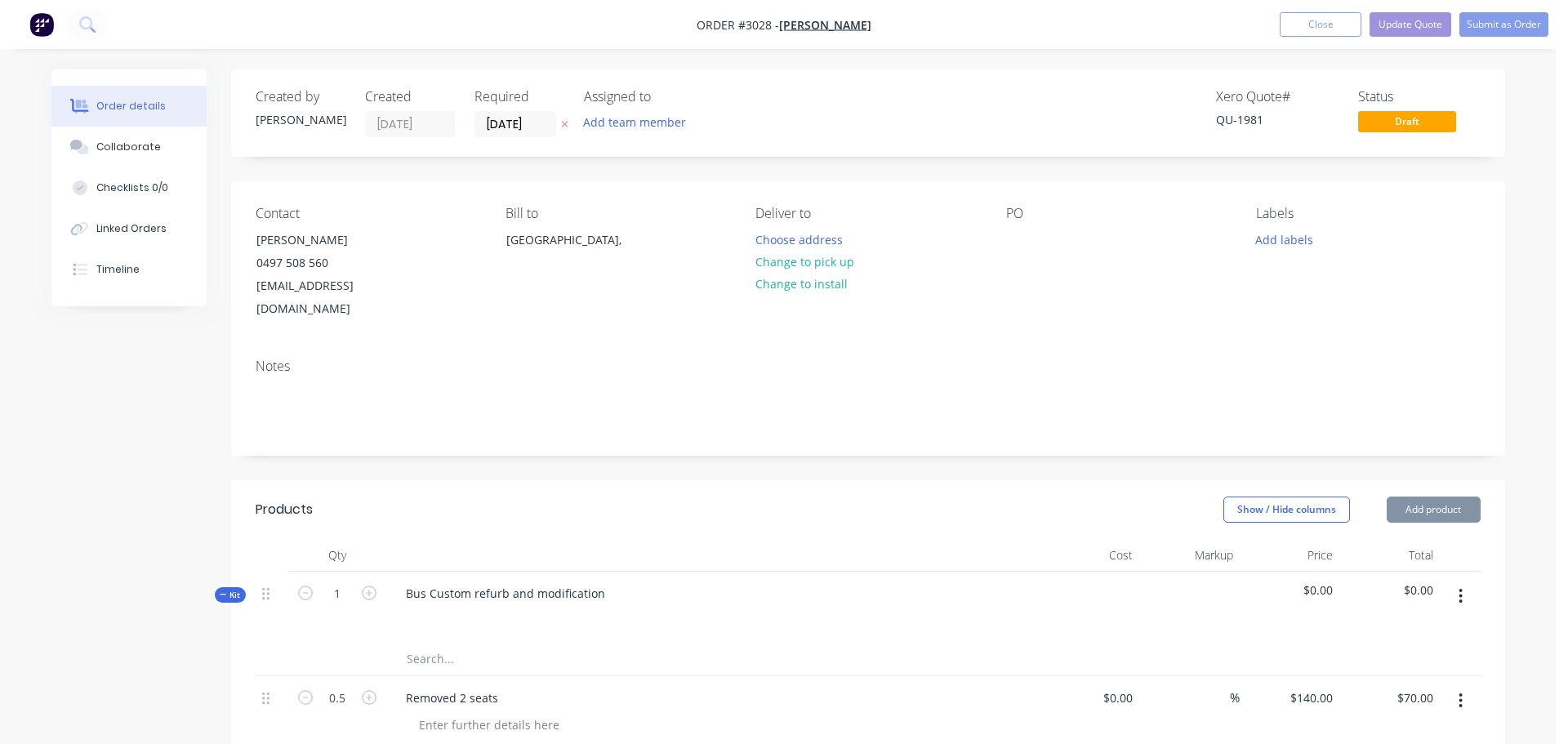
type input "$1,120.00"
type input "$140.00"
type input "$1,120.00"
type input "$140.00"
type input "$840.00"
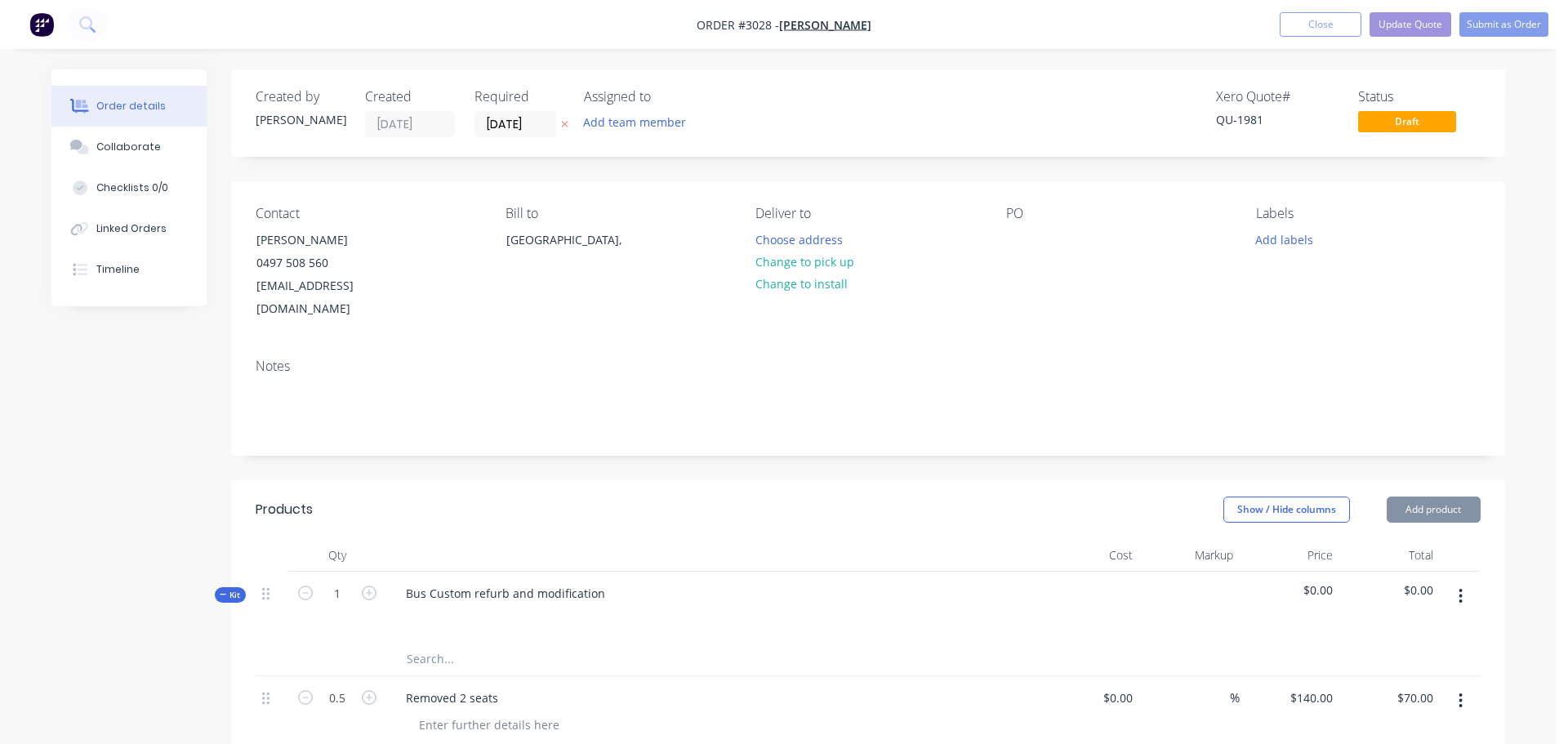
type input "$140.00"
type input "$560.00"
type input "$140.00"
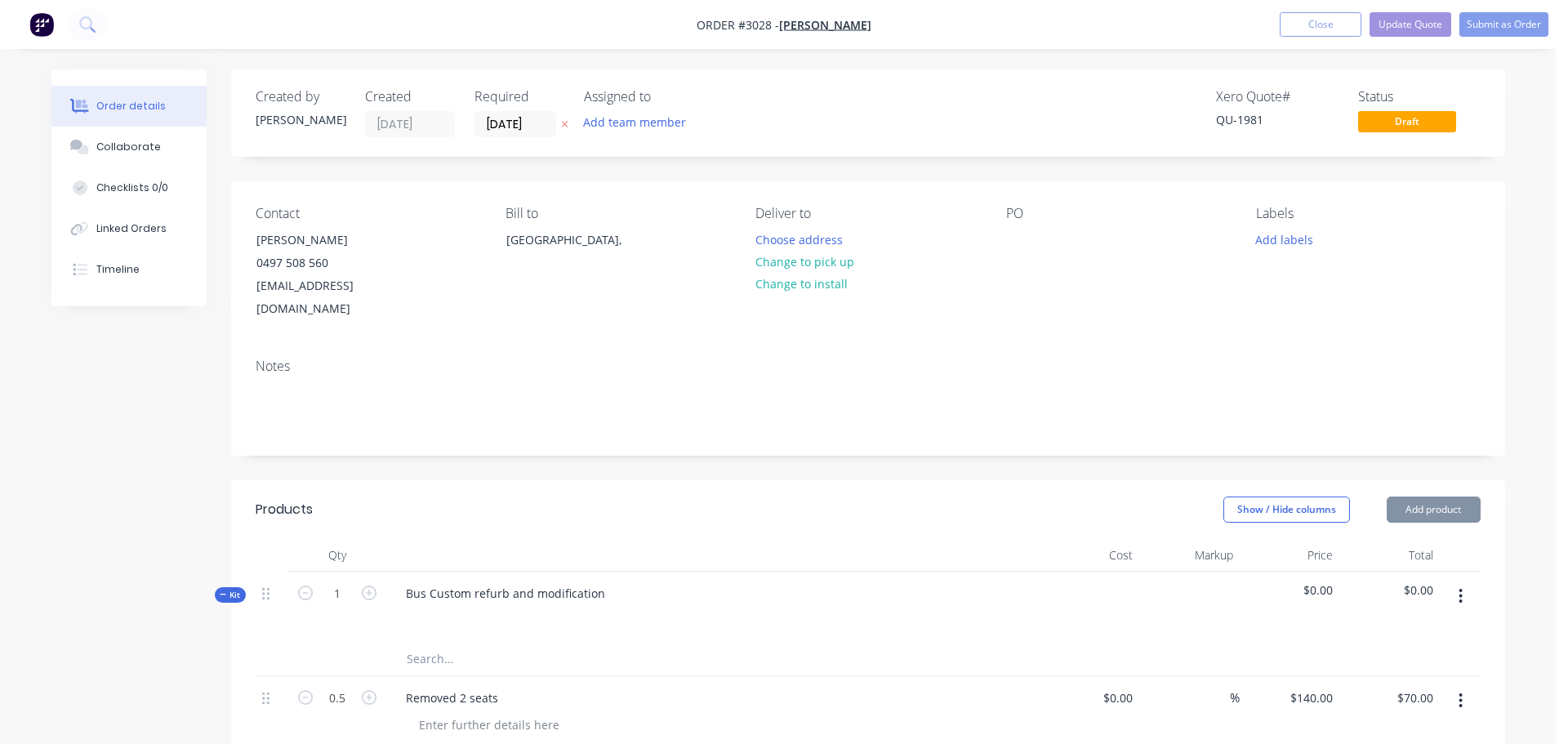
type input "$560.00"
type input "$140.00"
type input "$70.00"
type input "$140.00"
type input "$280.00"
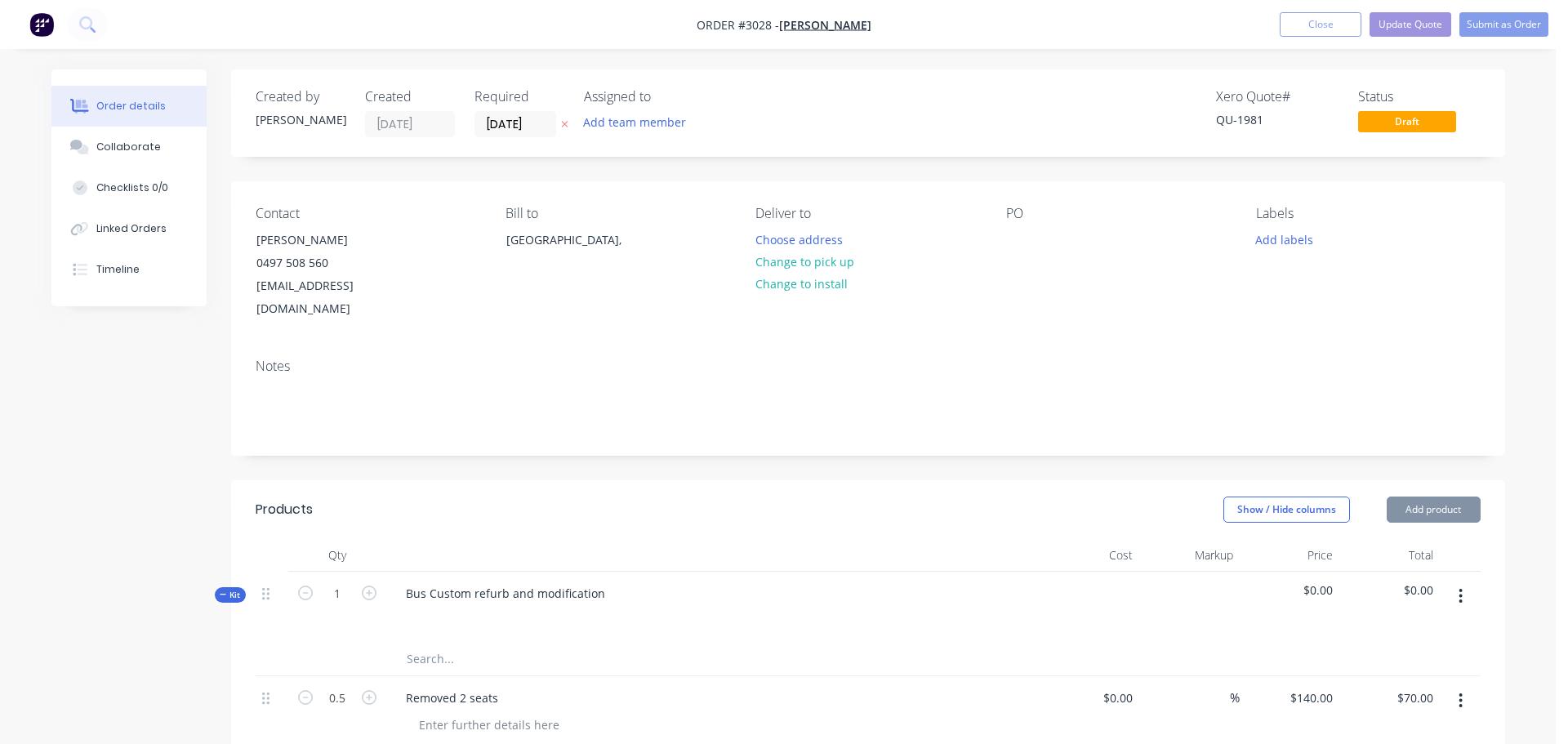
type input "$4,000.00"
type input "$140.00"
type input "$560.00"
type input "$140.00"
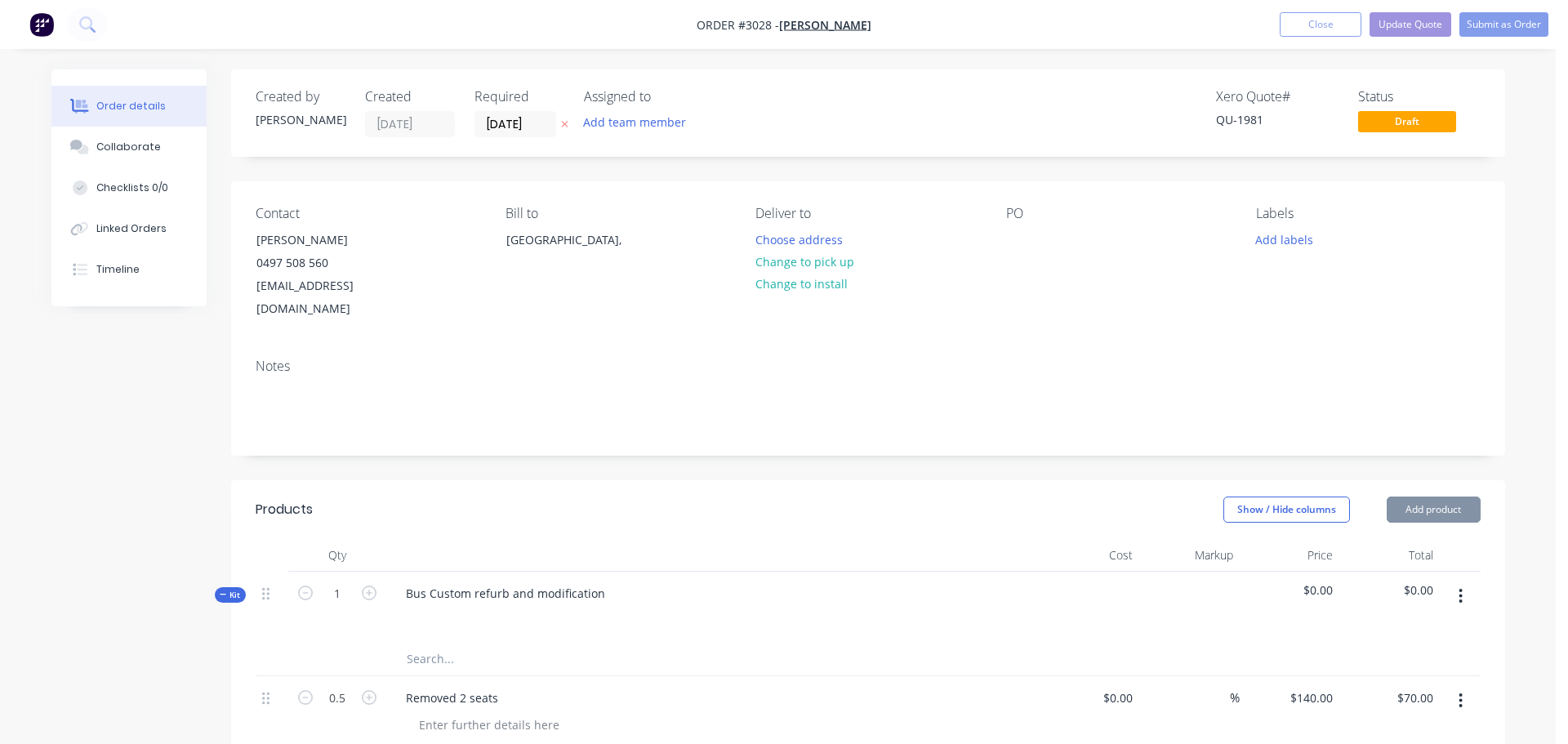
type input "$560.00"
type input "$140.00"
type input "$1,120.00"
type input "$140.00"
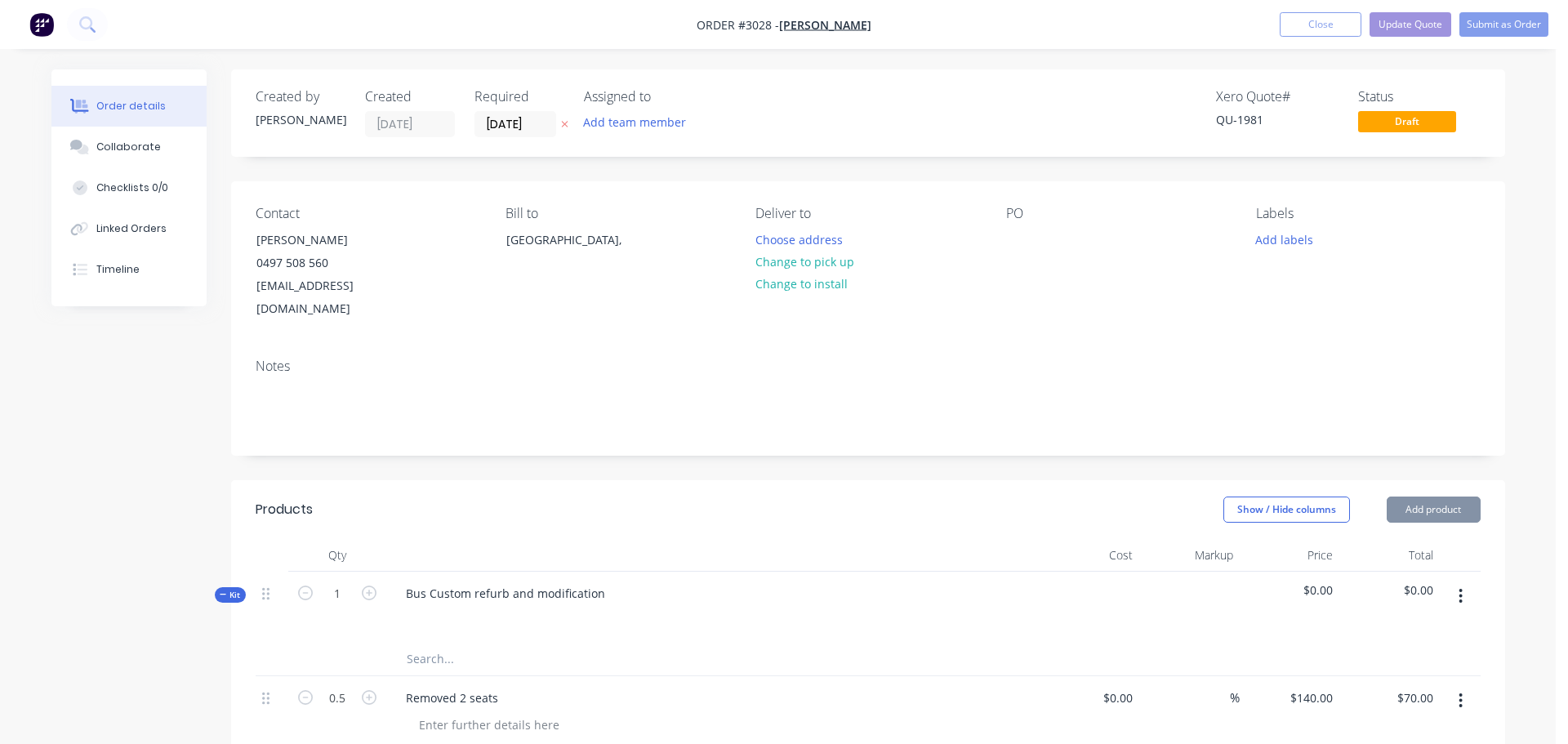
type input "$140.00"
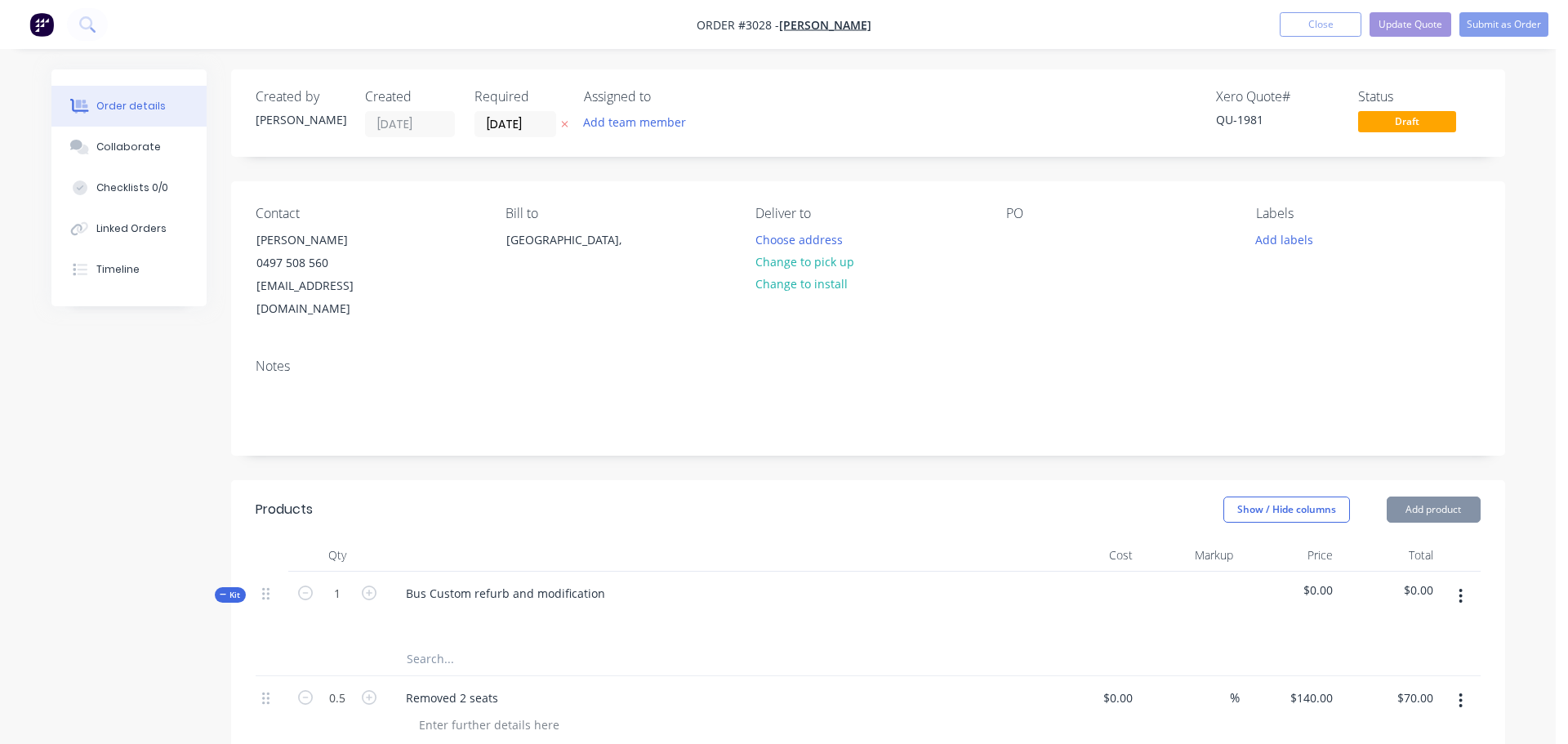
type input "$140.00"
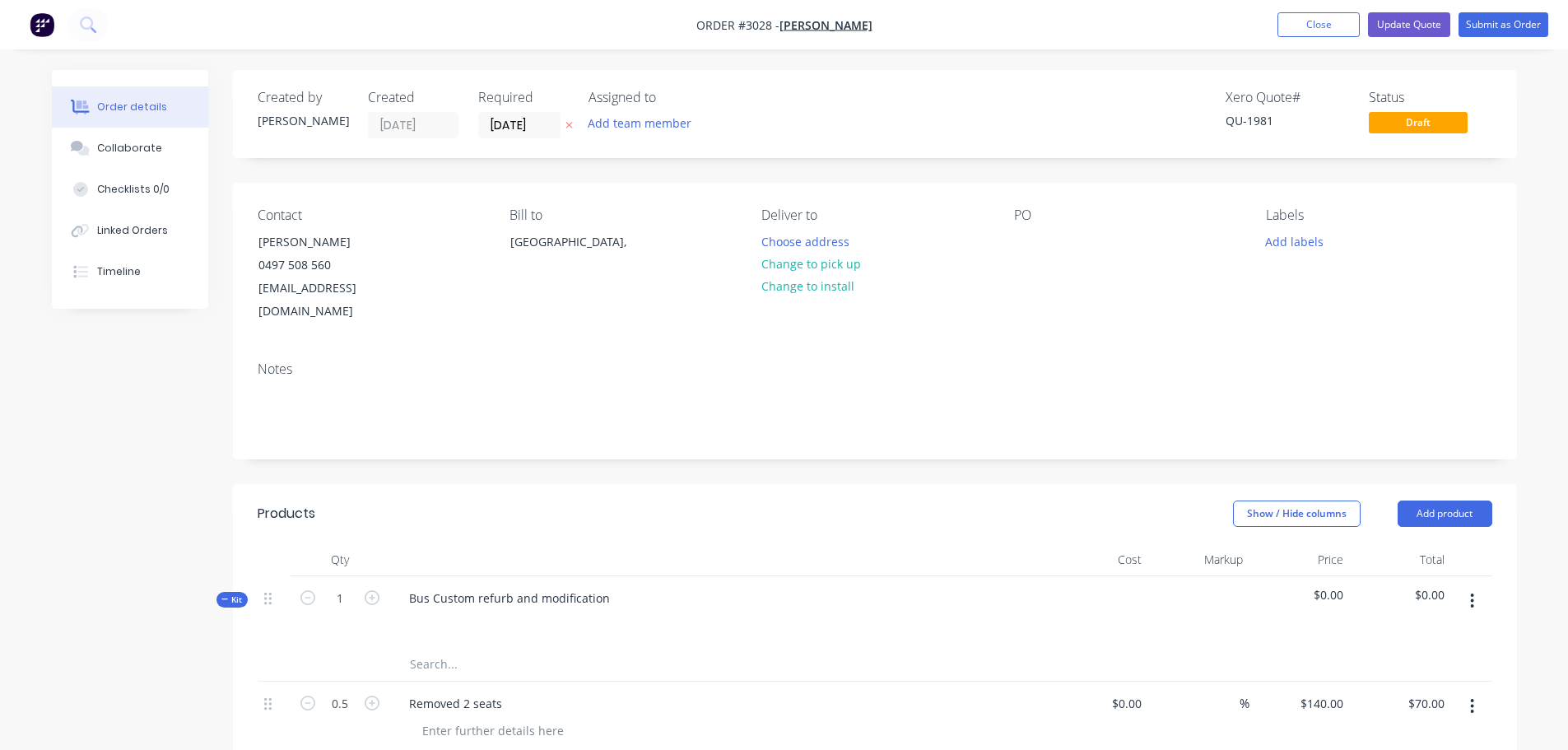
click at [1016, 229] on div "PO" at bounding box center [1127, 265] width 226 height 116
click at [1019, 236] on div at bounding box center [1027, 241] width 26 height 24
click at [1049, 282] on div "PO Bus to completion" at bounding box center [1127, 265] width 226 height 116
click at [1308, 22] on button "Close" at bounding box center [1319, 25] width 82 height 25
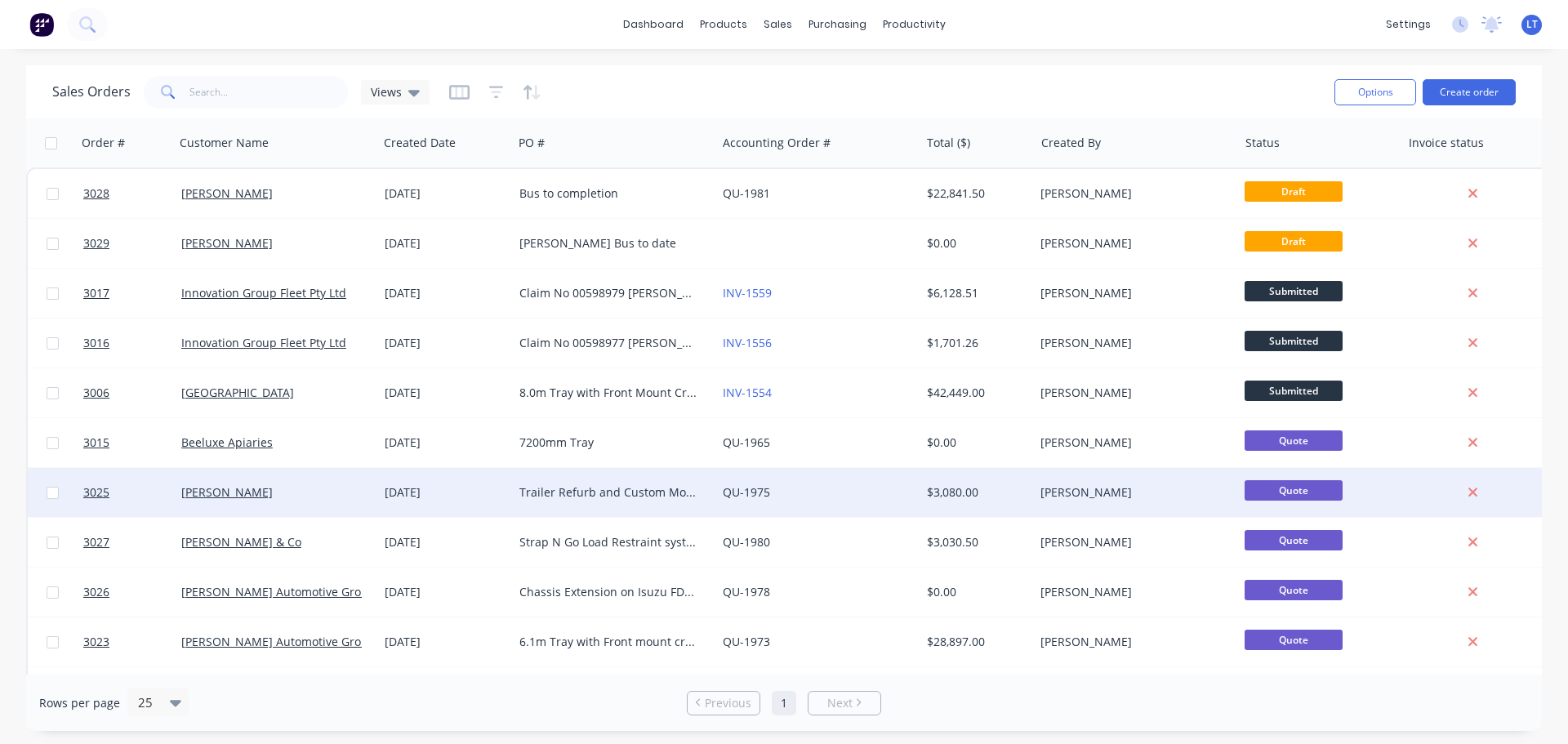
click at [575, 489] on div "Trailer Refurb and Custom Modifications" at bounding box center [610, 492] width 182 height 16
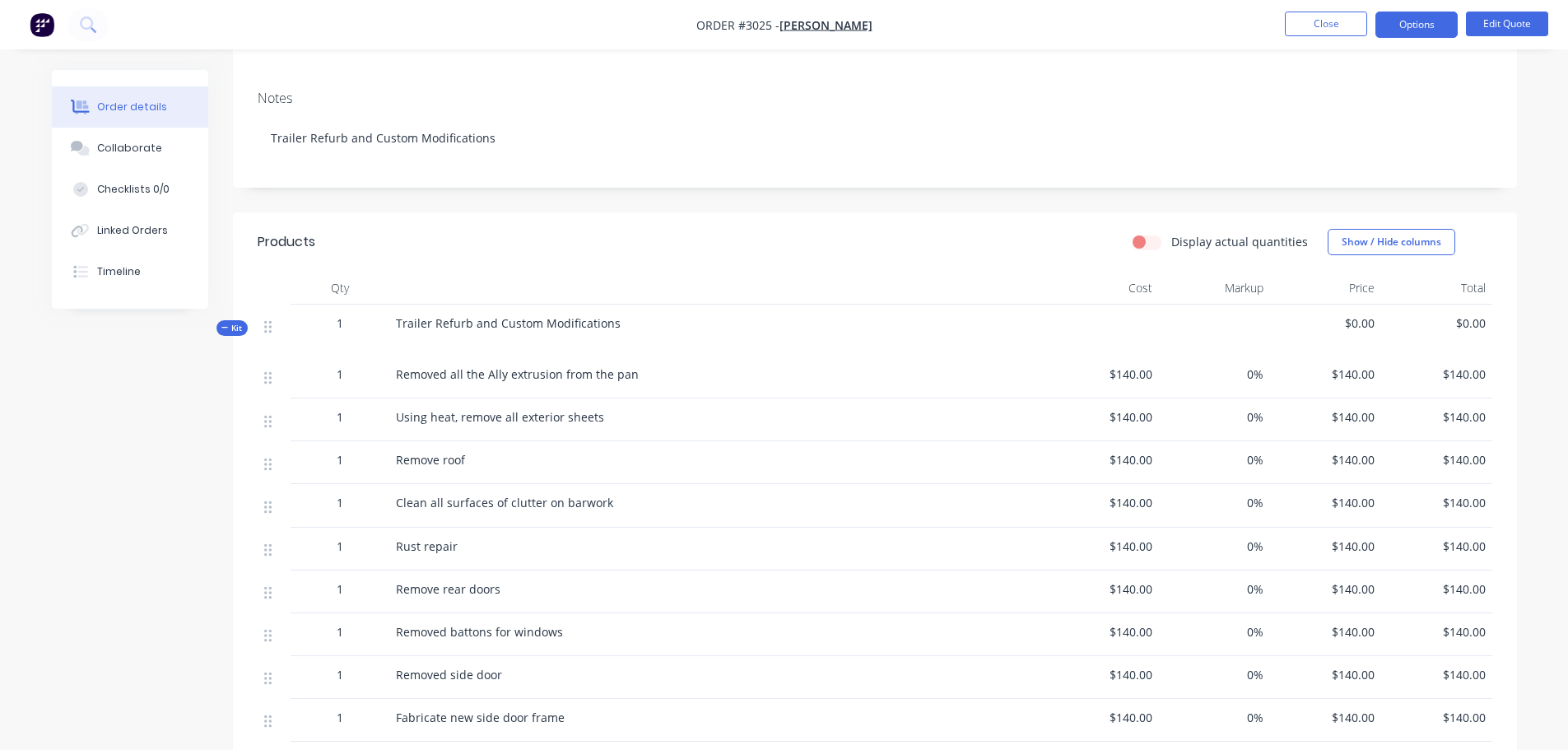
scroll to position [165, 0]
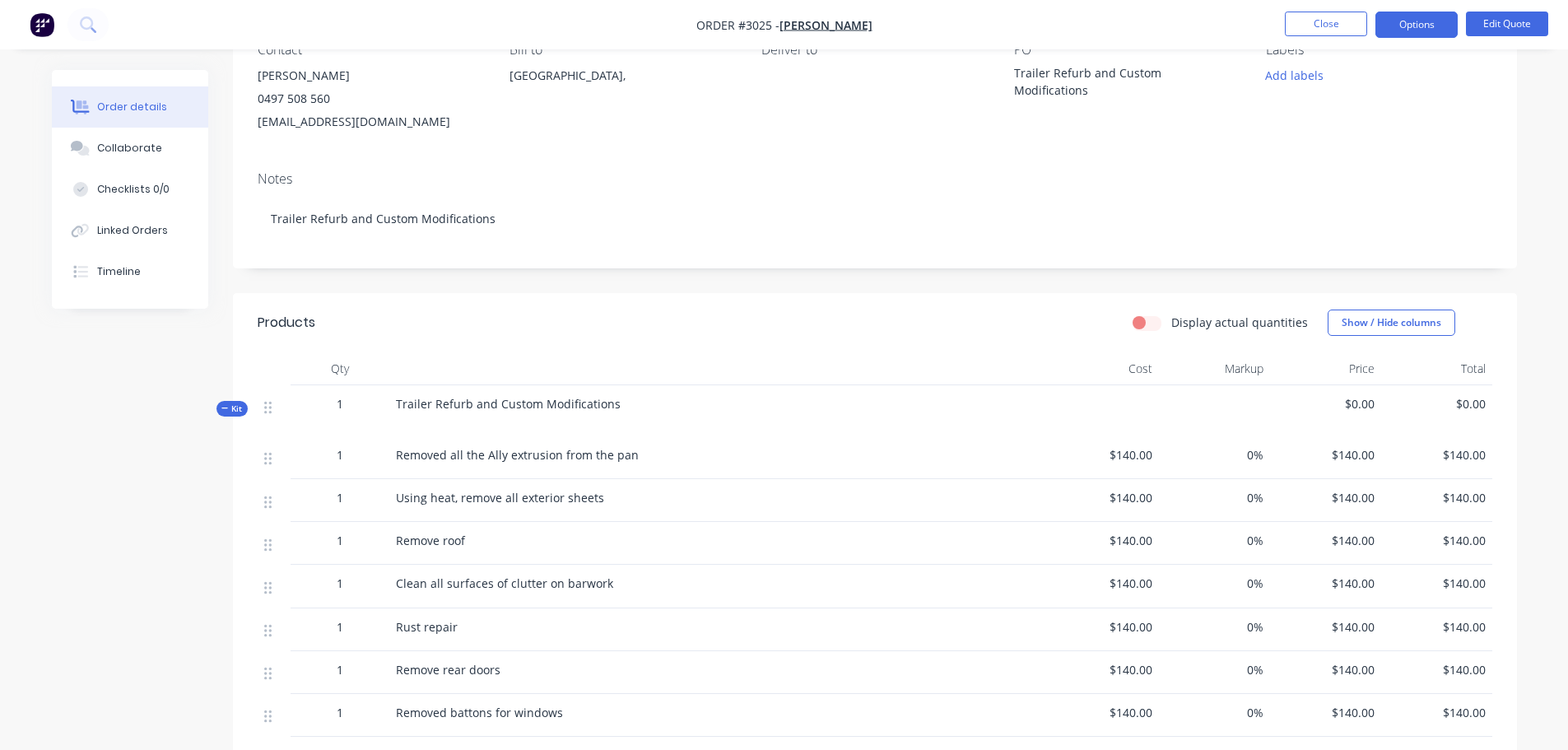
click at [771, 302] on header "Products Display actual quantities Show / Hide columns" at bounding box center [876, 322] width 1284 height 59
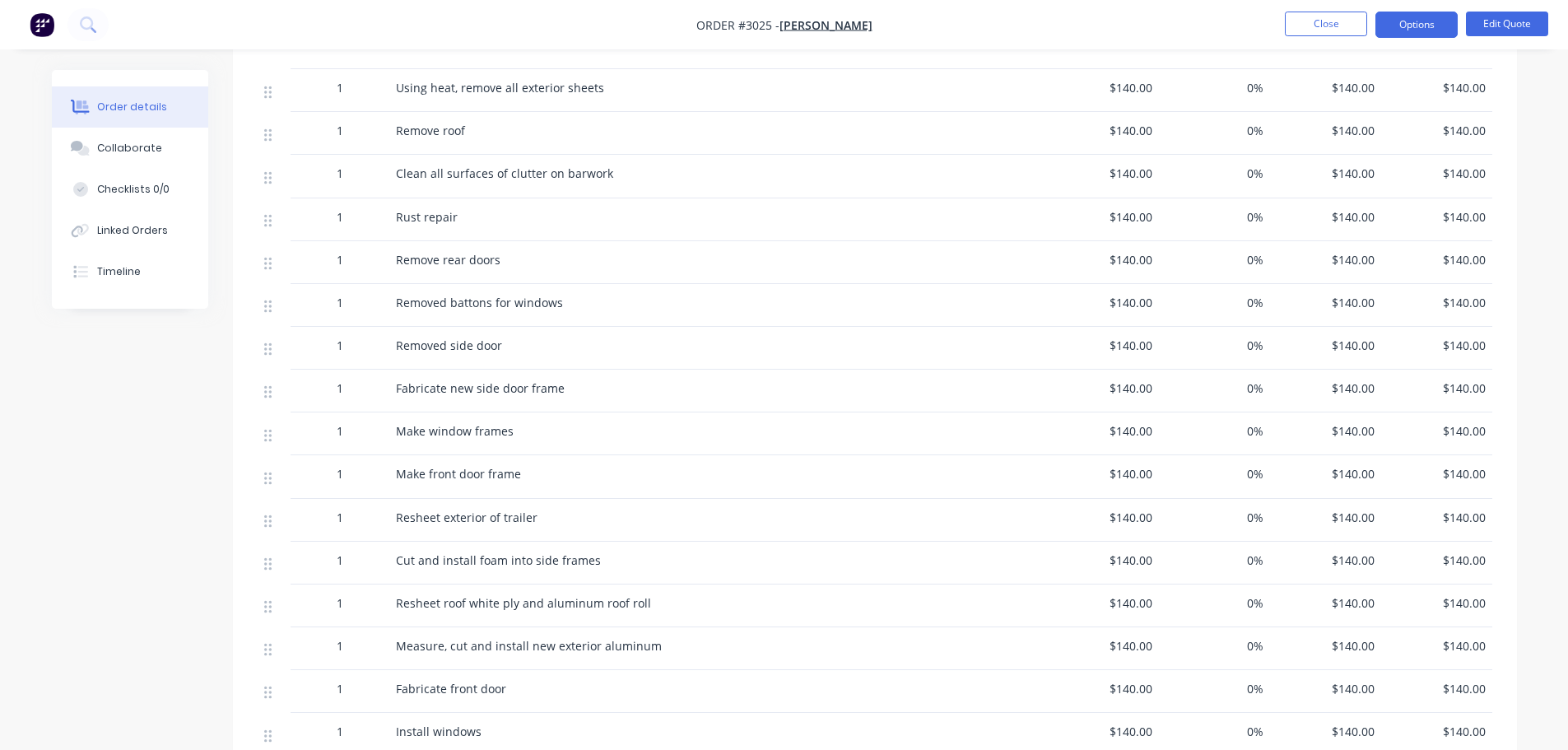
scroll to position [576, 0]
